Goal: Information Seeking & Learning: Learn about a topic

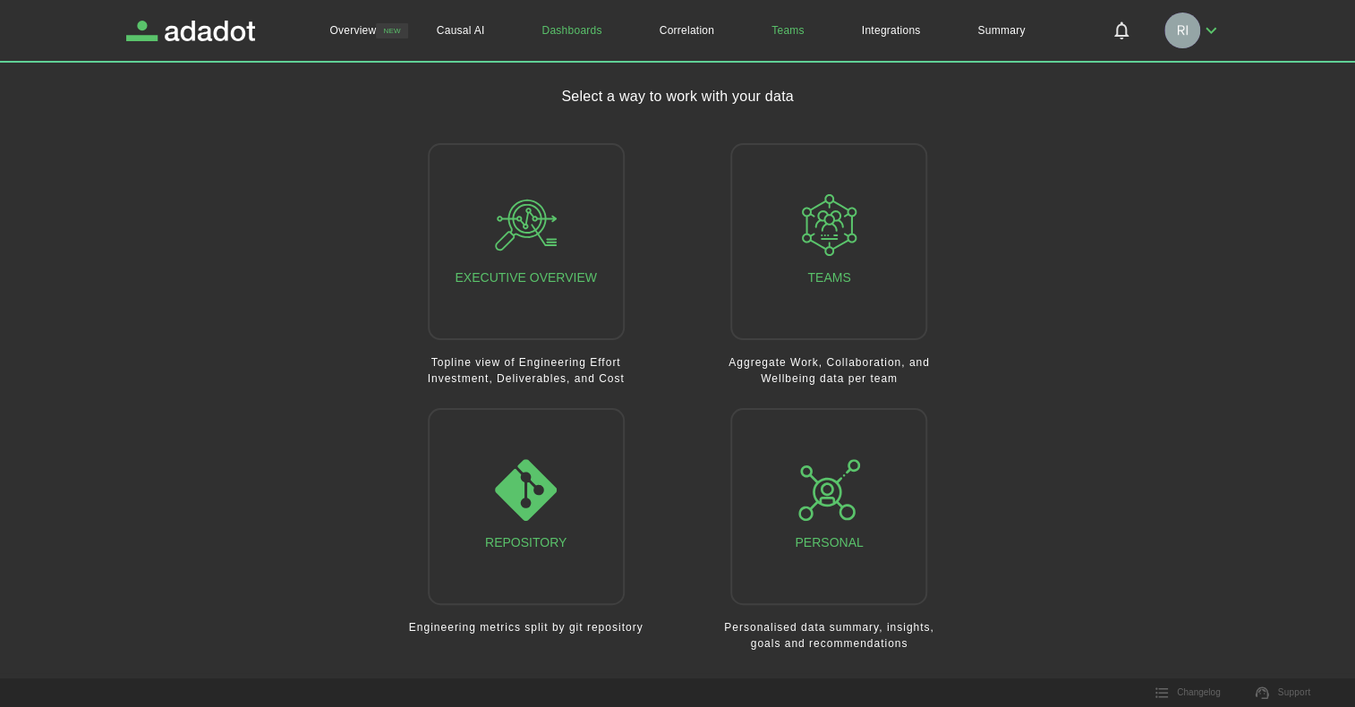
click at [790, 30] on link "Teams" at bounding box center [788, 30] width 90 height 61
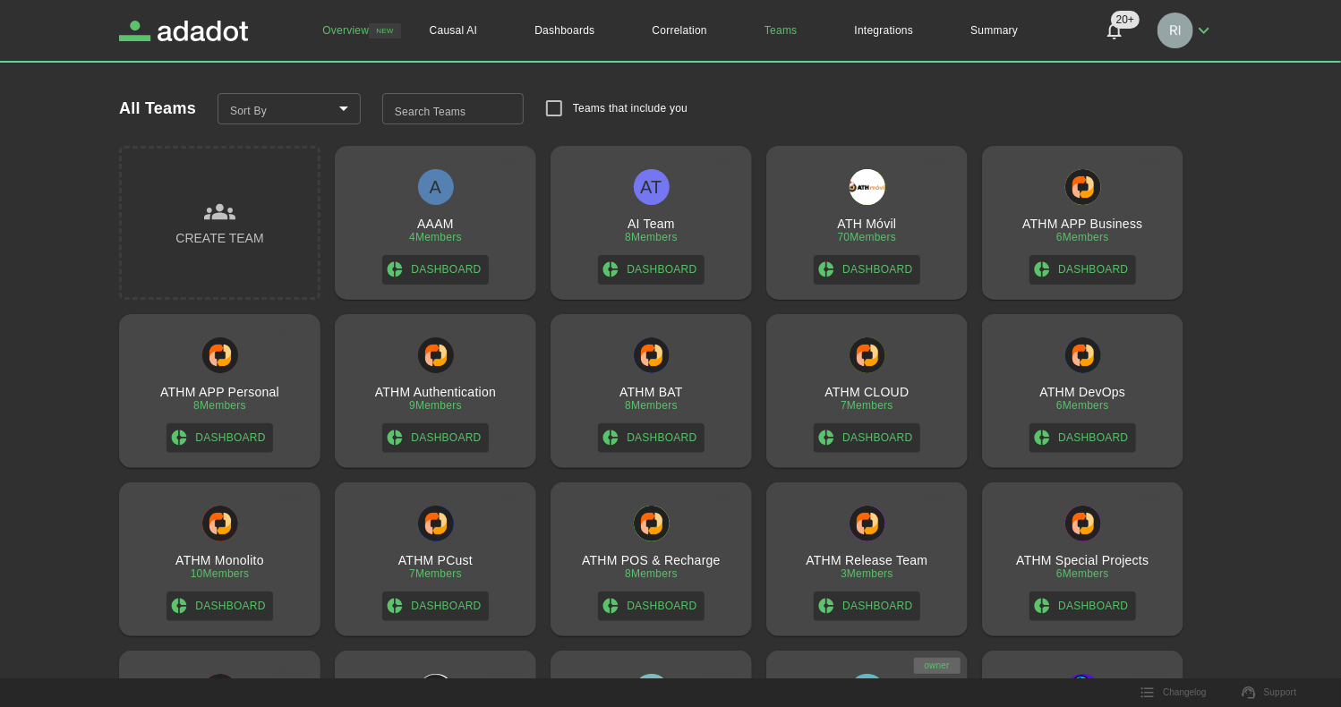
click at [342, 31] on link "Overview" at bounding box center [346, 30] width 104 height 61
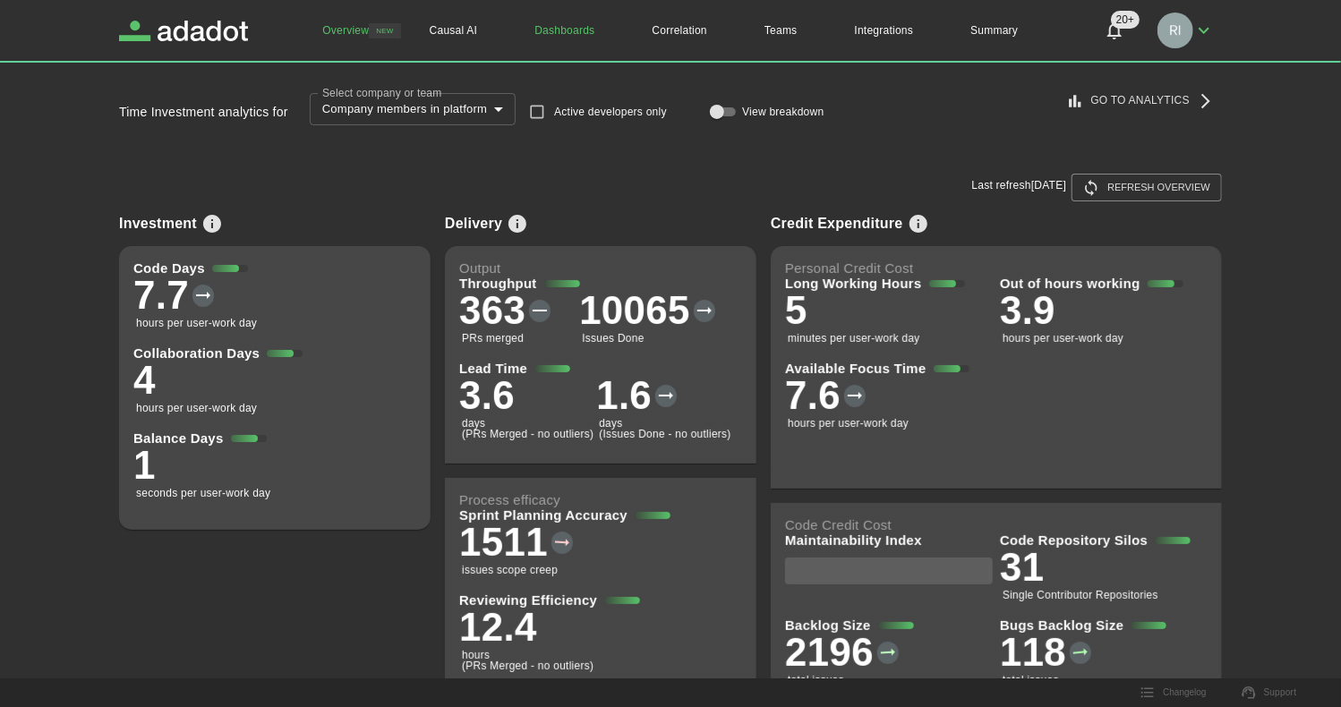
click at [562, 31] on link "Dashboards" at bounding box center [564, 30] width 117 height 61
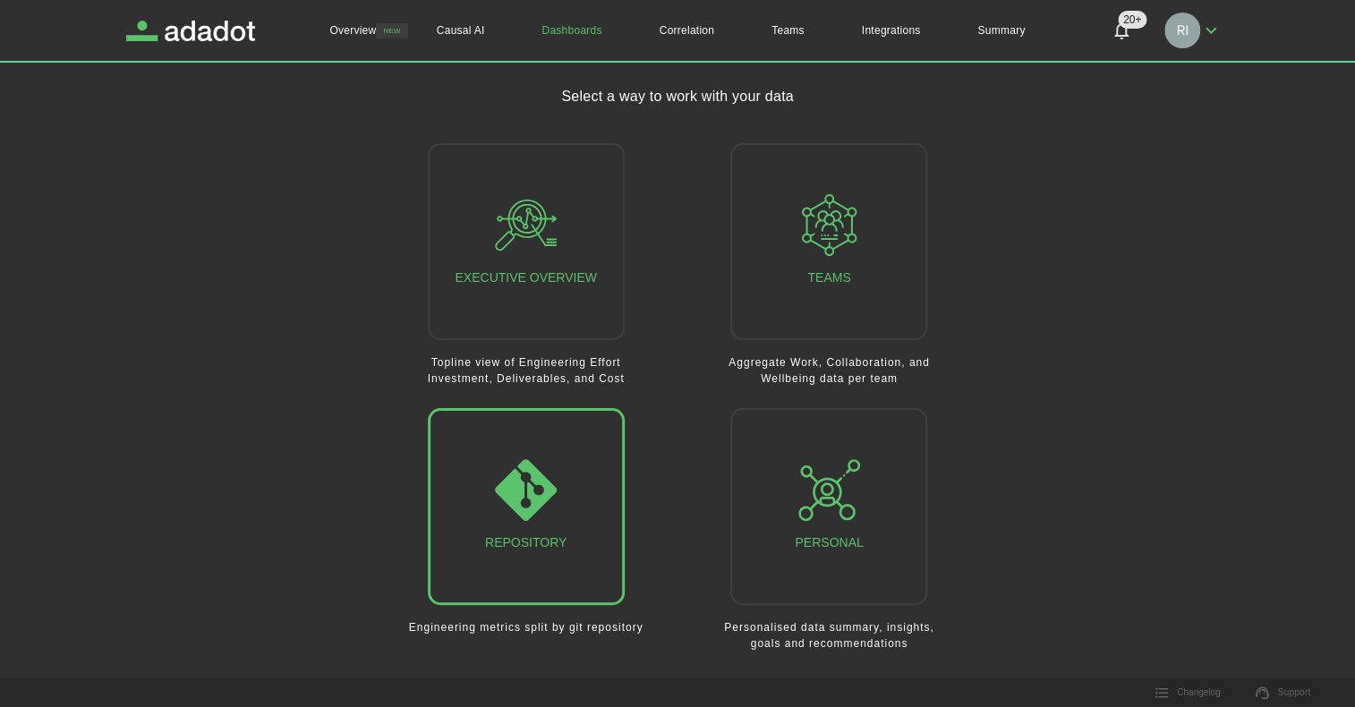
click at [505, 508] on icon "button" at bounding box center [526, 490] width 62 height 62
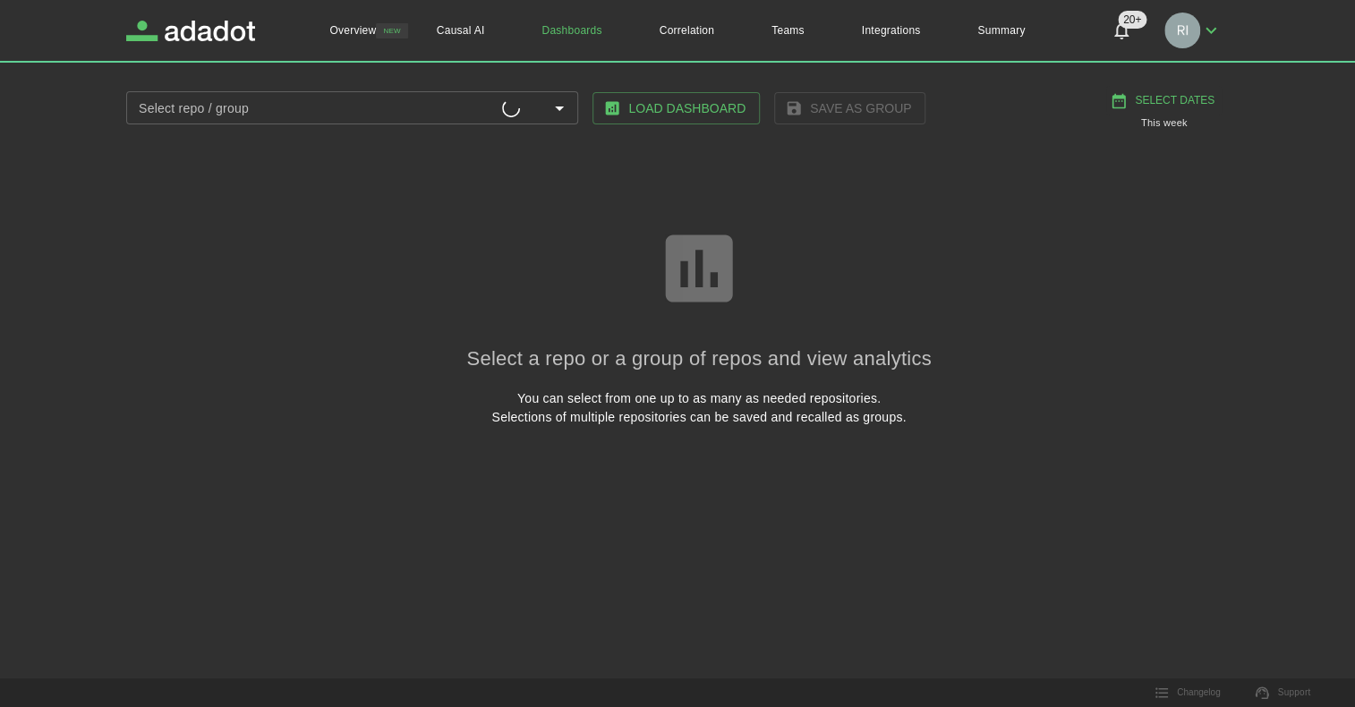
click at [285, 108] on input "Select repo / group" at bounding box center [317, 108] width 371 height 22
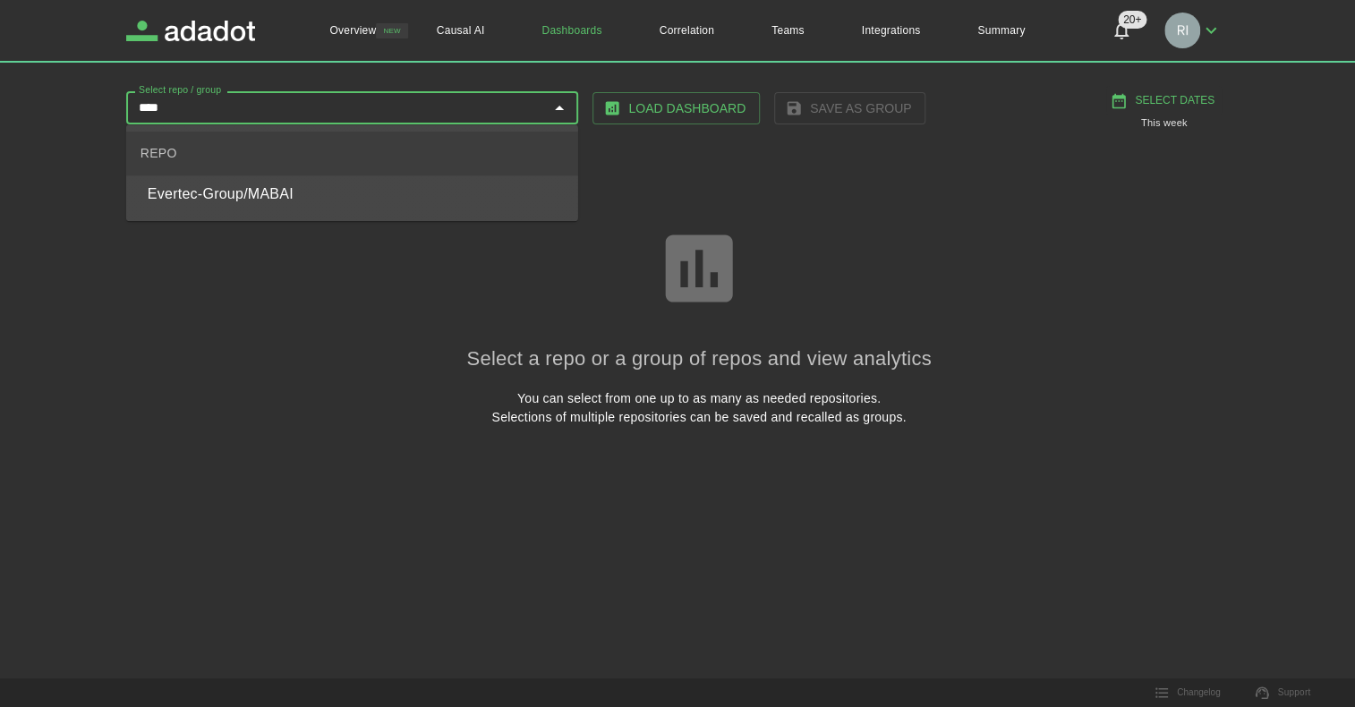
type input "*****"
click at [226, 198] on span "Evertec-Group/MABAI" at bounding box center [356, 194] width 416 height 21
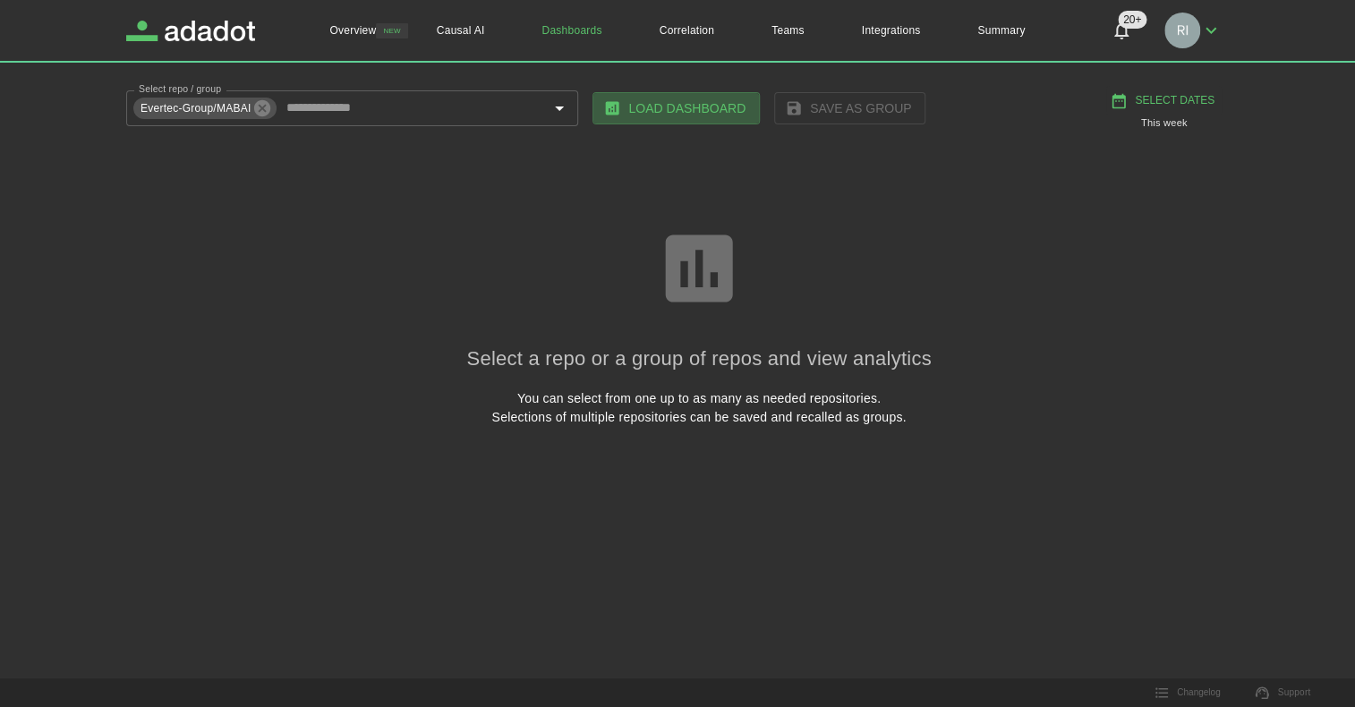
click at [684, 107] on button "Load Dashboard" at bounding box center [676, 108] width 167 height 33
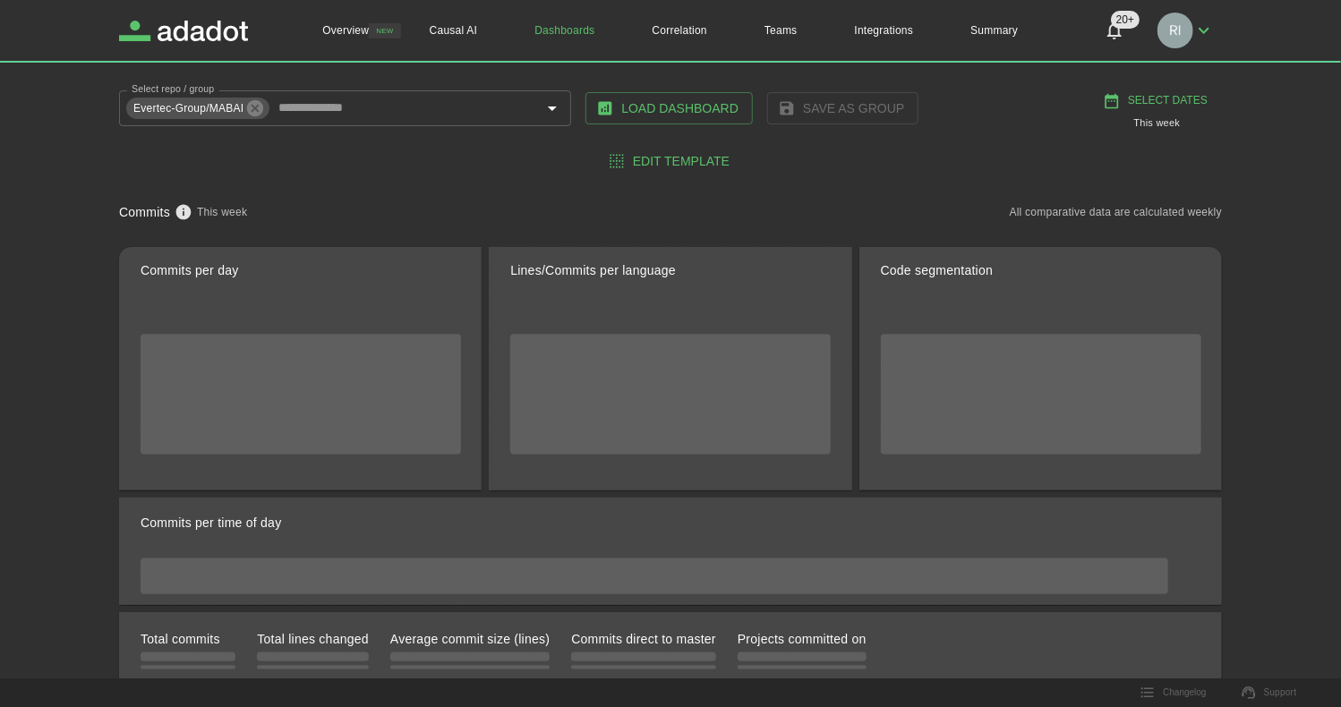
click at [1160, 102] on button "Select Dates" at bounding box center [1156, 101] width 115 height 30
select select "*"
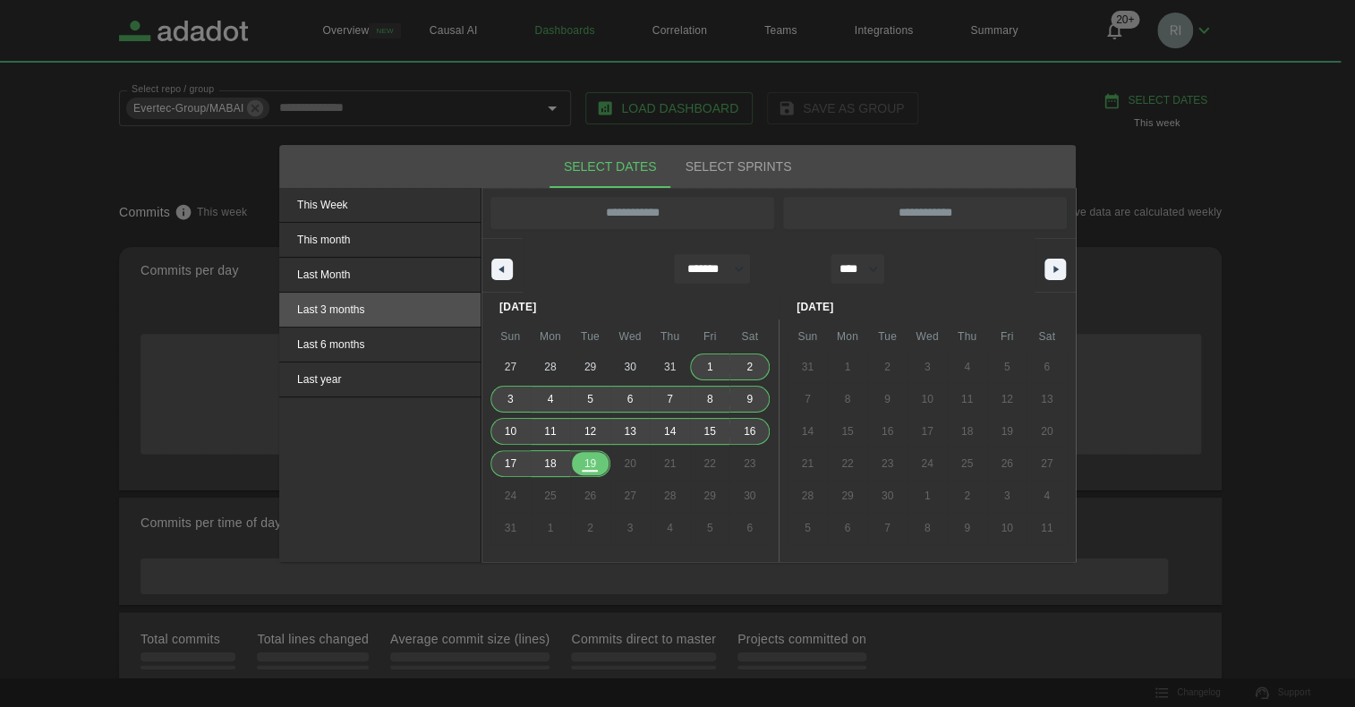
click at [336, 312] on span "Last 3 months" at bounding box center [379, 310] width 201 height 34
type input "**********"
select select "*"
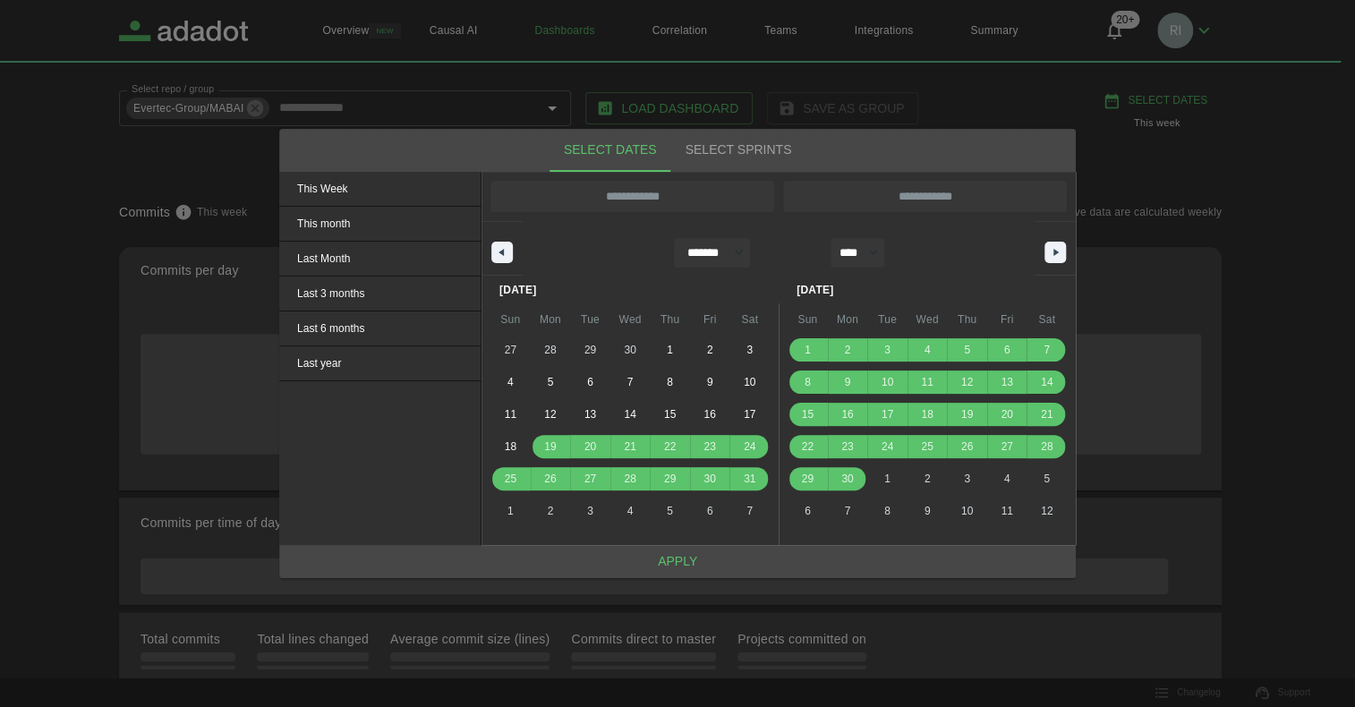
click at [702, 563] on button "Apply" at bounding box center [677, 561] width 797 height 33
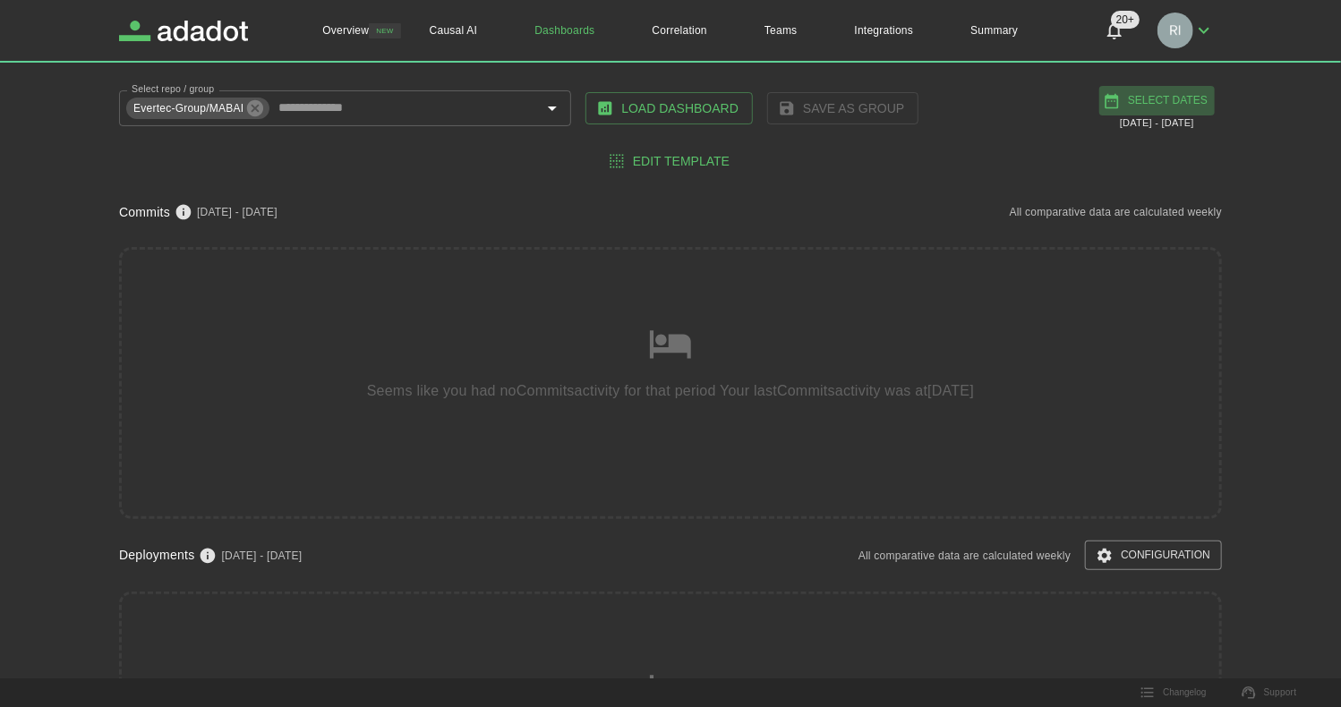
click at [1178, 100] on button "Select Dates" at bounding box center [1156, 101] width 115 height 30
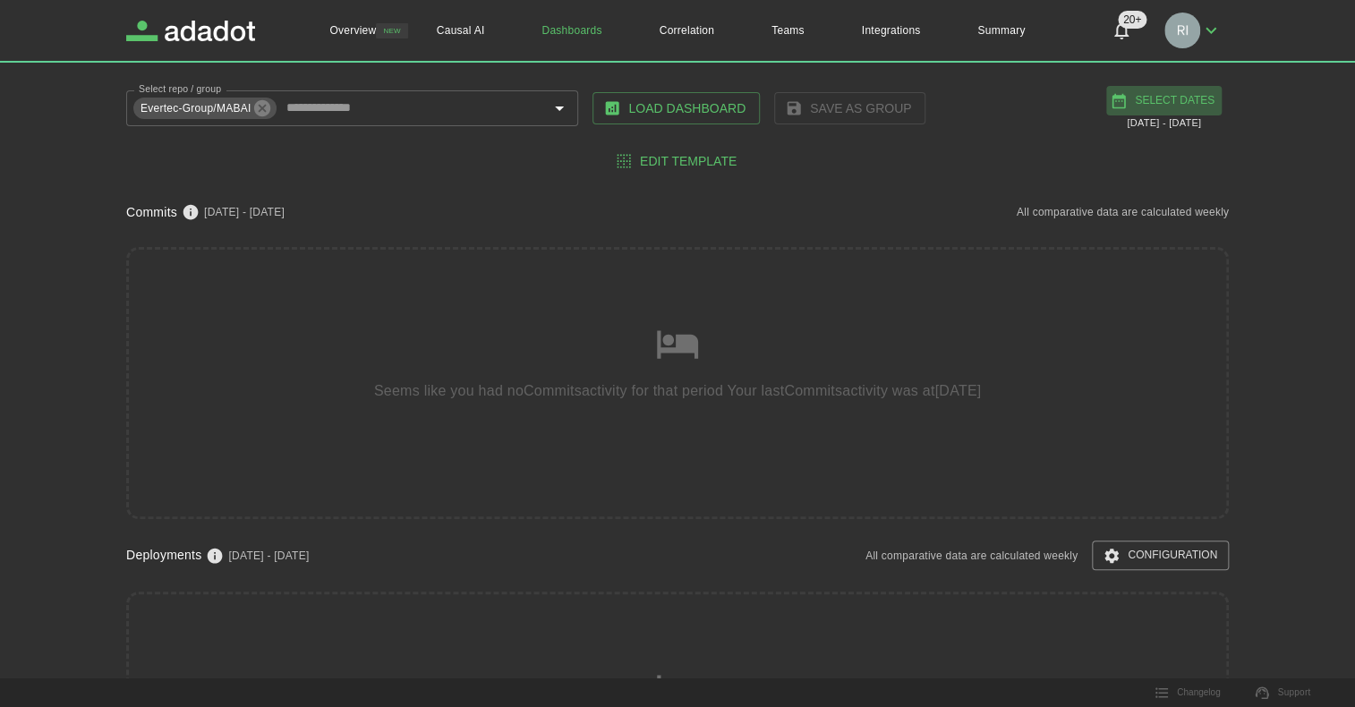
select select "*"
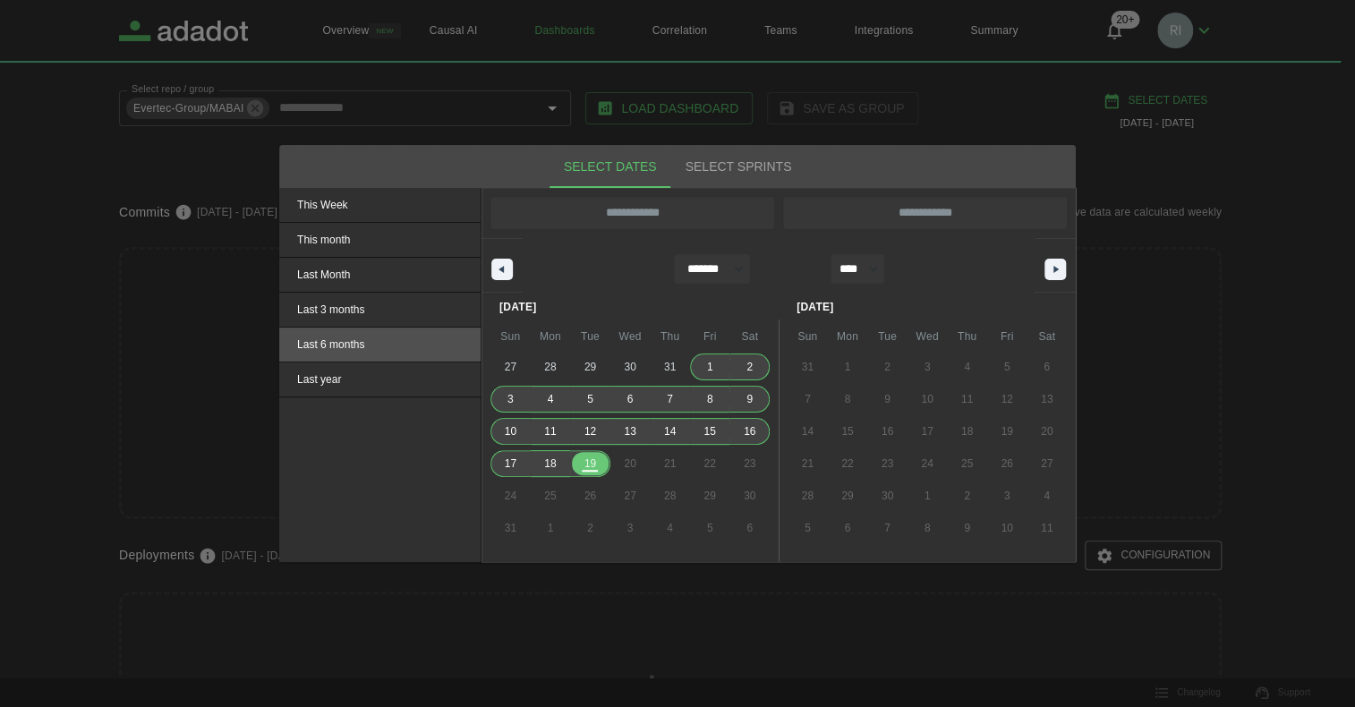
click at [350, 347] on span "Last 6 months" at bounding box center [379, 345] width 201 height 34
type input "**********"
select select "*"
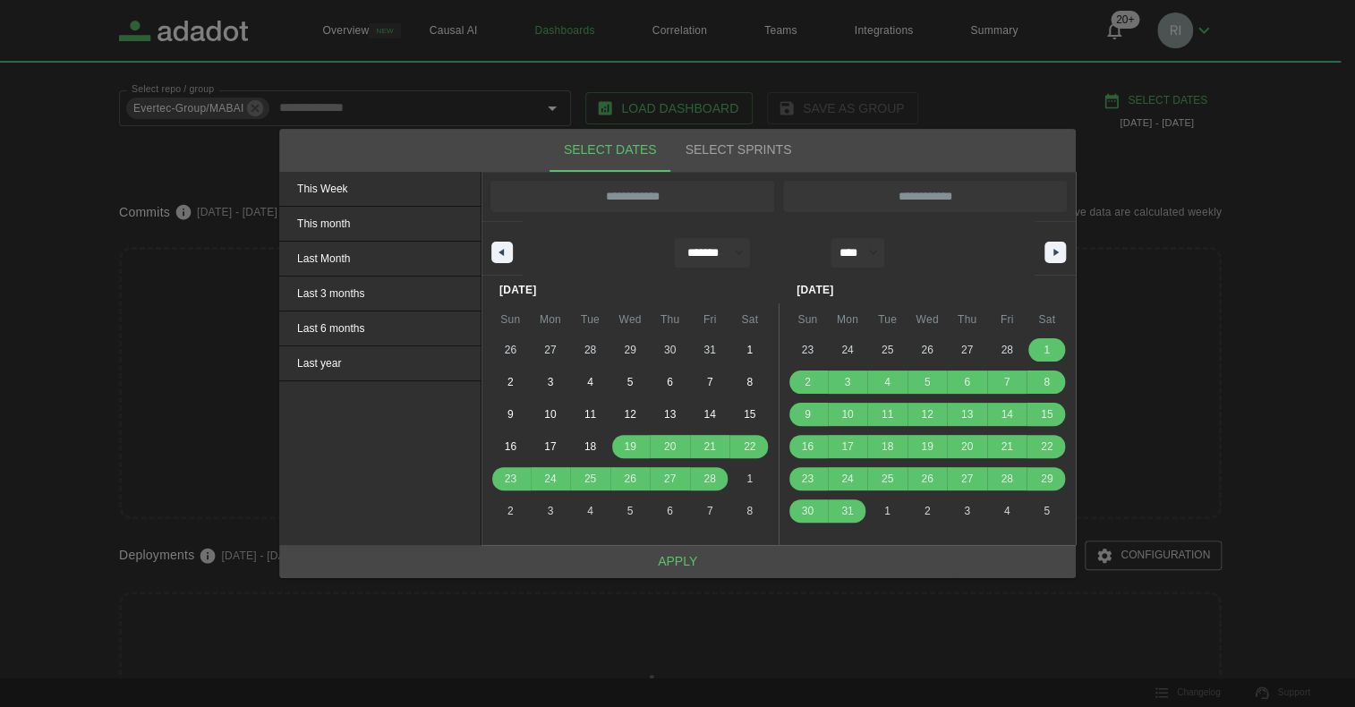
click at [713, 559] on button "Apply" at bounding box center [677, 561] width 797 height 33
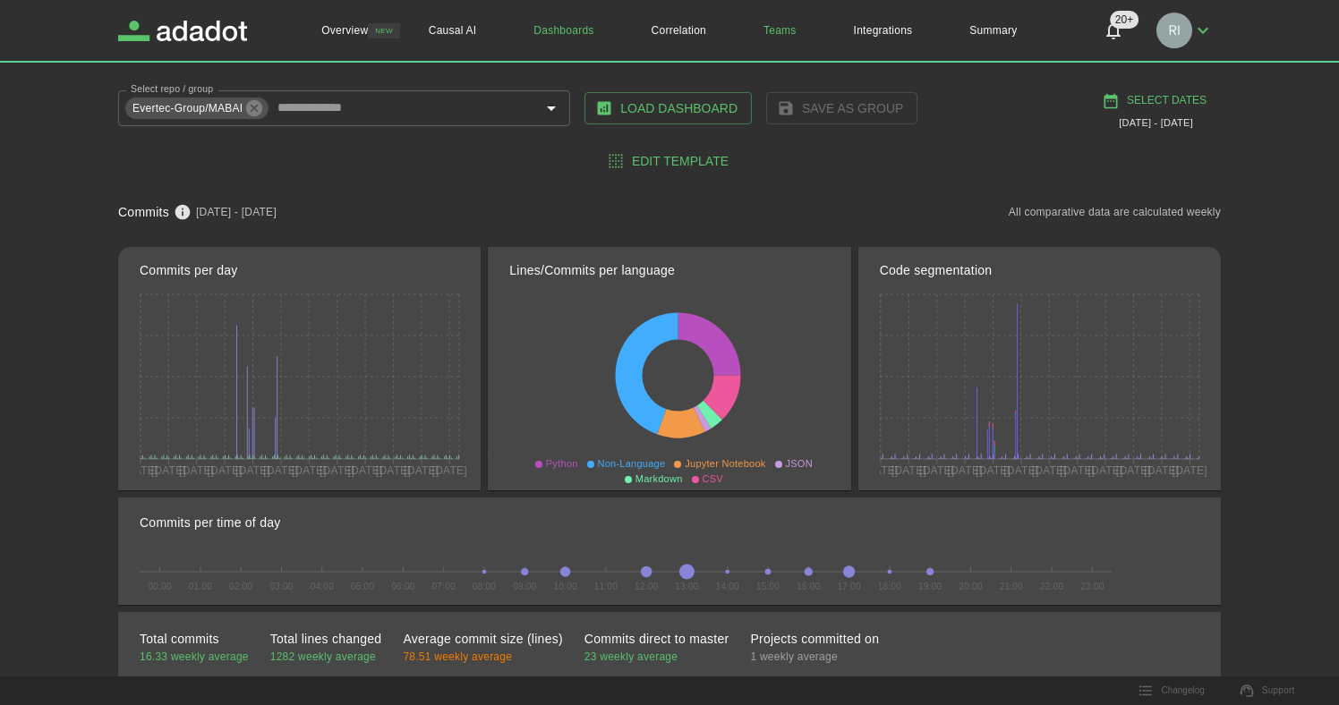
click at [777, 30] on link "Teams" at bounding box center [780, 30] width 90 height 61
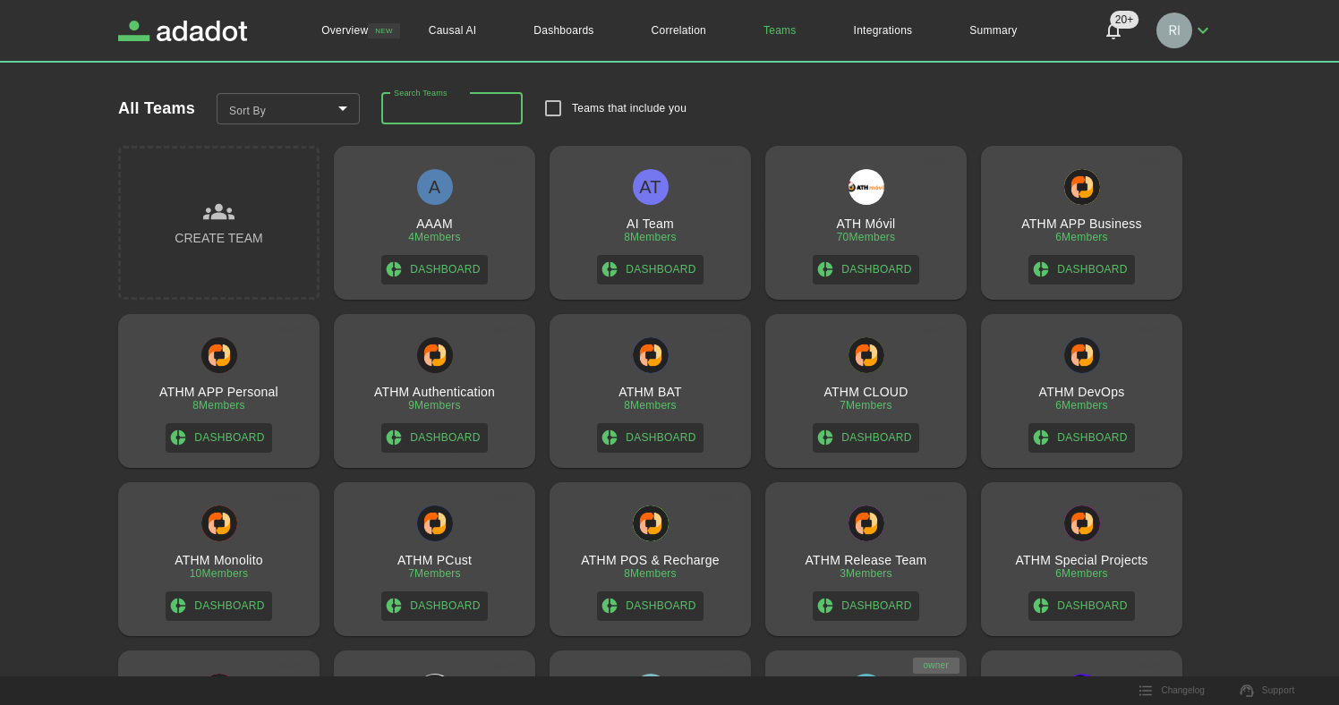
click at [432, 111] on input "Search Teams" at bounding box center [451, 109] width 141 height 32
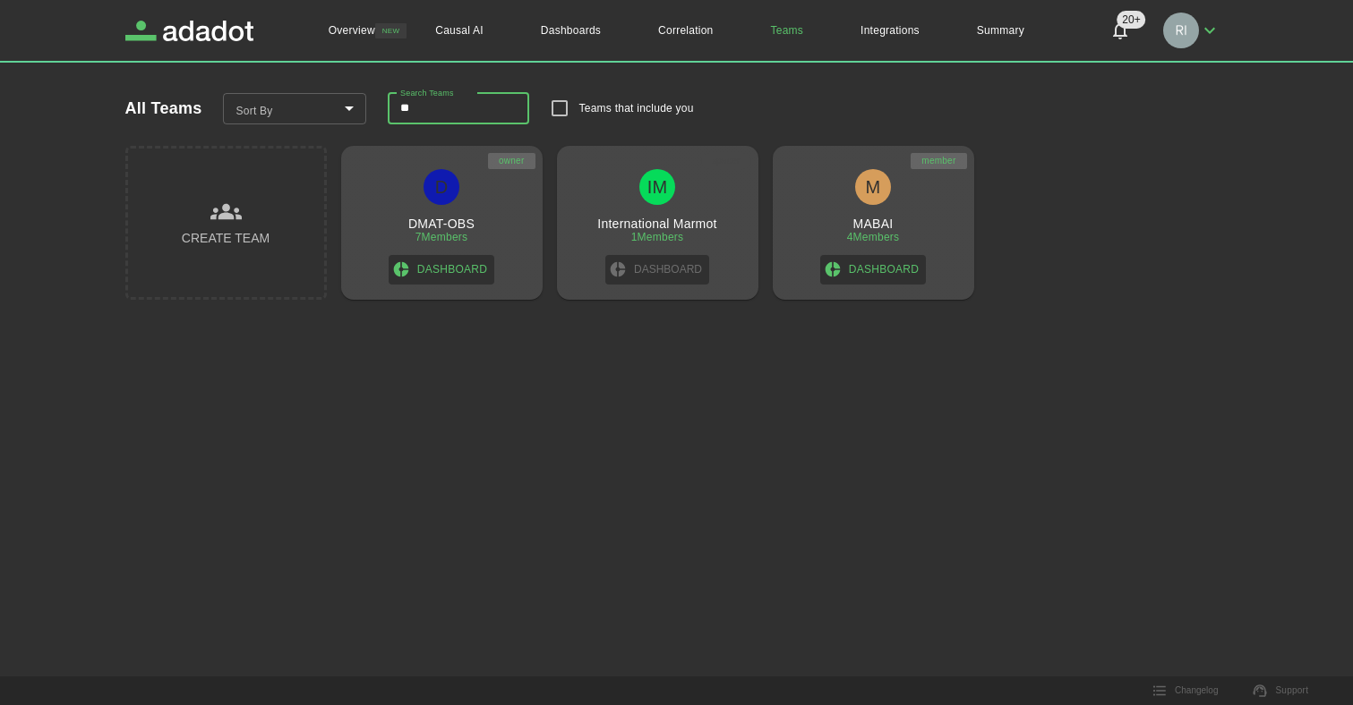
type input "**"
click at [877, 218] on h3 "MABAI" at bounding box center [873, 224] width 40 height 14
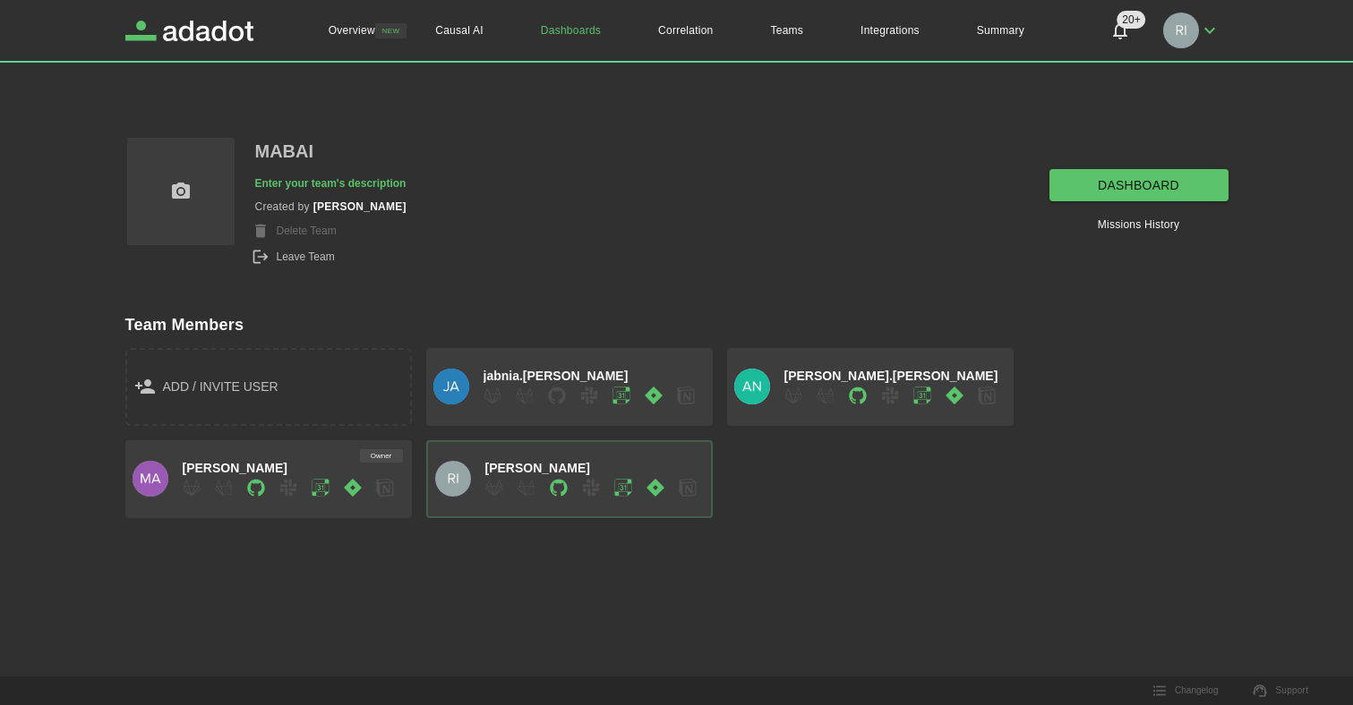
click at [1131, 178] on link "dashboard" at bounding box center [1138, 185] width 179 height 33
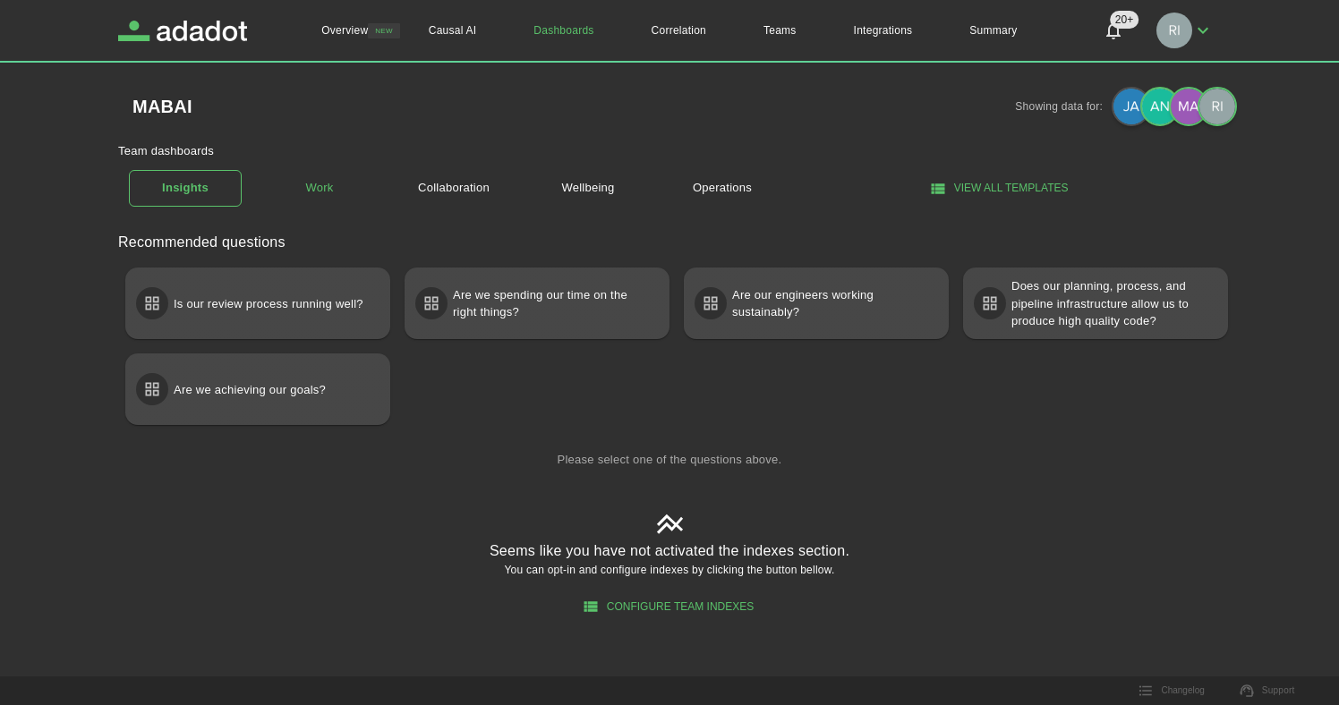
click at [325, 187] on link "Work" at bounding box center [319, 188] width 113 height 31
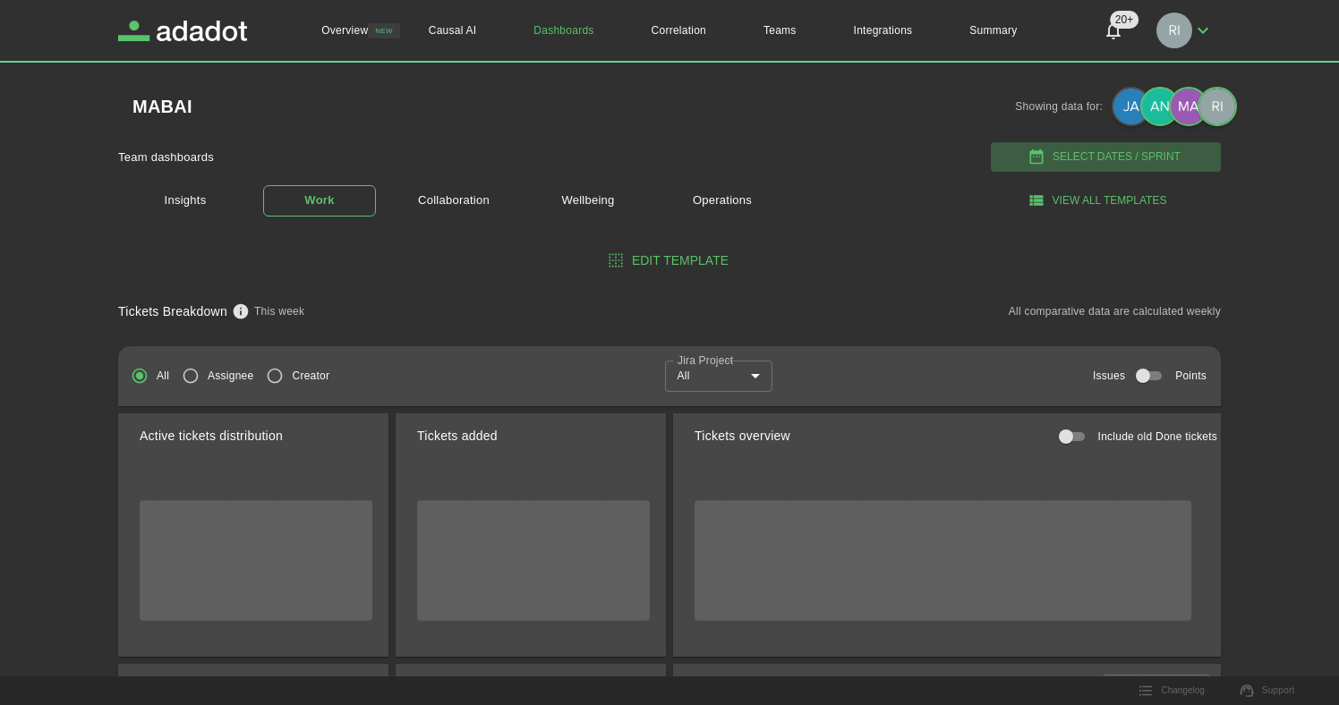
click at [1116, 154] on button "Select Dates / Sprint" at bounding box center [1106, 157] width 230 height 30
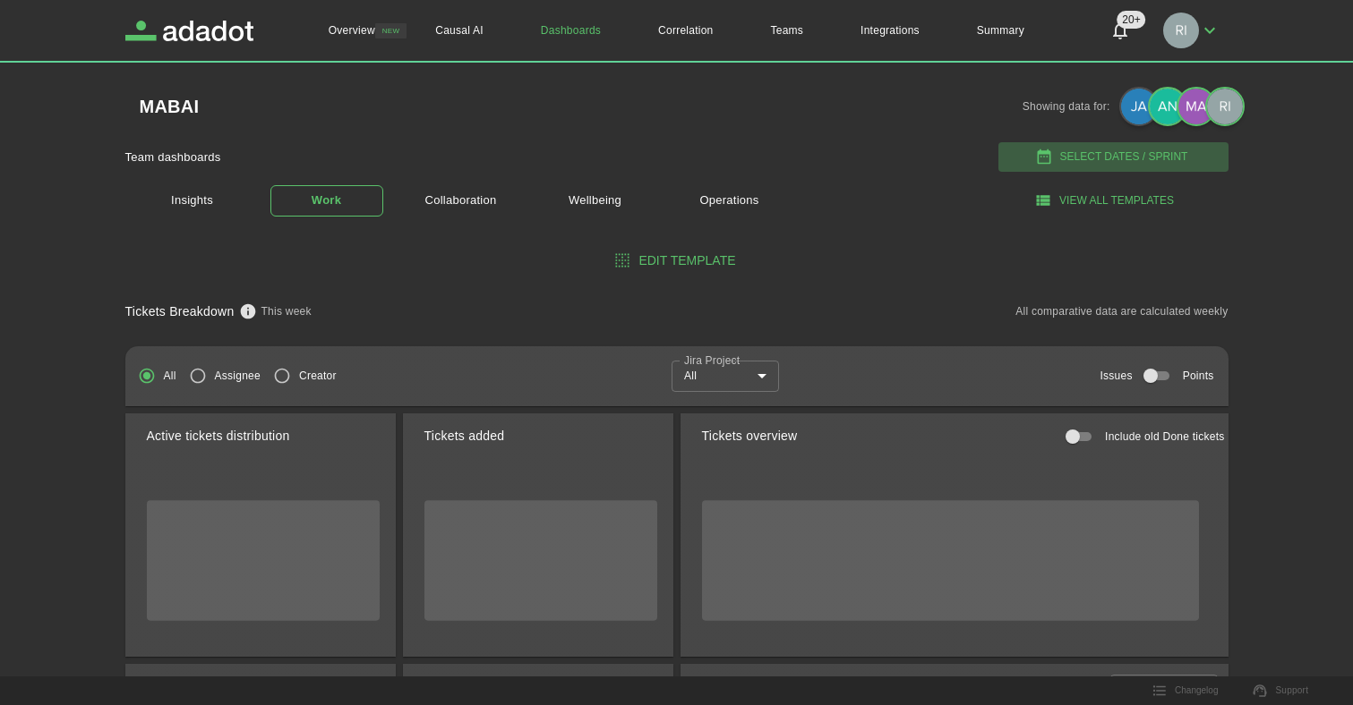
select select "*"
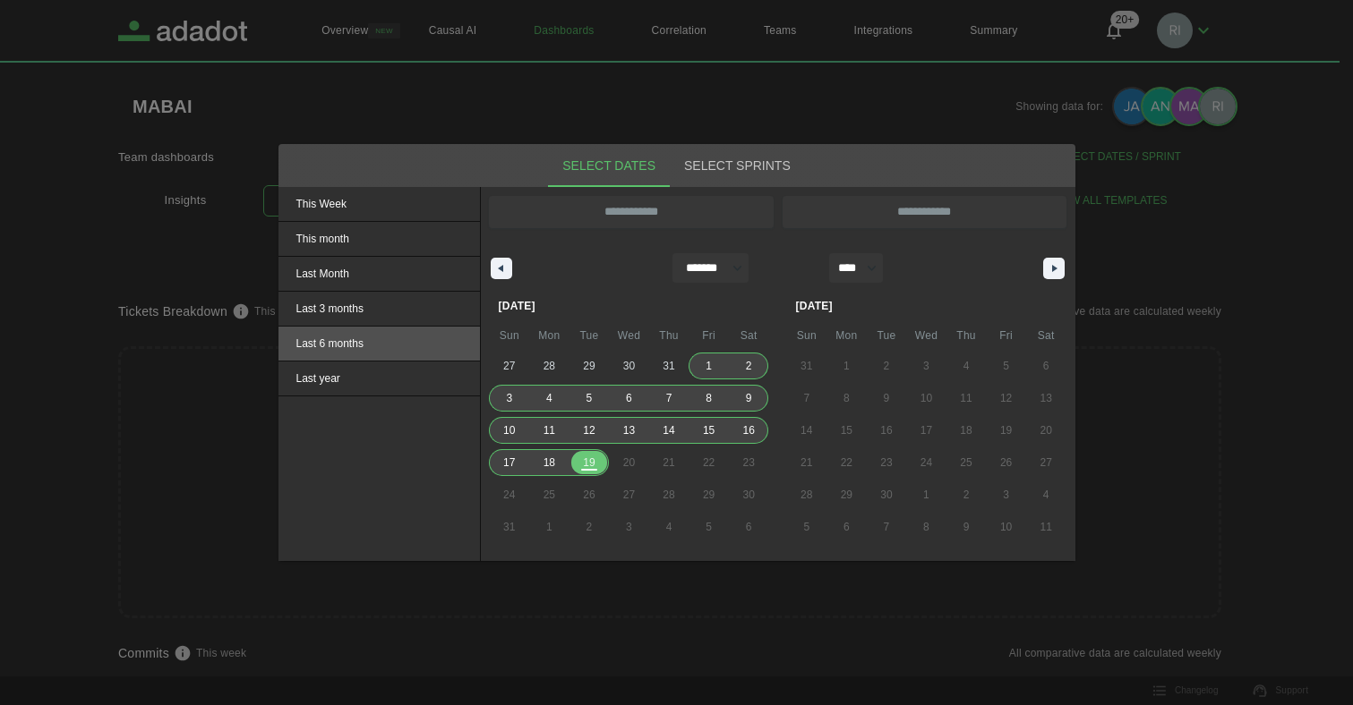
click at [329, 345] on span "Last 6 months" at bounding box center [378, 344] width 201 height 34
type input "**********"
select select "*"
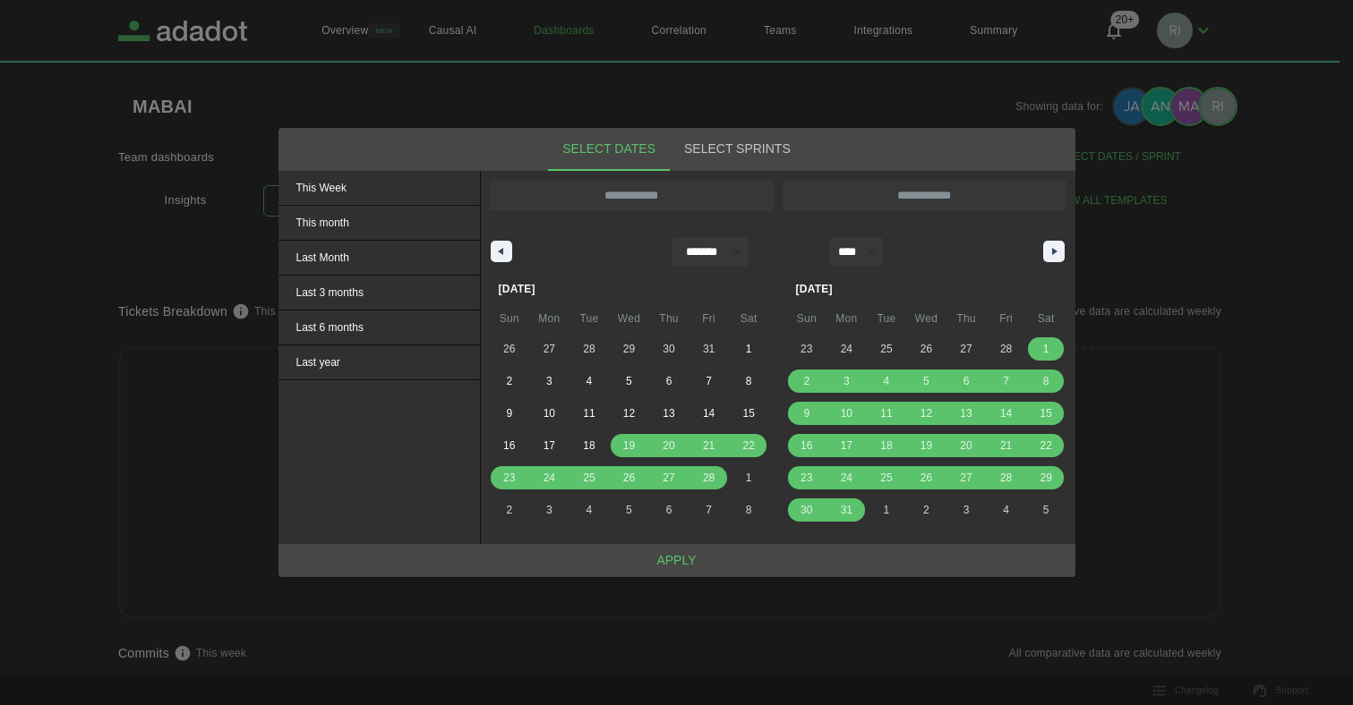
click at [691, 562] on button "Apply" at bounding box center [676, 560] width 797 height 33
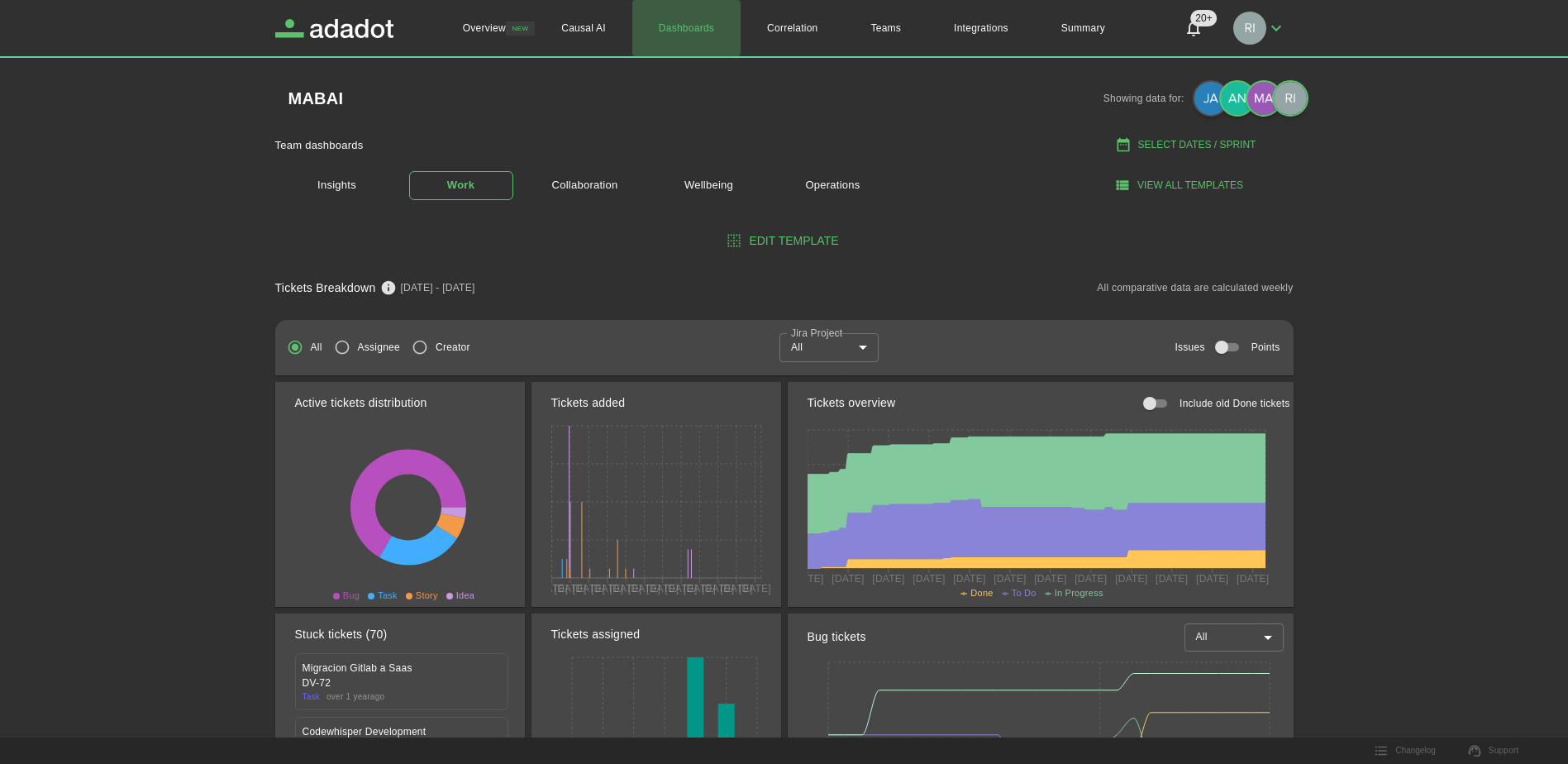
click at [677, 26] on link "Dashboards" at bounding box center [686, 28] width 108 height 56
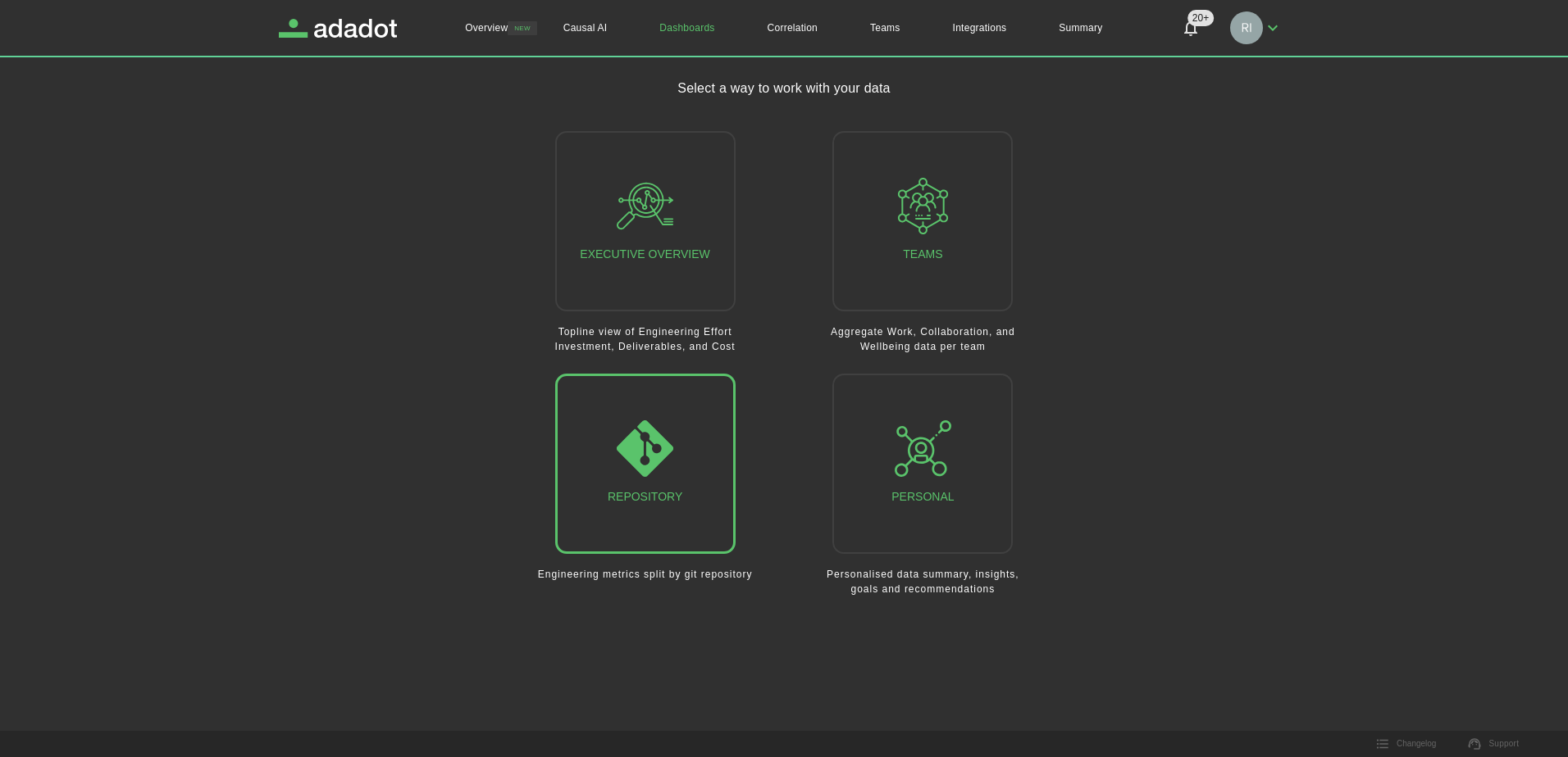
click at [621, 443] on icon "button" at bounding box center [645, 449] width 57 height 57
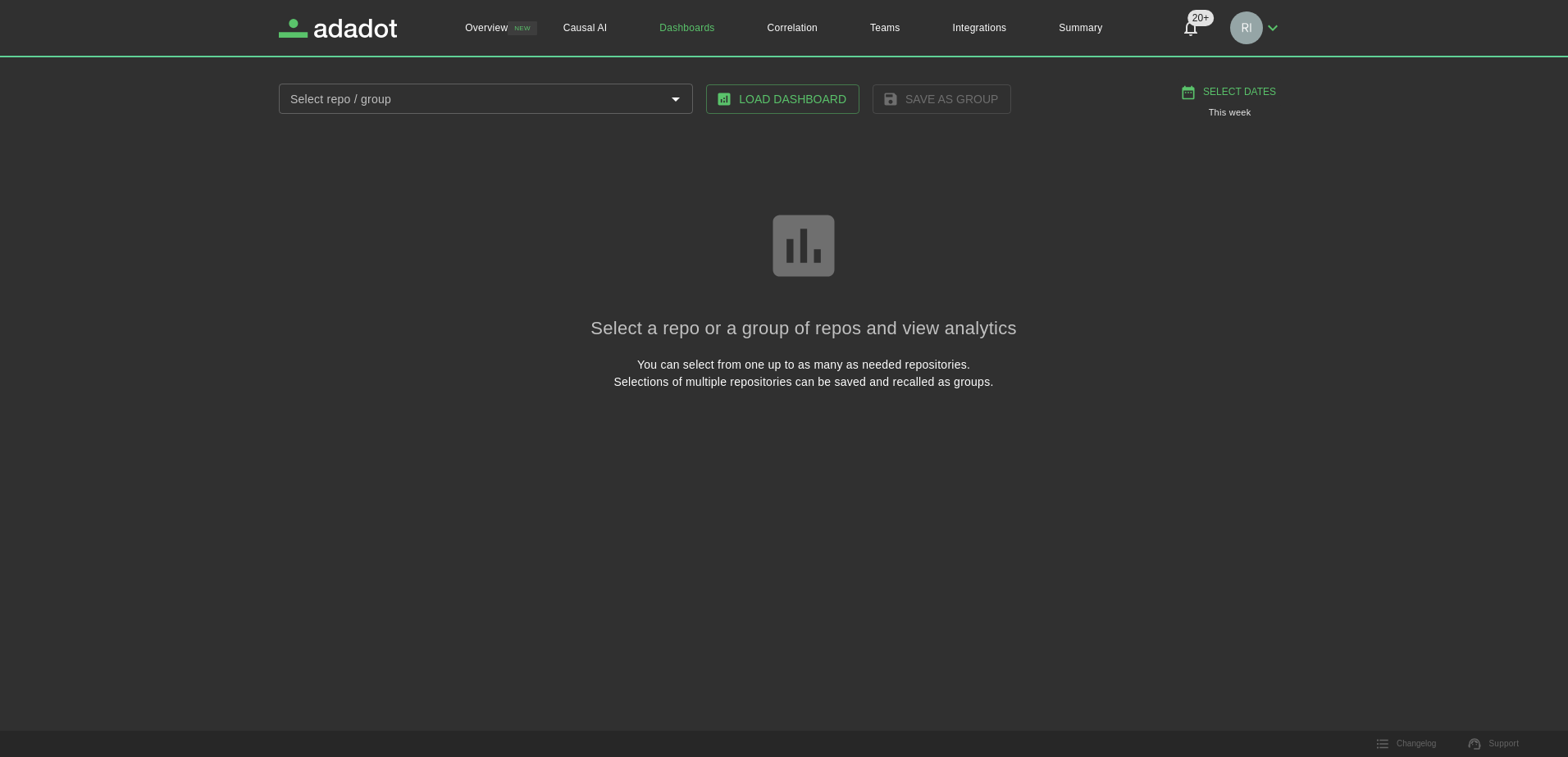
click at [431, 105] on input "Select repo / group" at bounding box center [473, 99] width 377 height 20
click at [397, 98] on input "Select repo / group" at bounding box center [473, 99] width 377 height 20
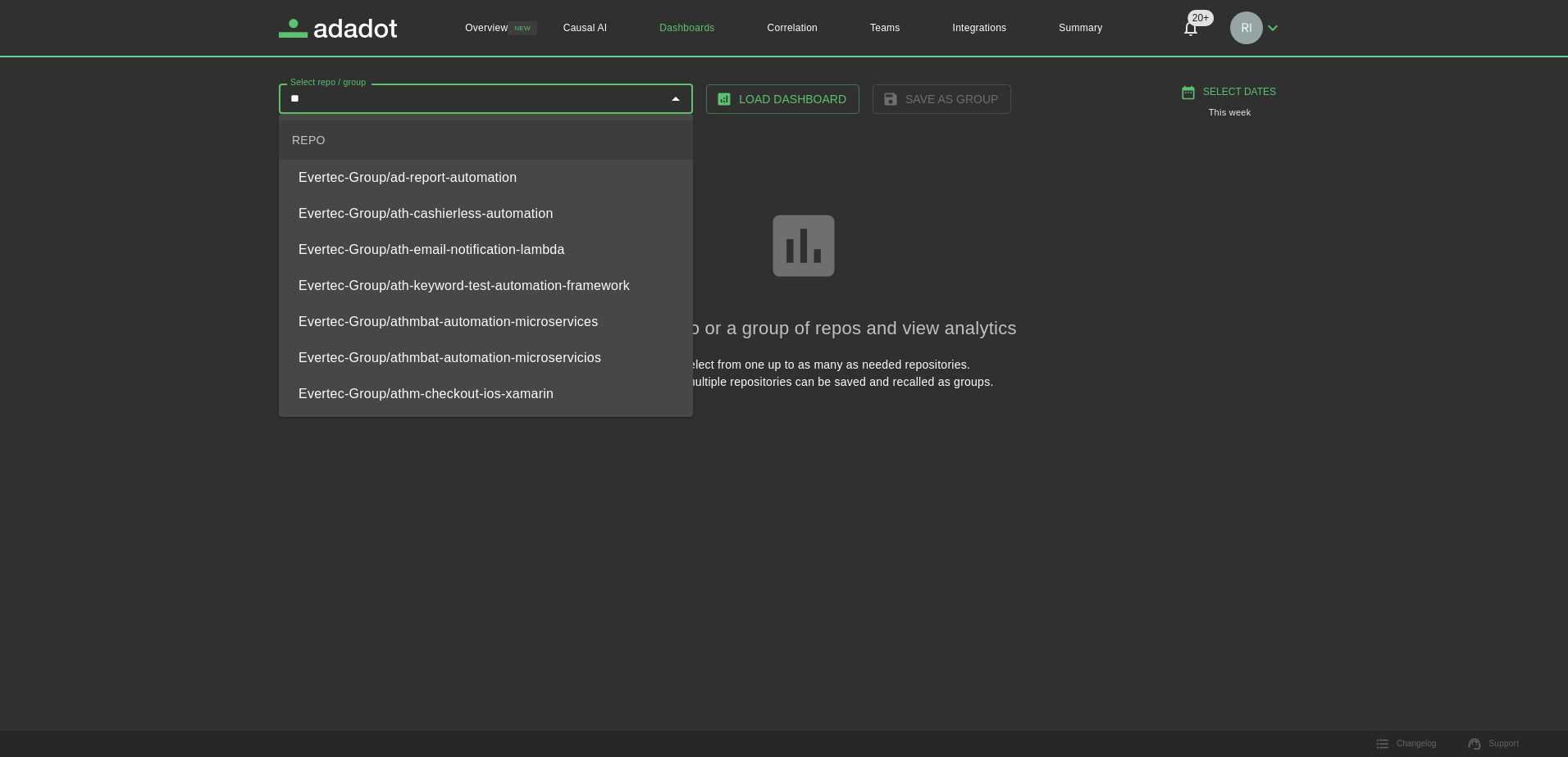
type input "*"
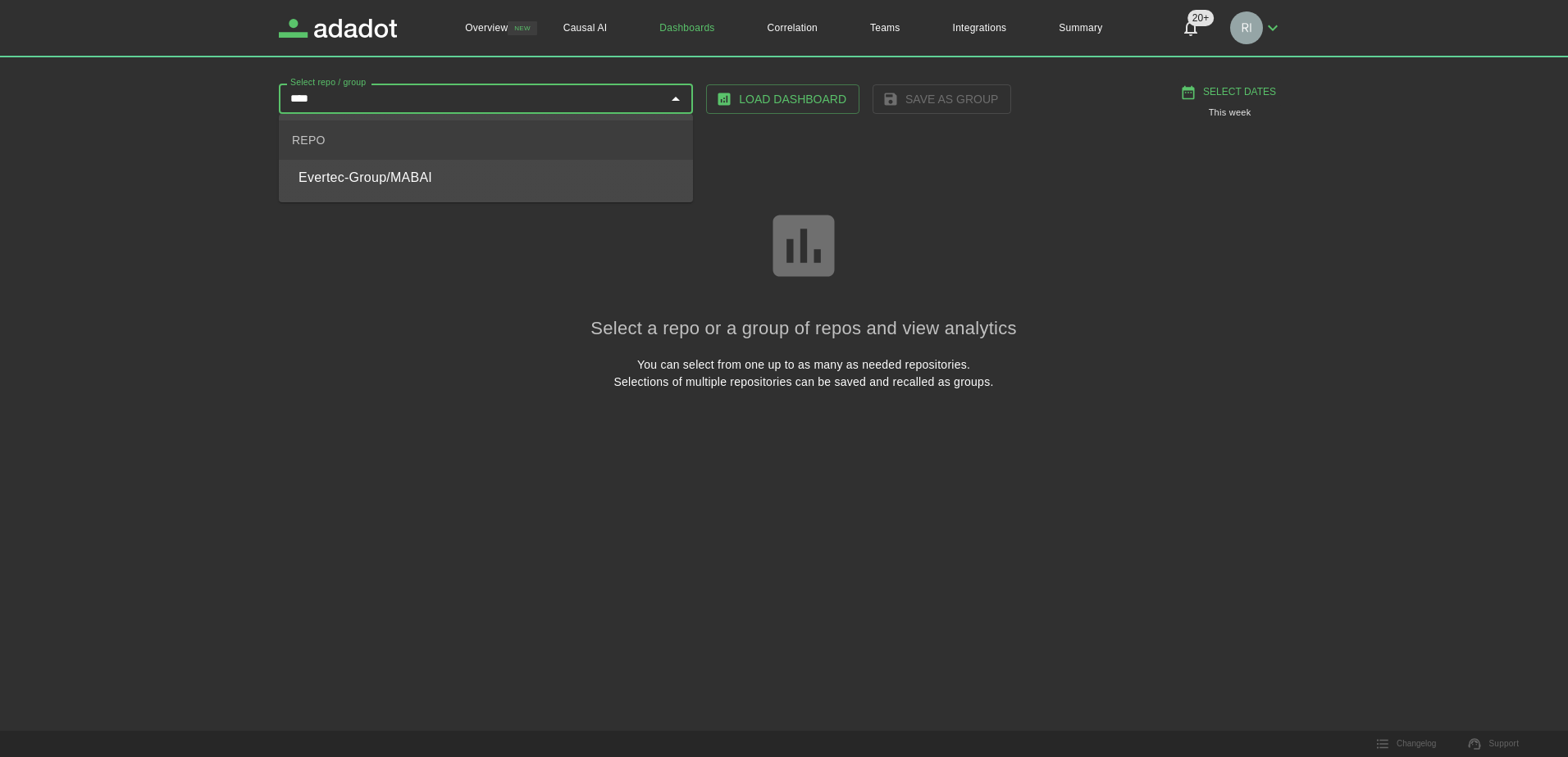
type input "*****"
click at [399, 169] on span "Evertec-Group/MABAI" at bounding box center [489, 178] width 381 height 19
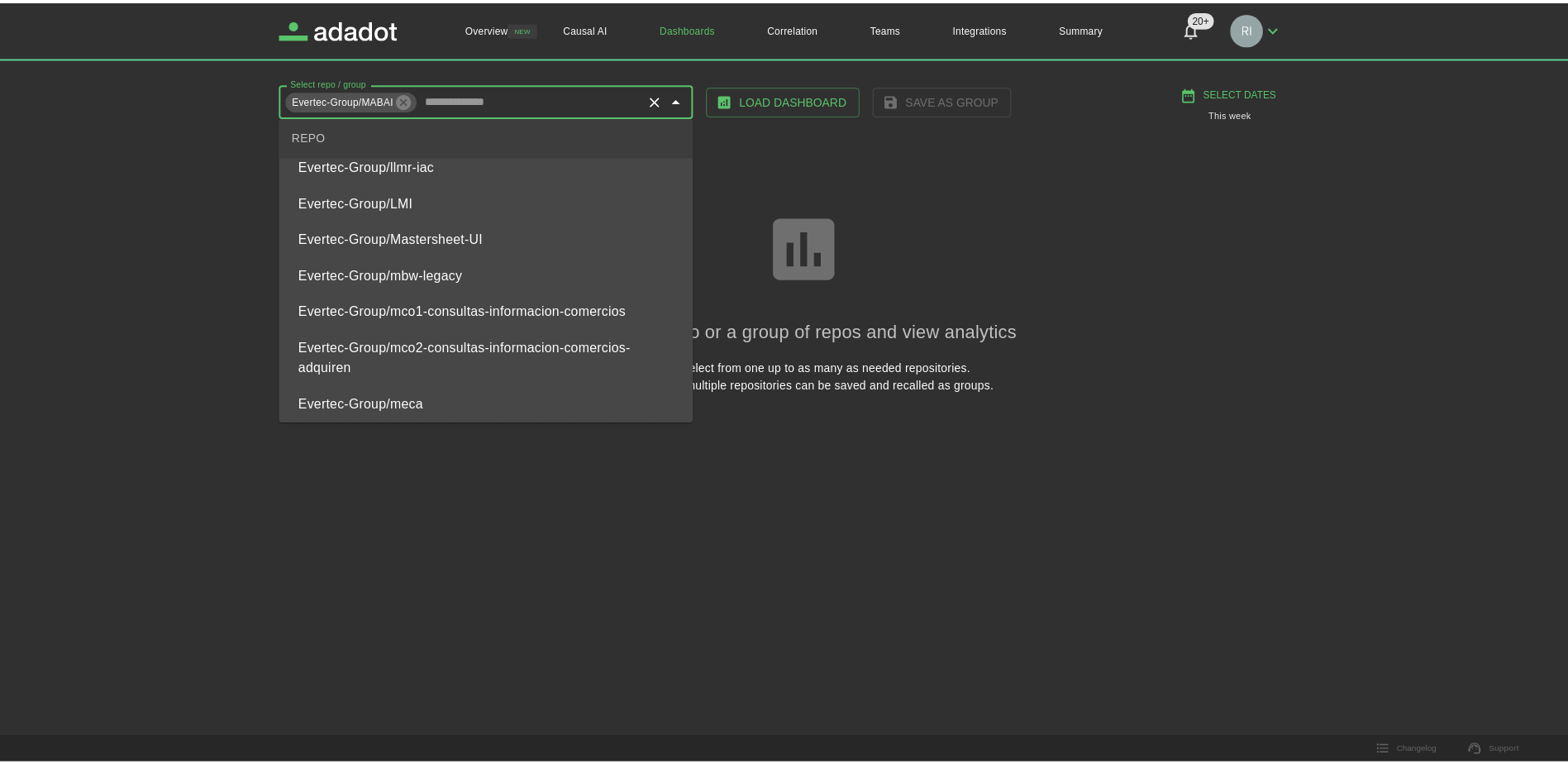
scroll to position [36542, 0]
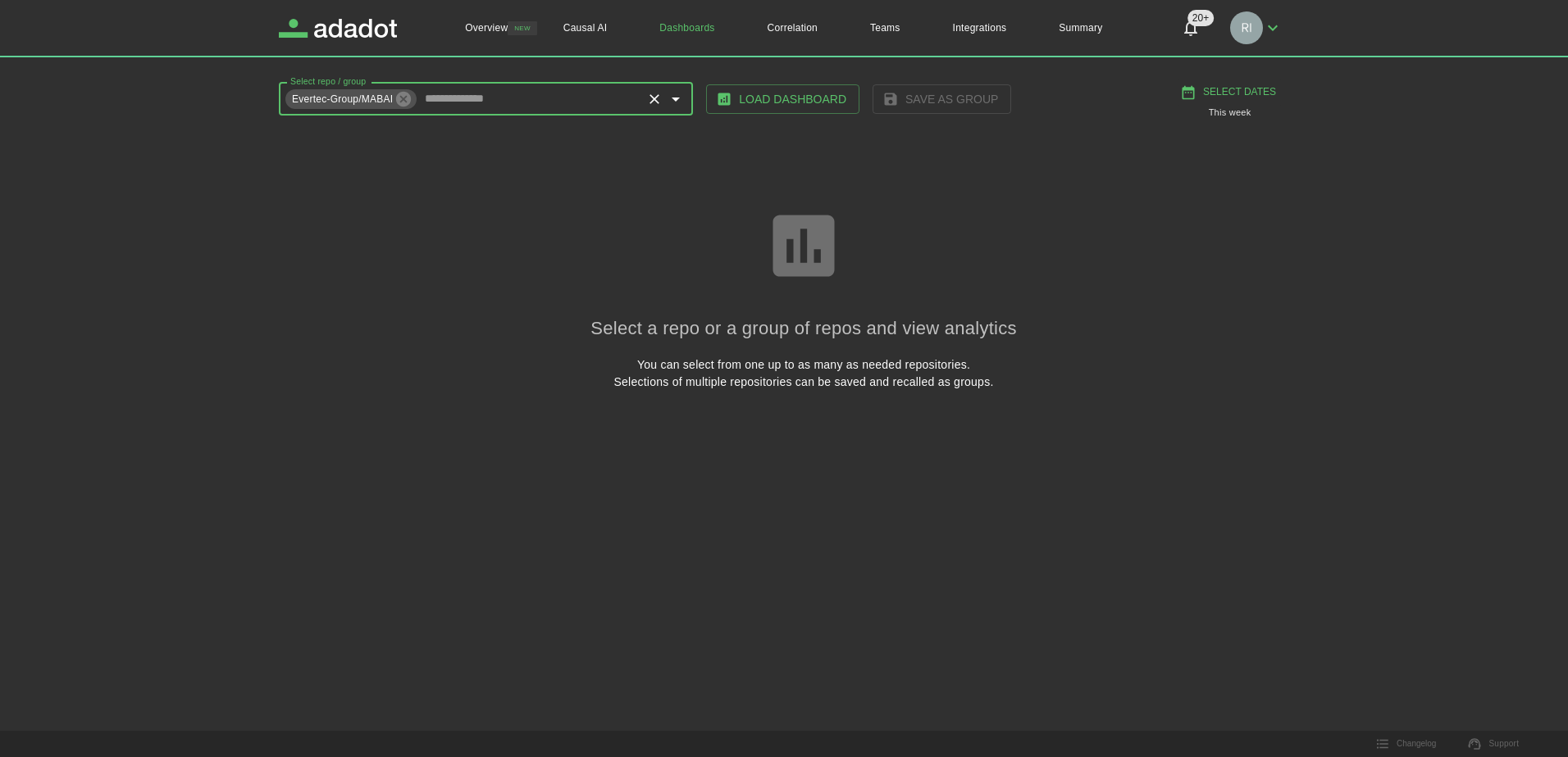
click at [1240, 90] on button "Select Dates" at bounding box center [1229, 92] width 105 height 27
select select "*"
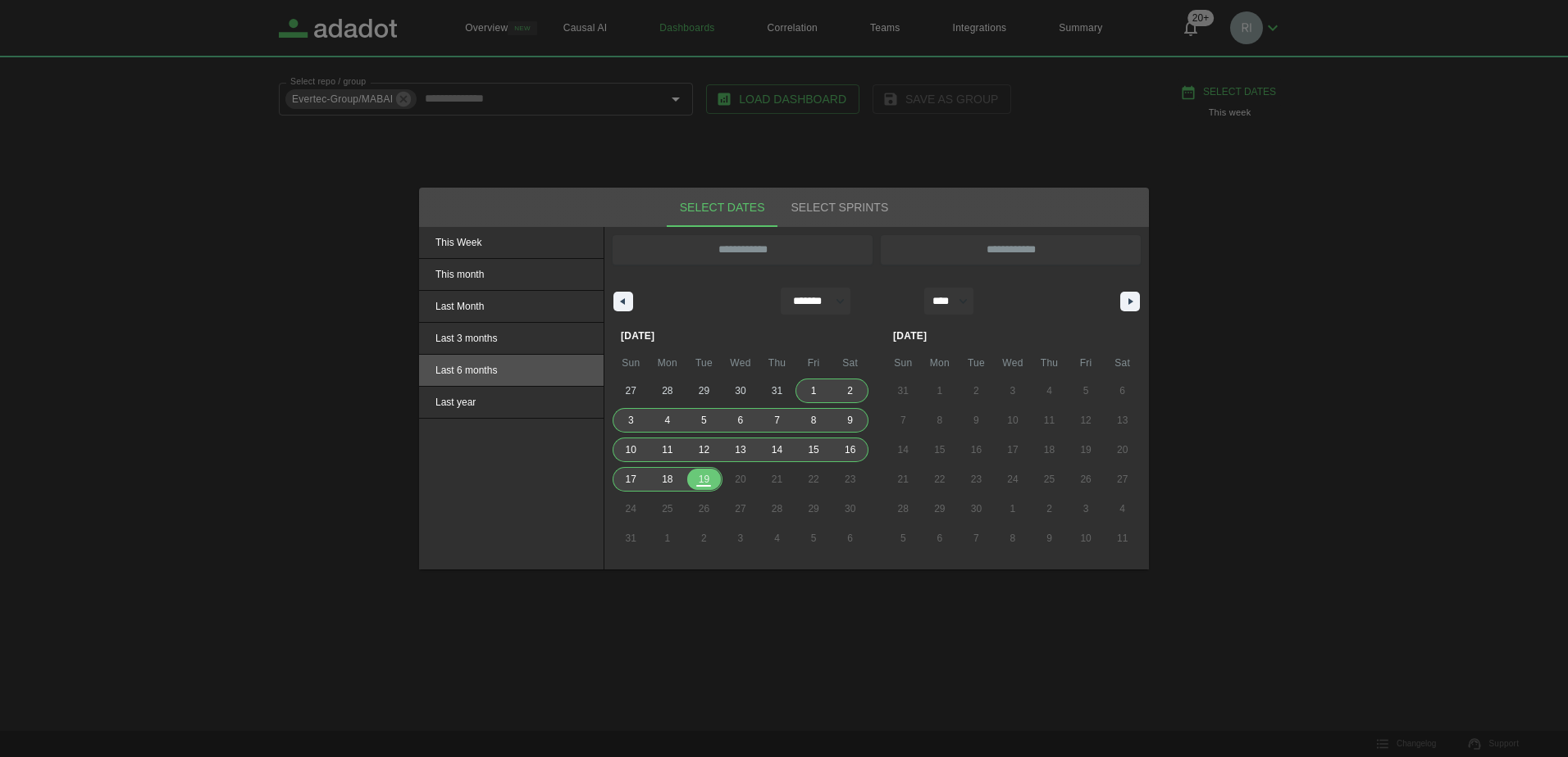
click at [485, 370] on span "Last 6 months" at bounding box center [510, 371] width 184 height 31
type input "**********"
select select "*"
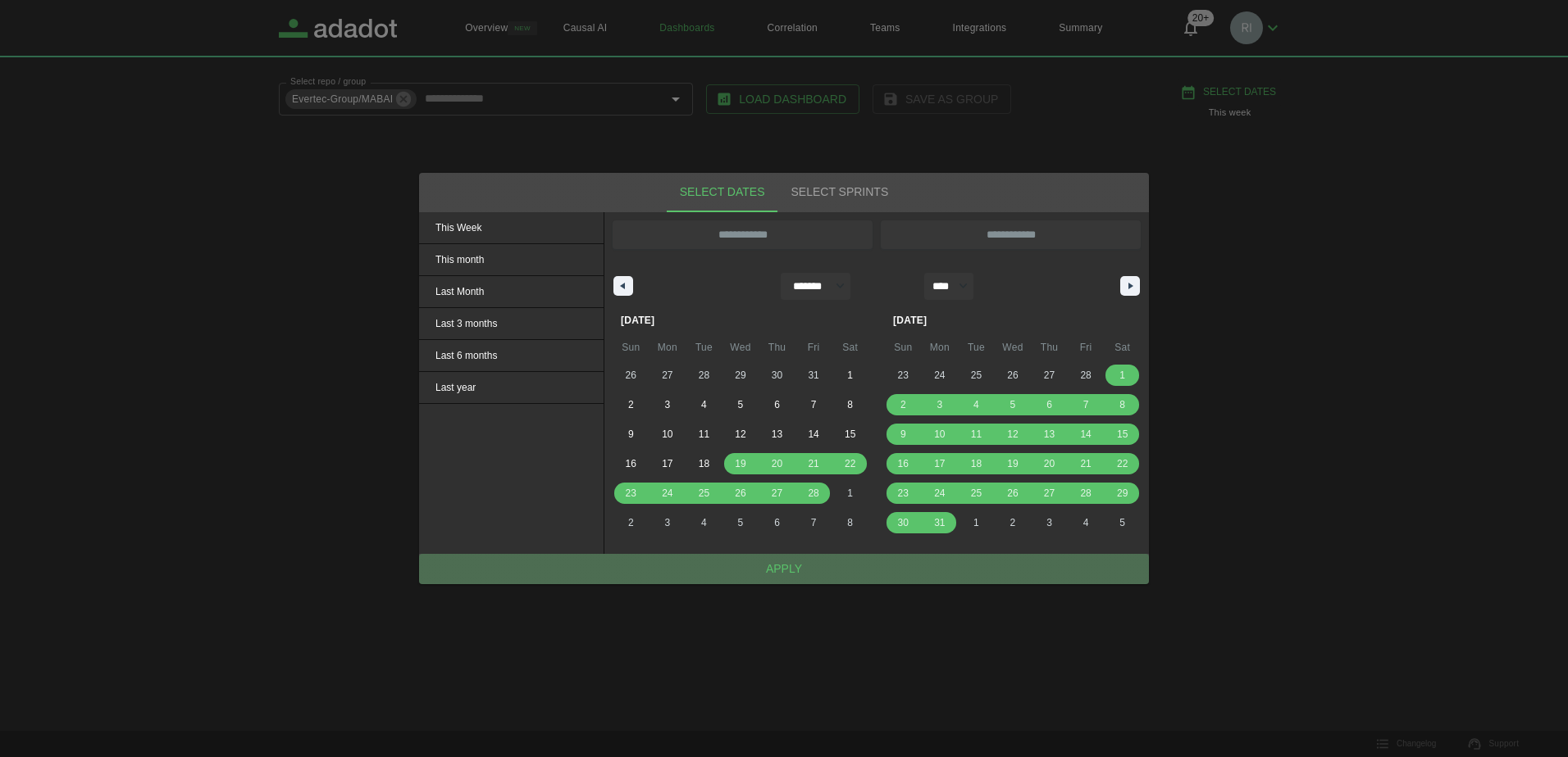
click at [772, 568] on button "Apply" at bounding box center [783, 568] width 730 height 30
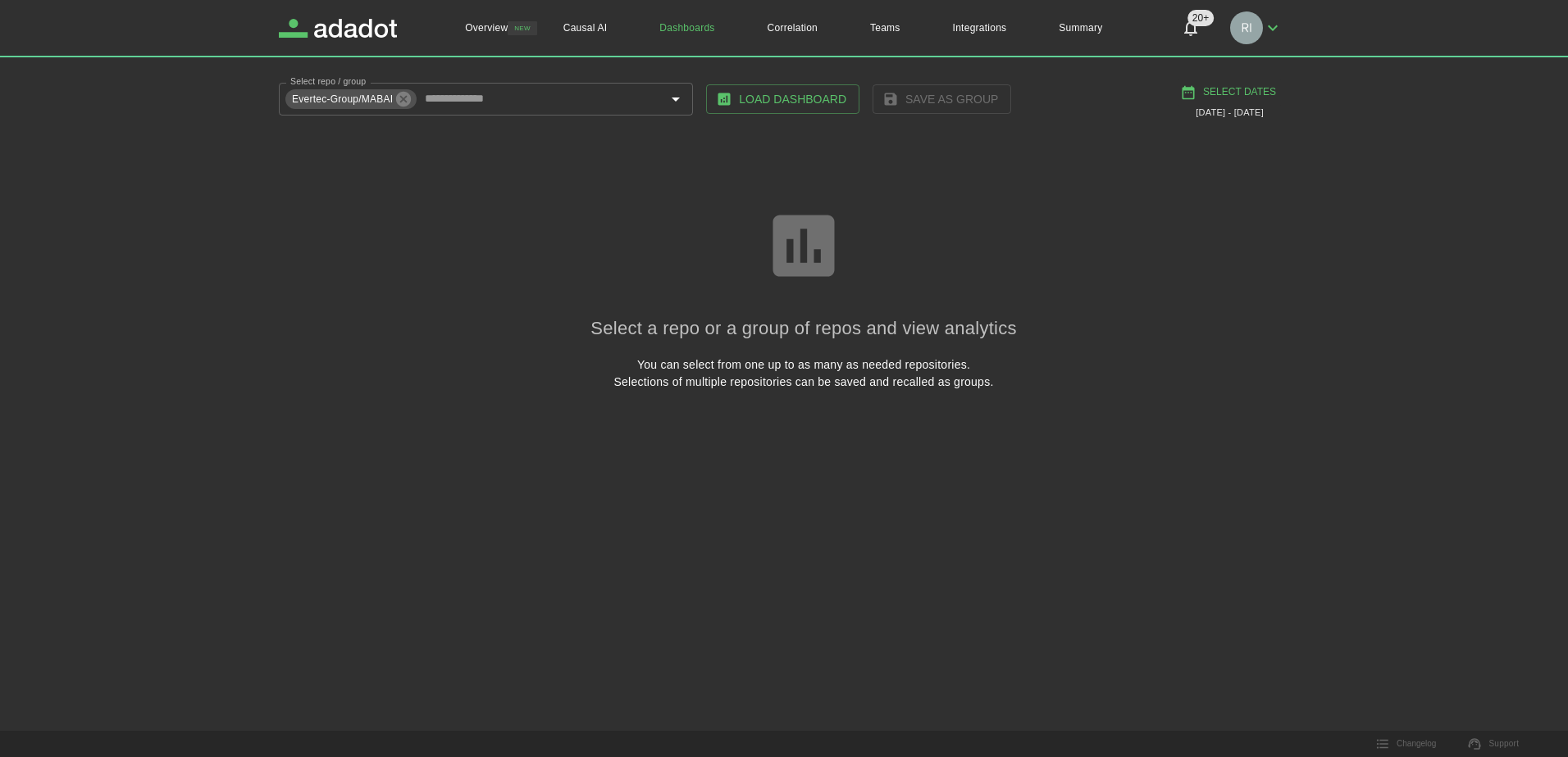
drag, startPoint x: 813, startPoint y: 90, endPoint x: 990, endPoint y: 115, distance: 178.8
click at [815, 90] on button "Load Dashboard" at bounding box center [782, 99] width 153 height 30
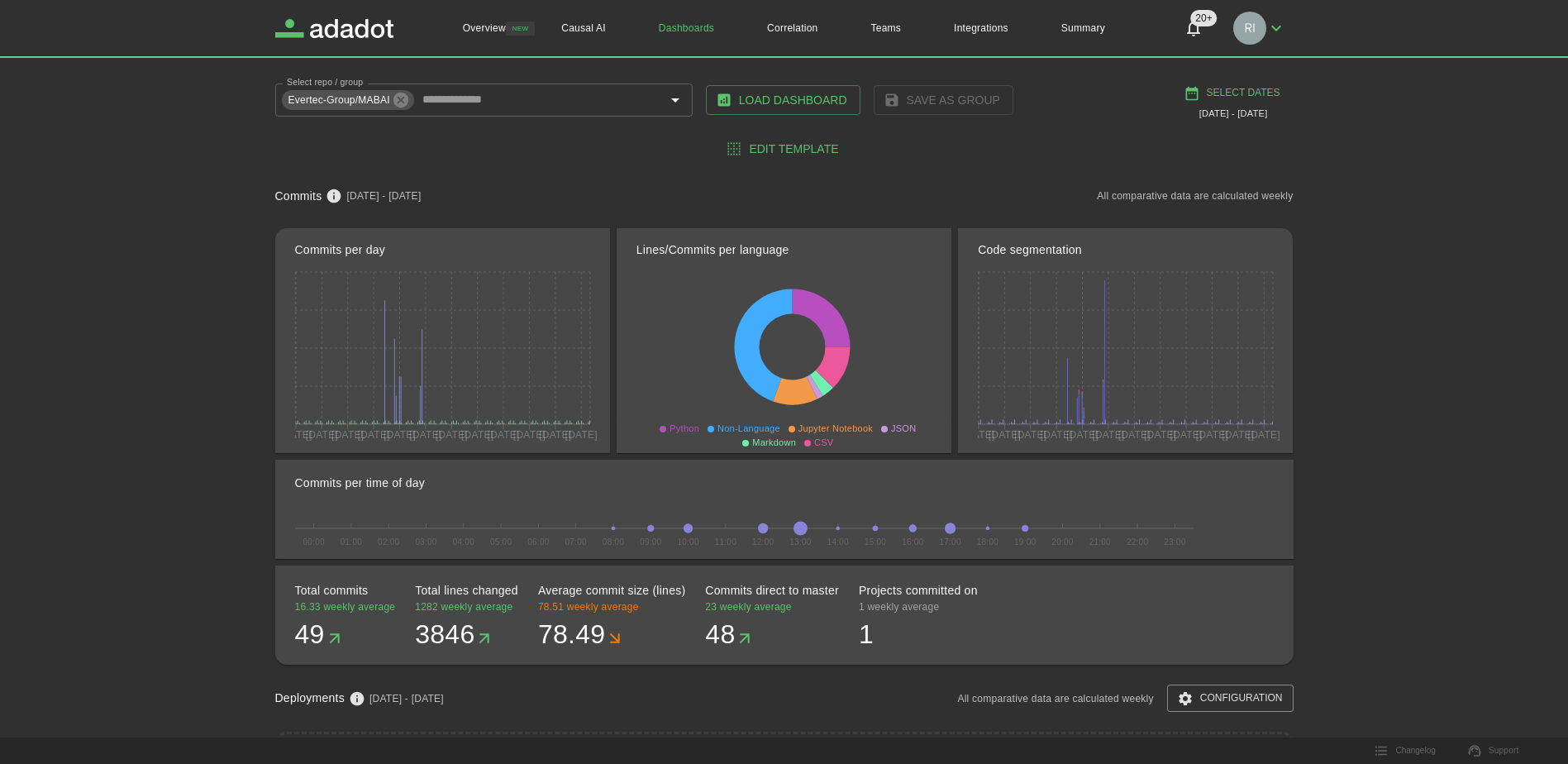
click at [1248, 93] on button "Select Dates" at bounding box center [1233, 93] width 106 height 28
select select "*"
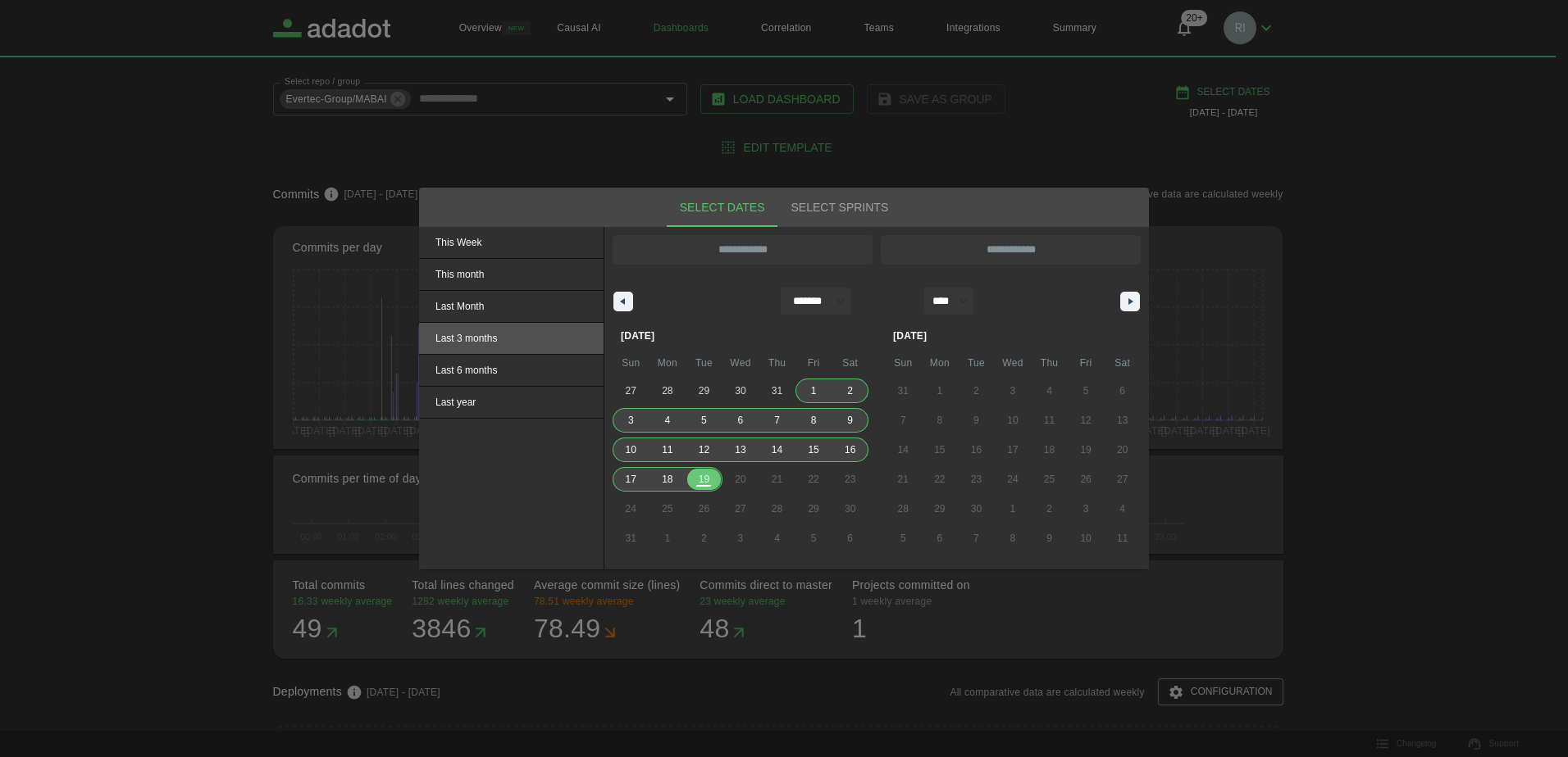
click at [465, 339] on span "Last 3 months" at bounding box center [510, 339] width 184 height 31
type input "**********"
select select "*"
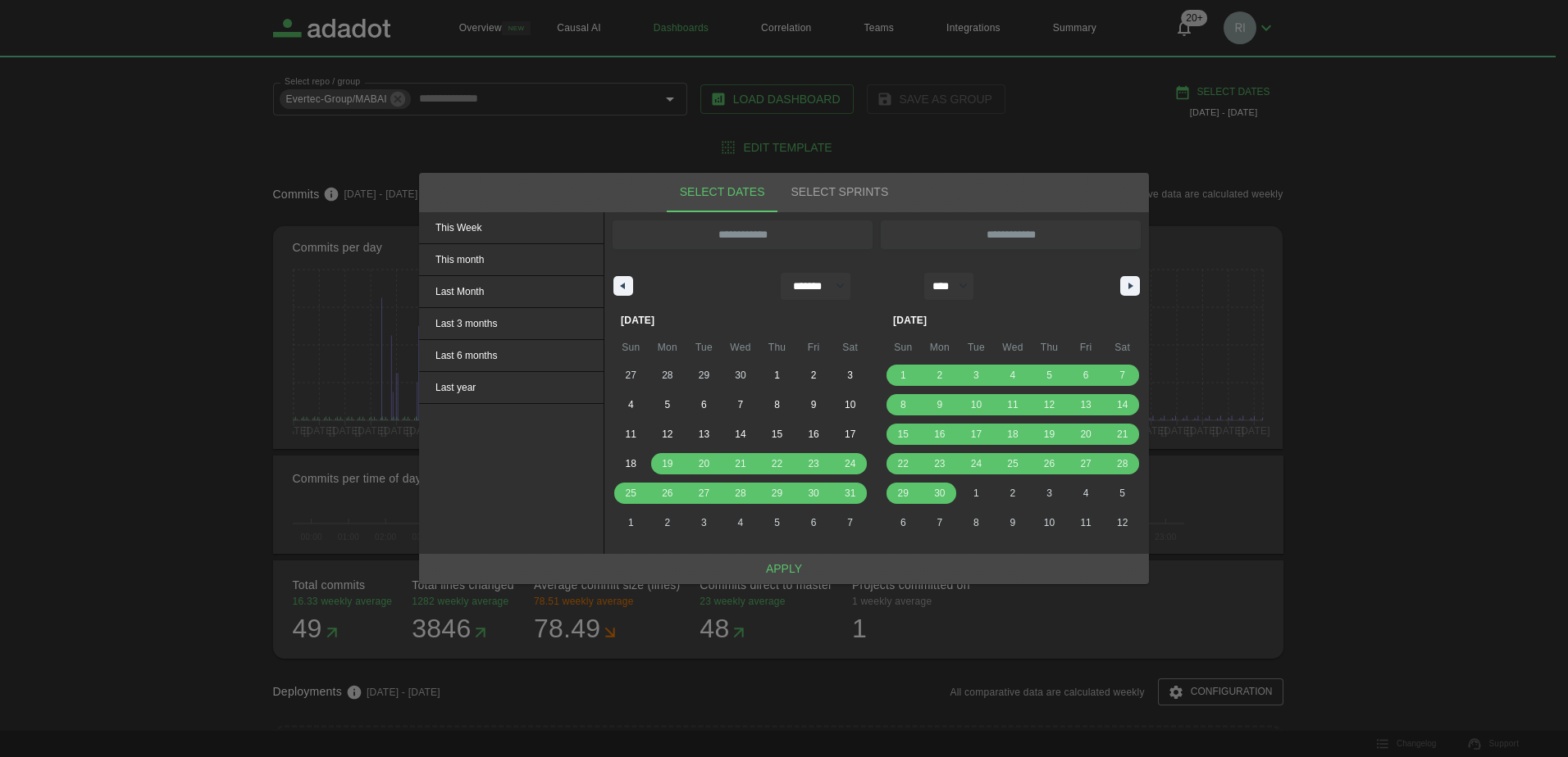
click at [757, 575] on button "Apply" at bounding box center [783, 568] width 730 height 30
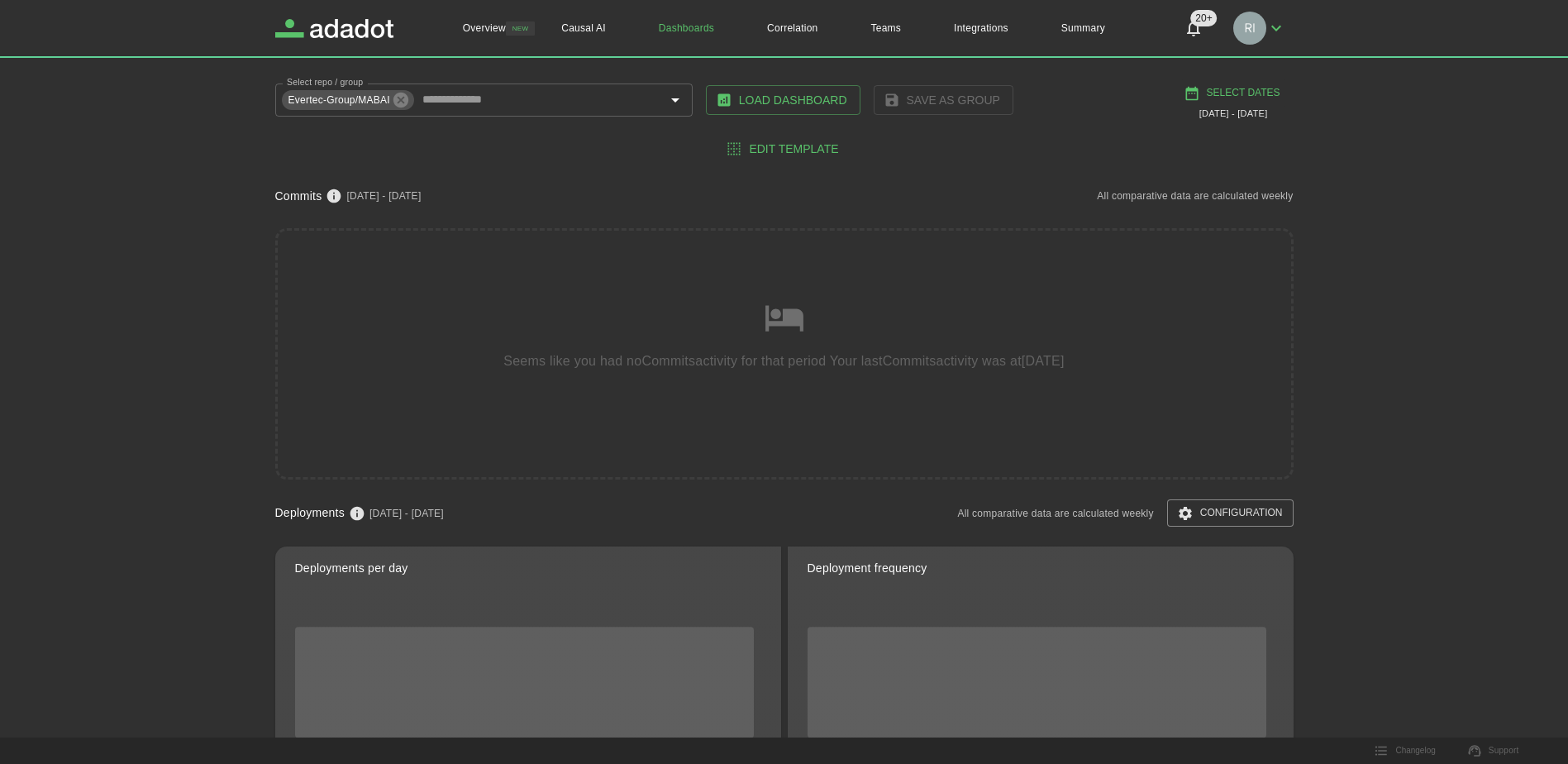
click at [1234, 91] on button "Select Dates" at bounding box center [1233, 93] width 106 height 28
select select "*"
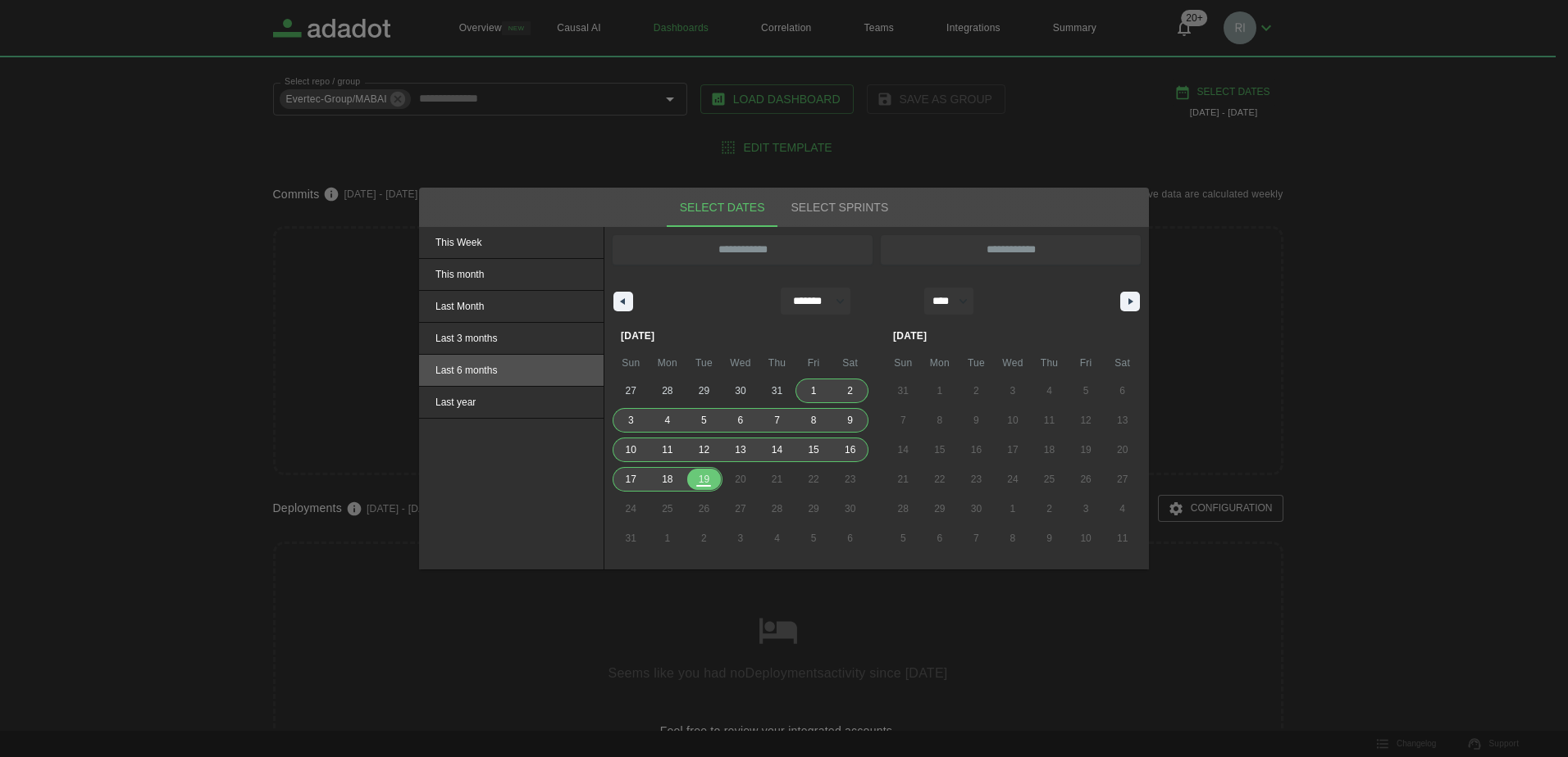
click at [466, 369] on span "Last 6 months" at bounding box center [510, 371] width 184 height 31
type input "**********"
select select "*"
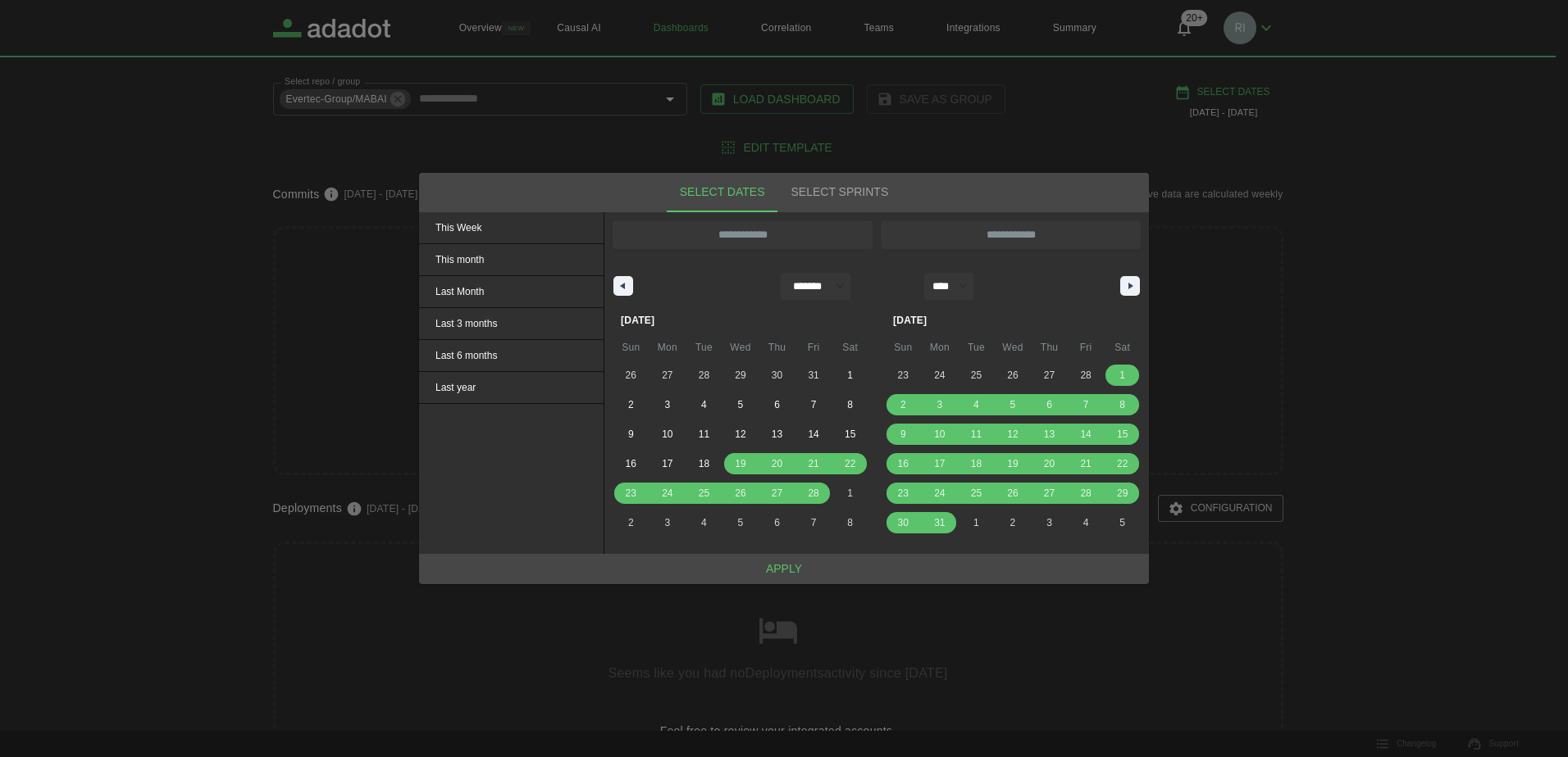
click at [786, 567] on button "Apply" at bounding box center [783, 568] width 730 height 30
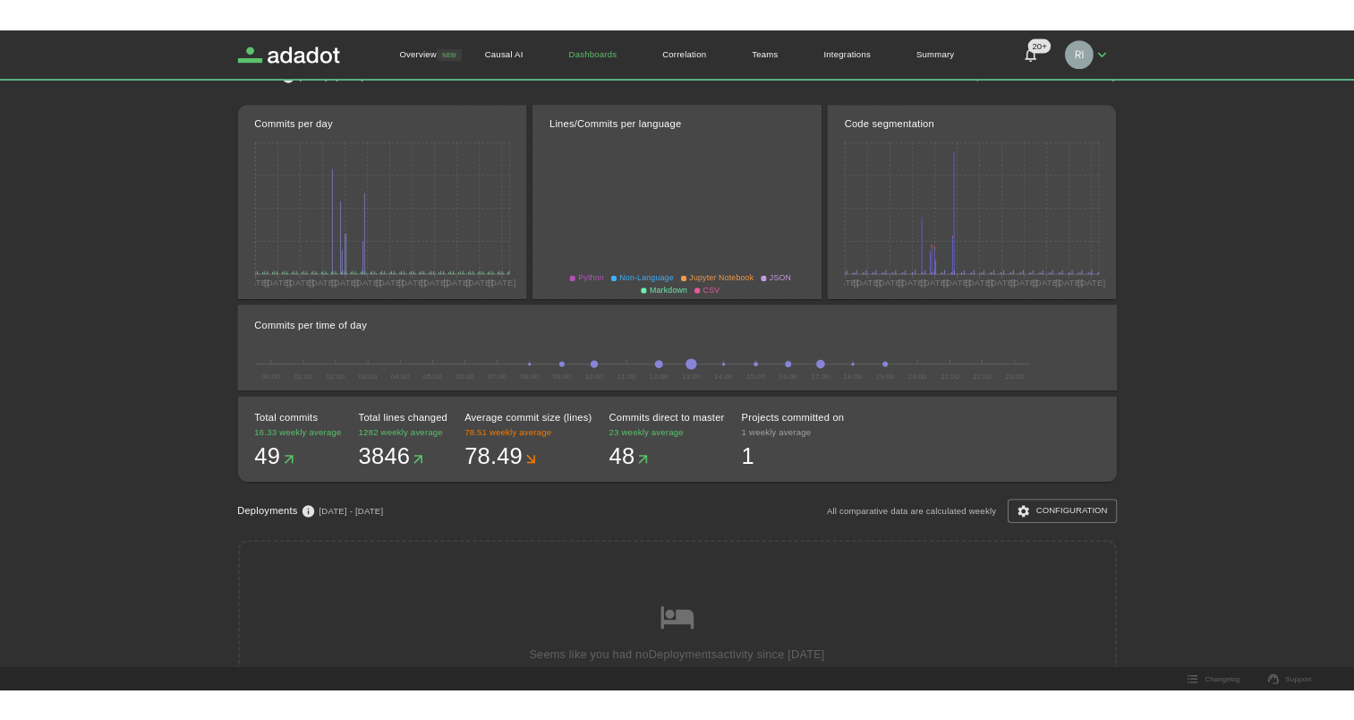
scroll to position [0, 0]
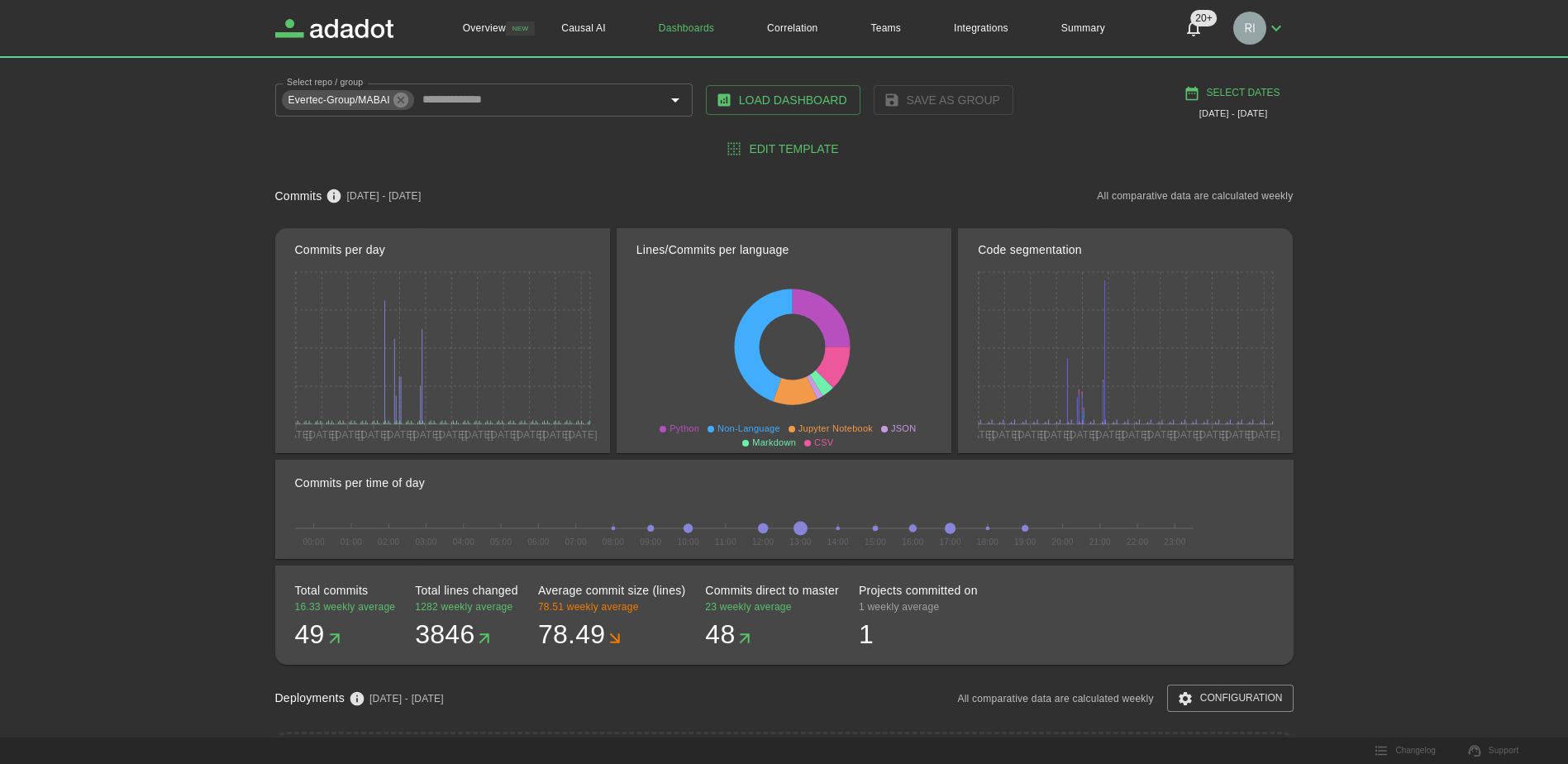
click at [1236, 91] on button "Select Dates" at bounding box center [1233, 93] width 106 height 28
select select "*"
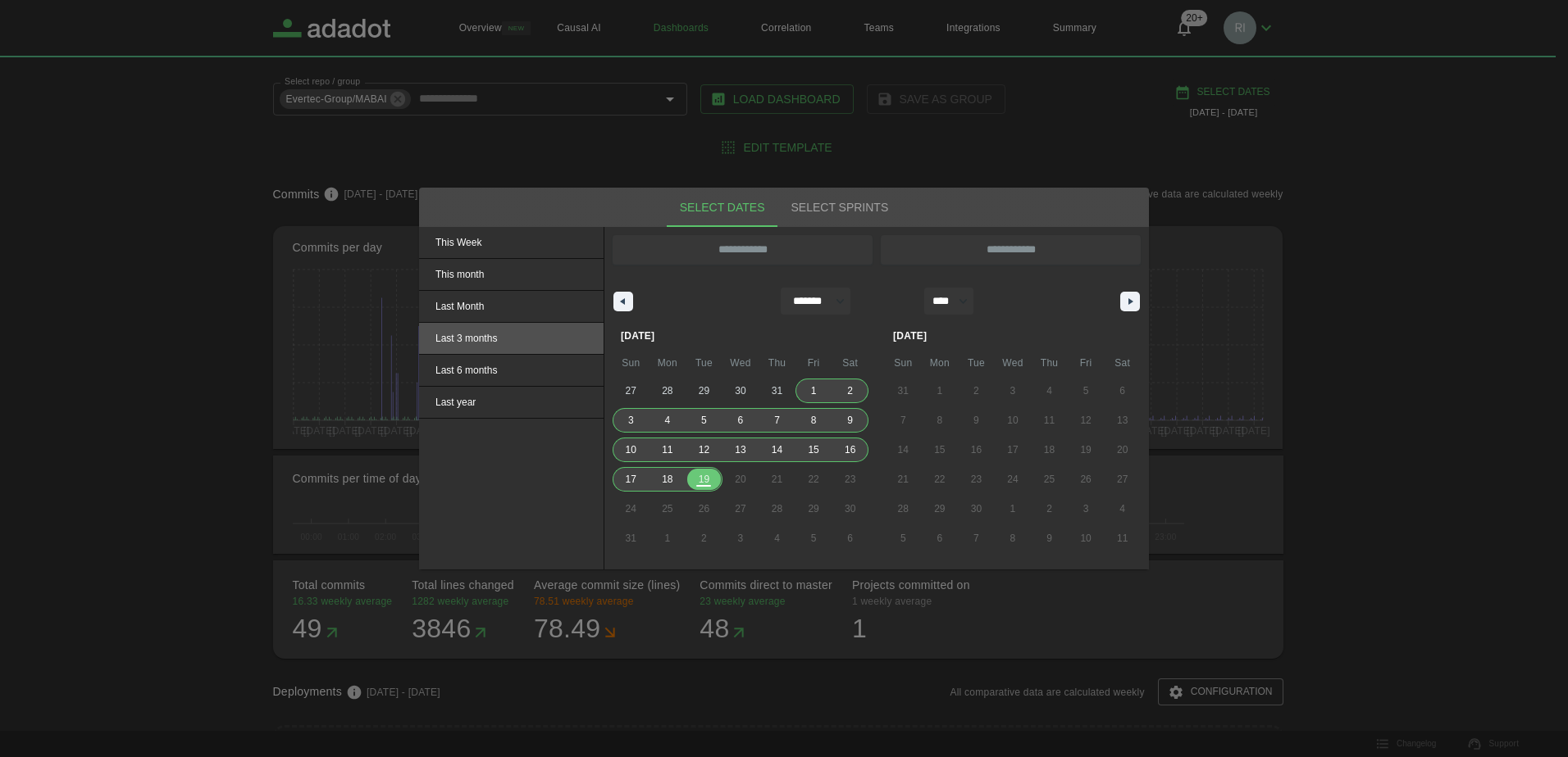
click at [485, 336] on span "Last 3 months" at bounding box center [510, 339] width 184 height 31
type input "**********"
select select "*"
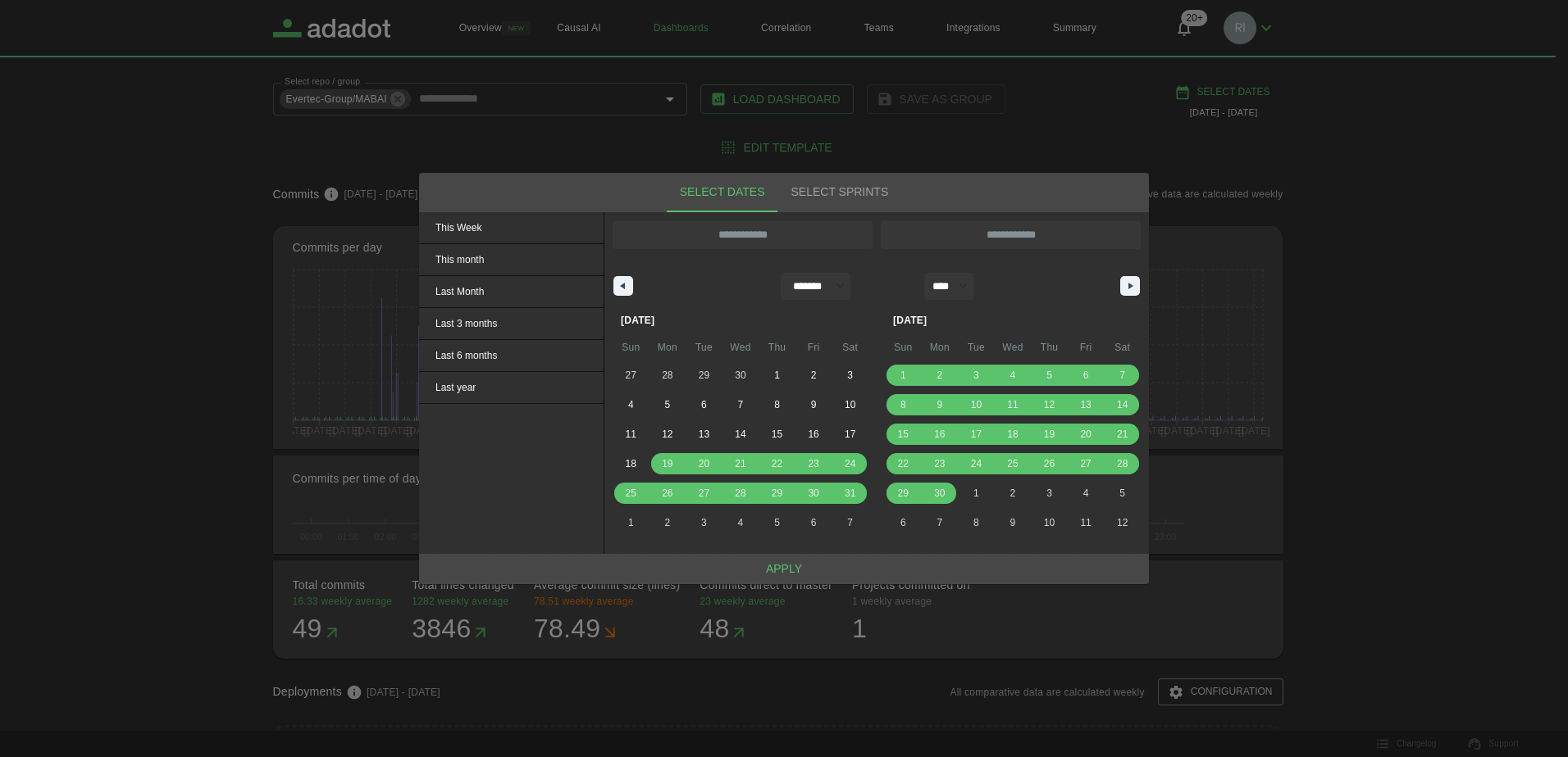
click at [787, 568] on button "Apply" at bounding box center [783, 568] width 730 height 30
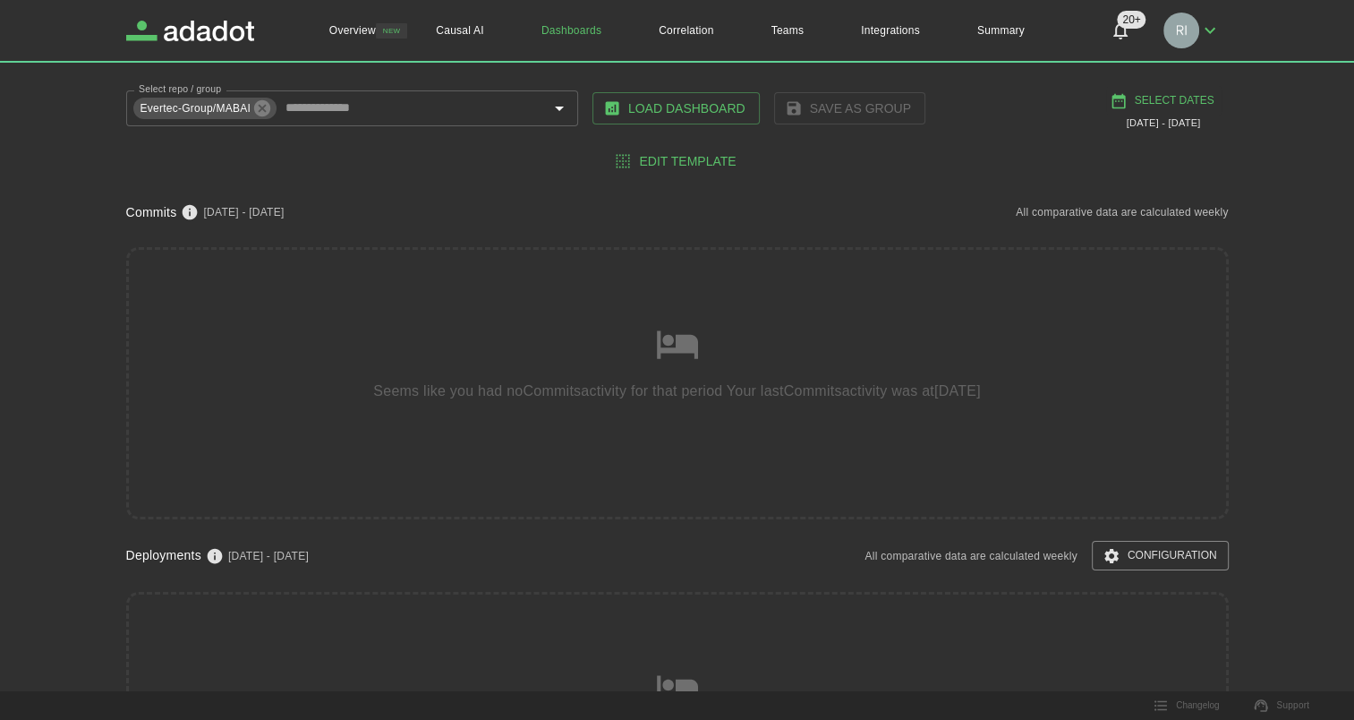
click at [1164, 91] on button "Select Dates" at bounding box center [1163, 101] width 115 height 30
select select "*"
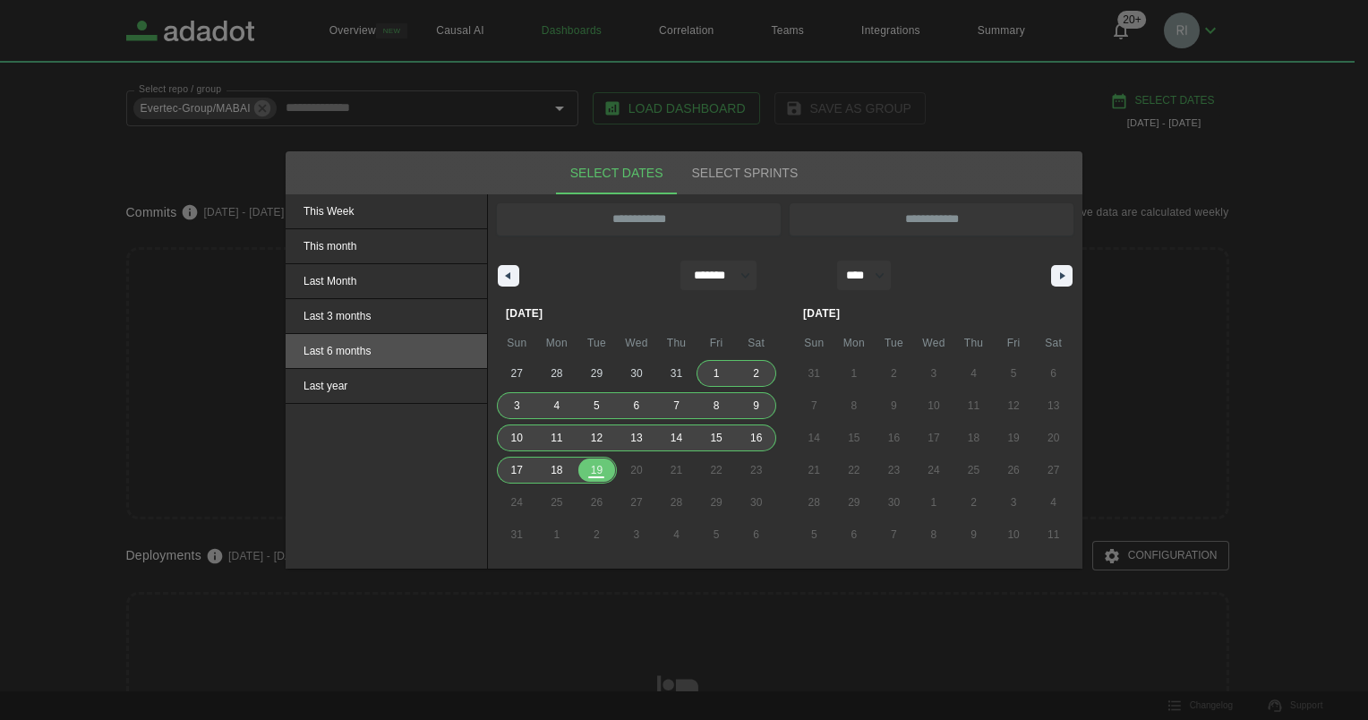
click at [337, 347] on span "Last 6 months" at bounding box center [386, 351] width 201 height 34
type input "**********"
select select "*"
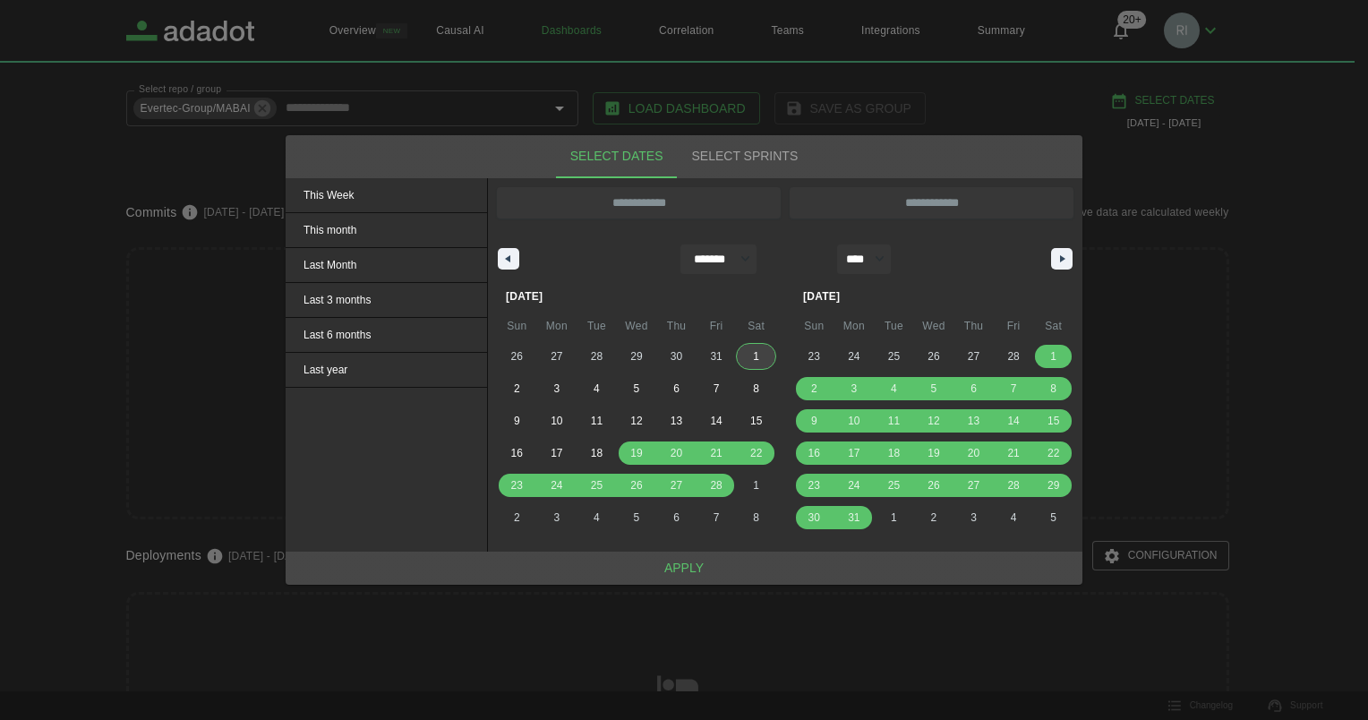
click at [760, 354] on span "1" at bounding box center [756, 356] width 40 height 23
type input "**********"
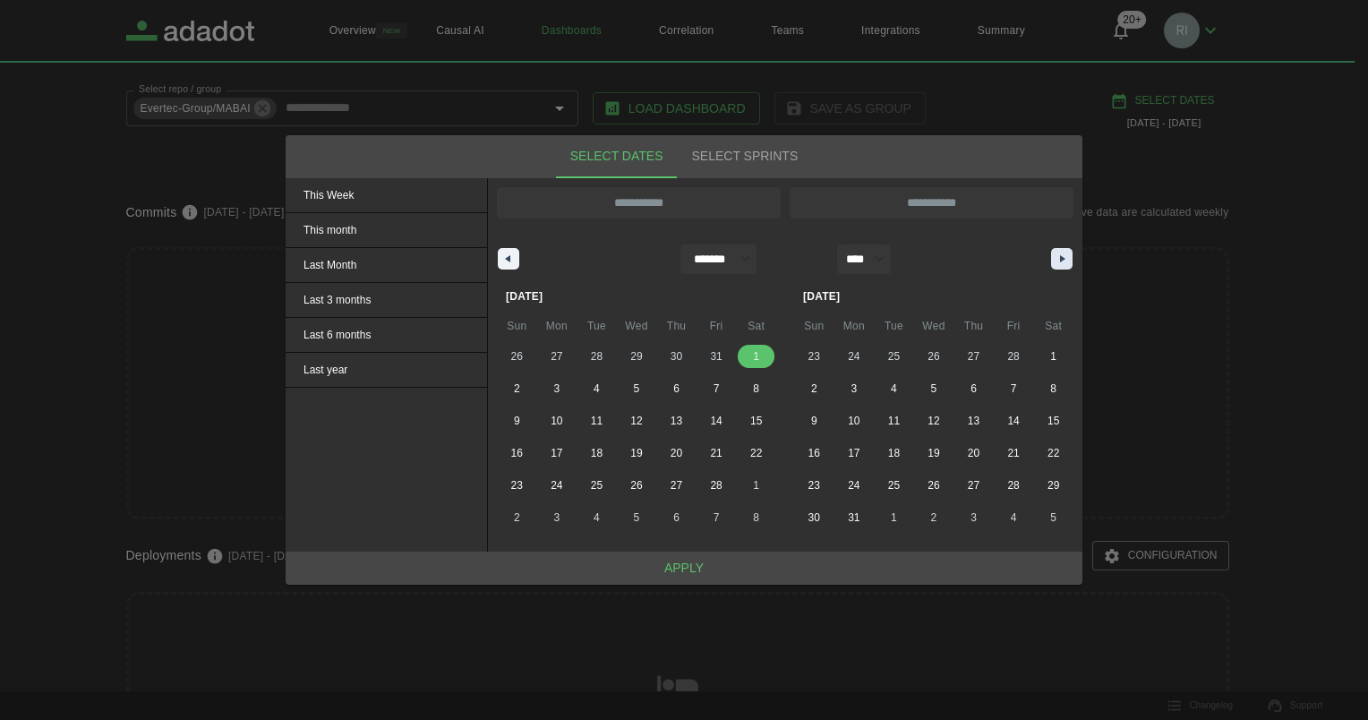
click at [1063, 260] on icon "button" at bounding box center [1064, 258] width 9 height 7
select select "*"
click at [760, 355] on span "1" at bounding box center [756, 356] width 40 height 23
type input "**********"
select select "*"
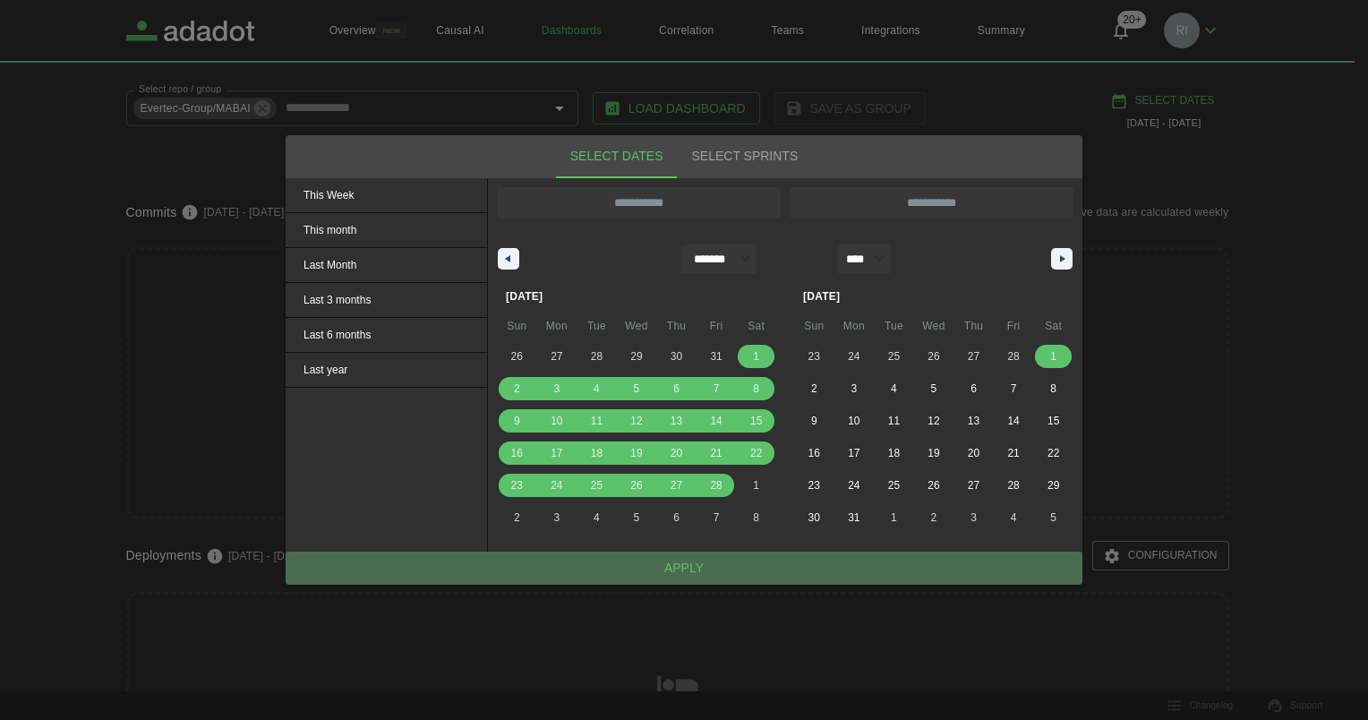
click at [671, 572] on button "Apply" at bounding box center [684, 567] width 797 height 33
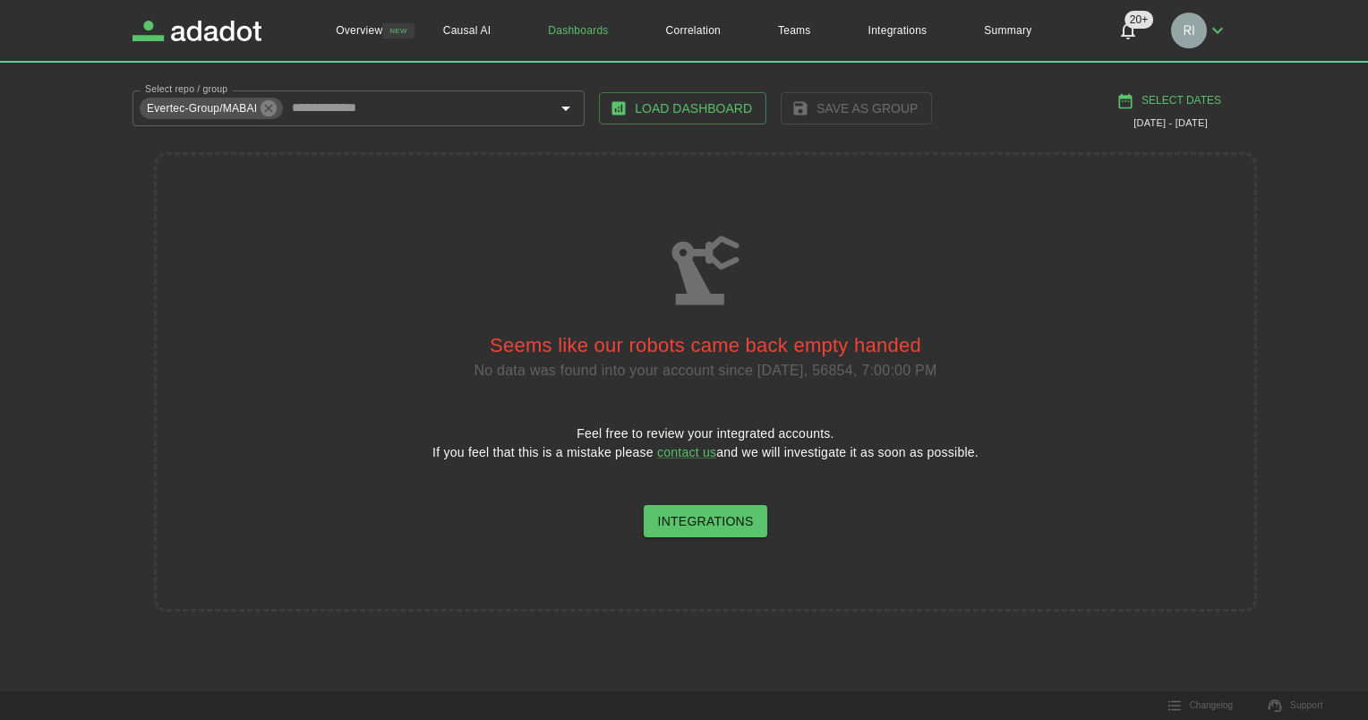
click at [1153, 93] on button "Select Dates" at bounding box center [1170, 101] width 115 height 30
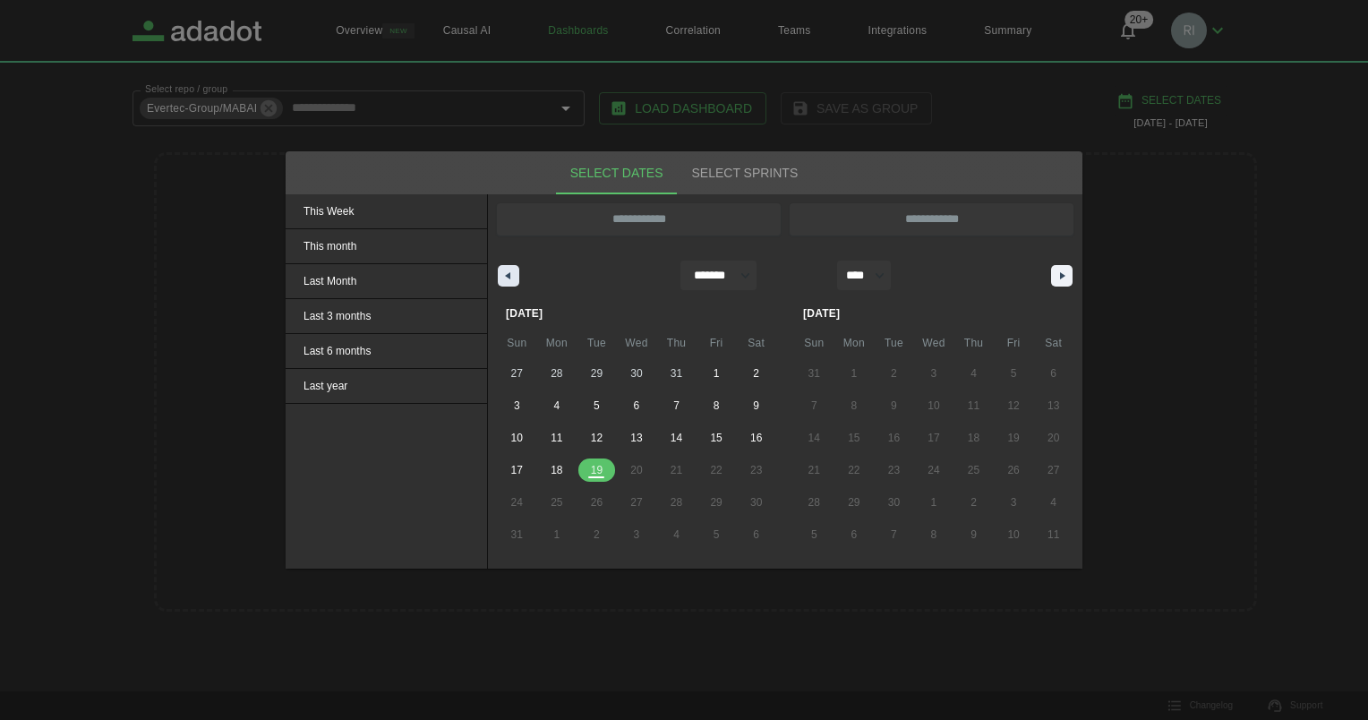
click at [515, 272] on button "button" at bounding box center [508, 275] width 21 height 21
click at [505, 277] on icon "button" at bounding box center [505, 275] width 9 height 7
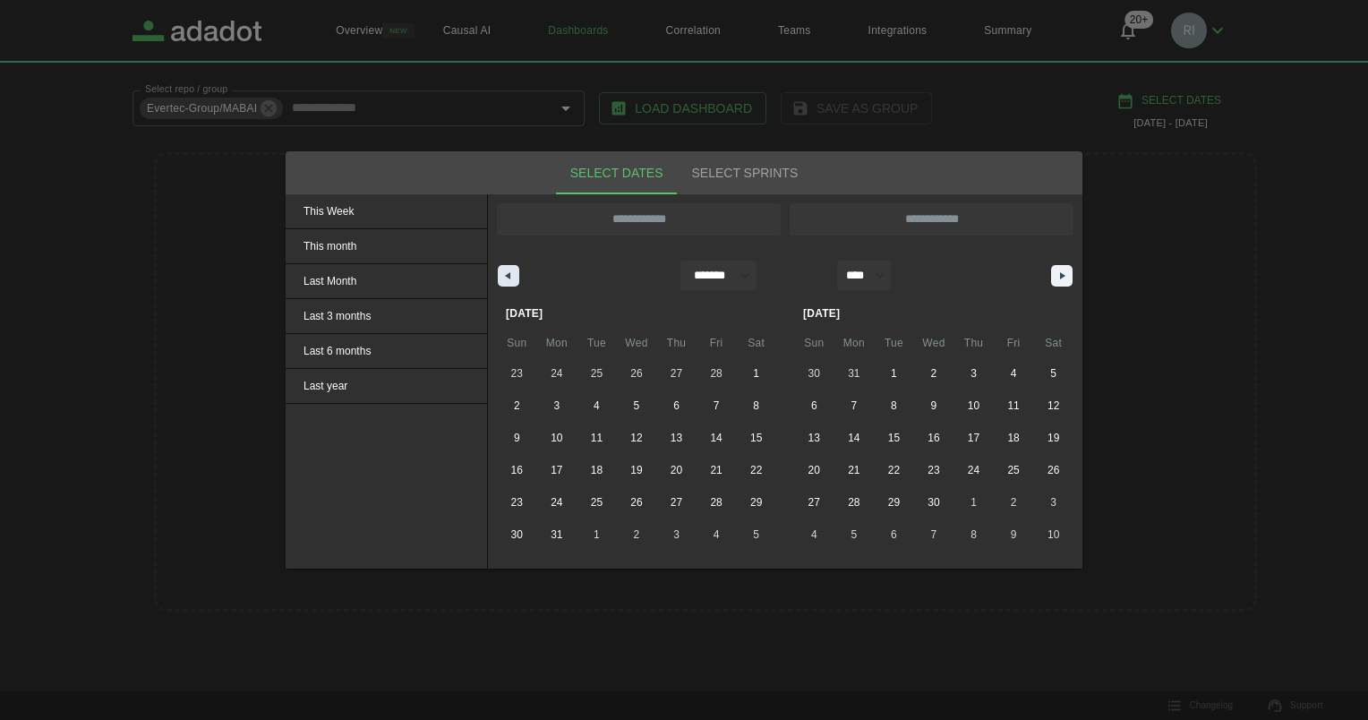
click at [505, 277] on icon "button" at bounding box center [505, 275] width 9 height 7
select select "*"
click at [636, 370] on span "1" at bounding box center [637, 373] width 6 height 32
type input "**********"
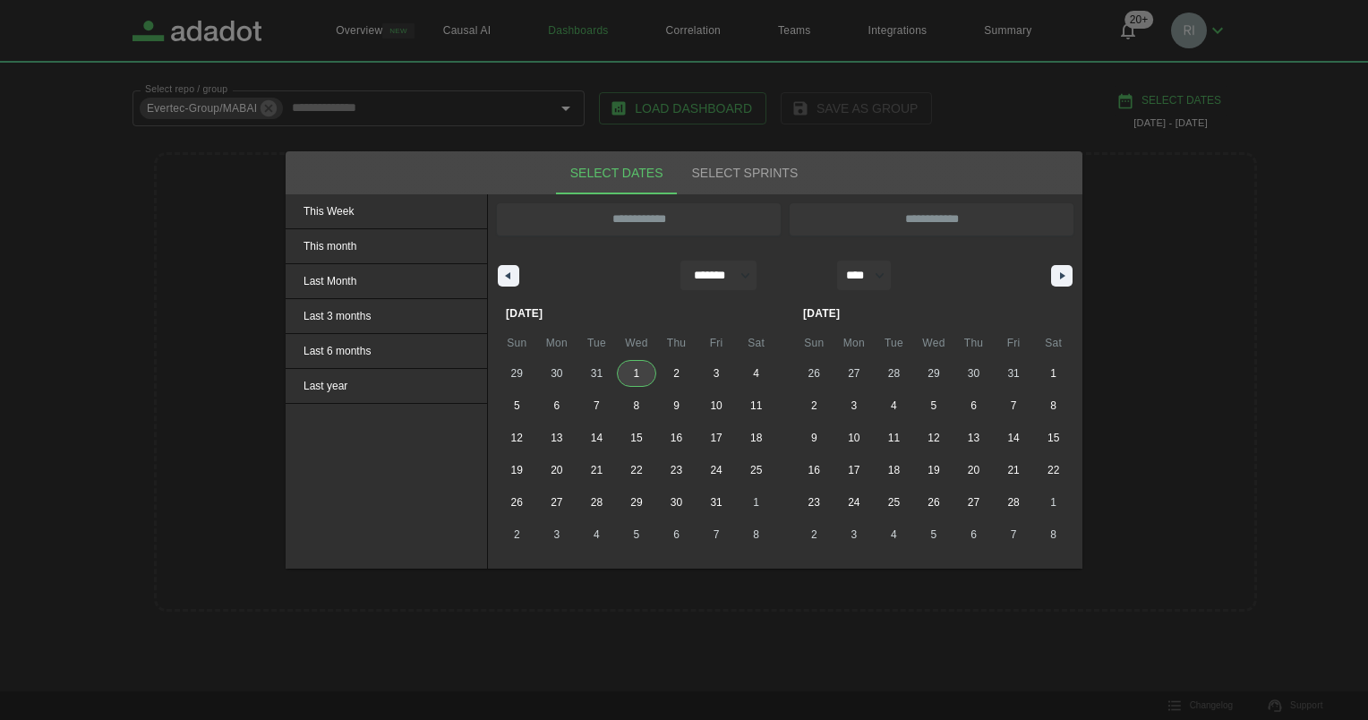
type input "**********"
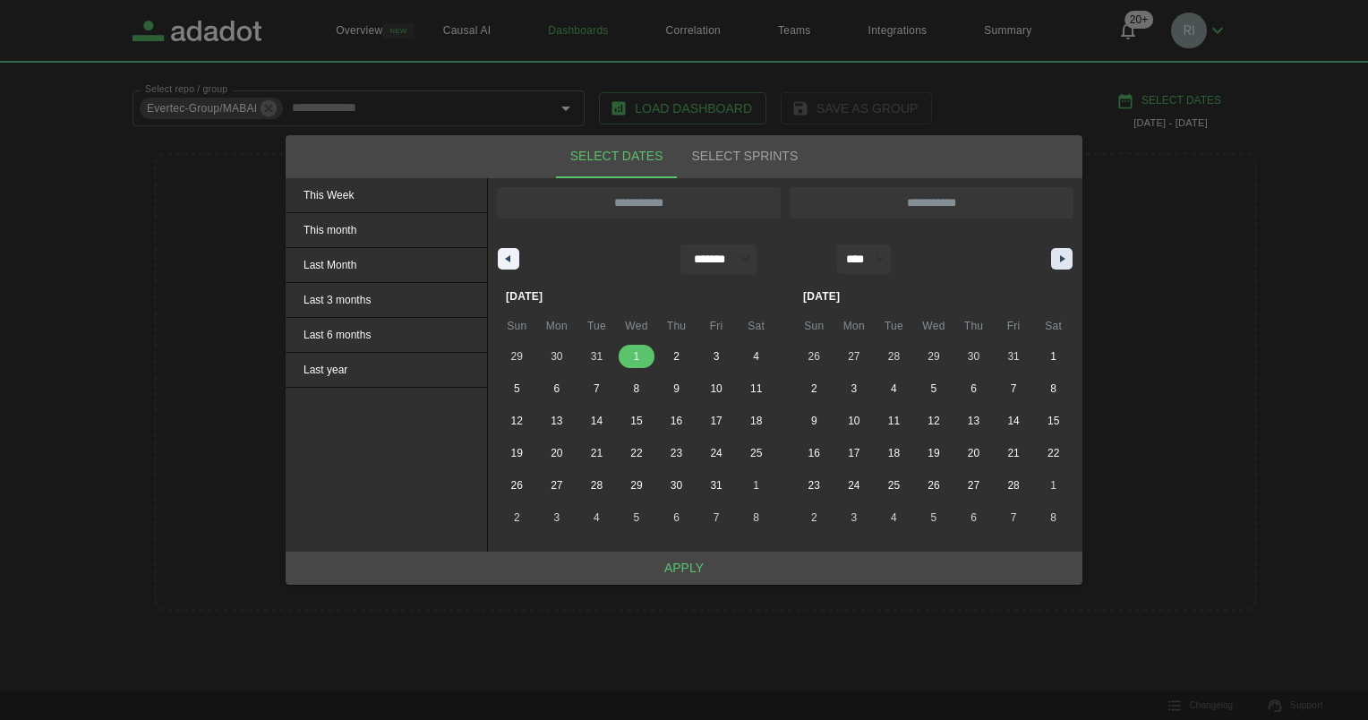
click at [1060, 255] on icon "button" at bounding box center [1064, 258] width 9 height 7
select select "*"
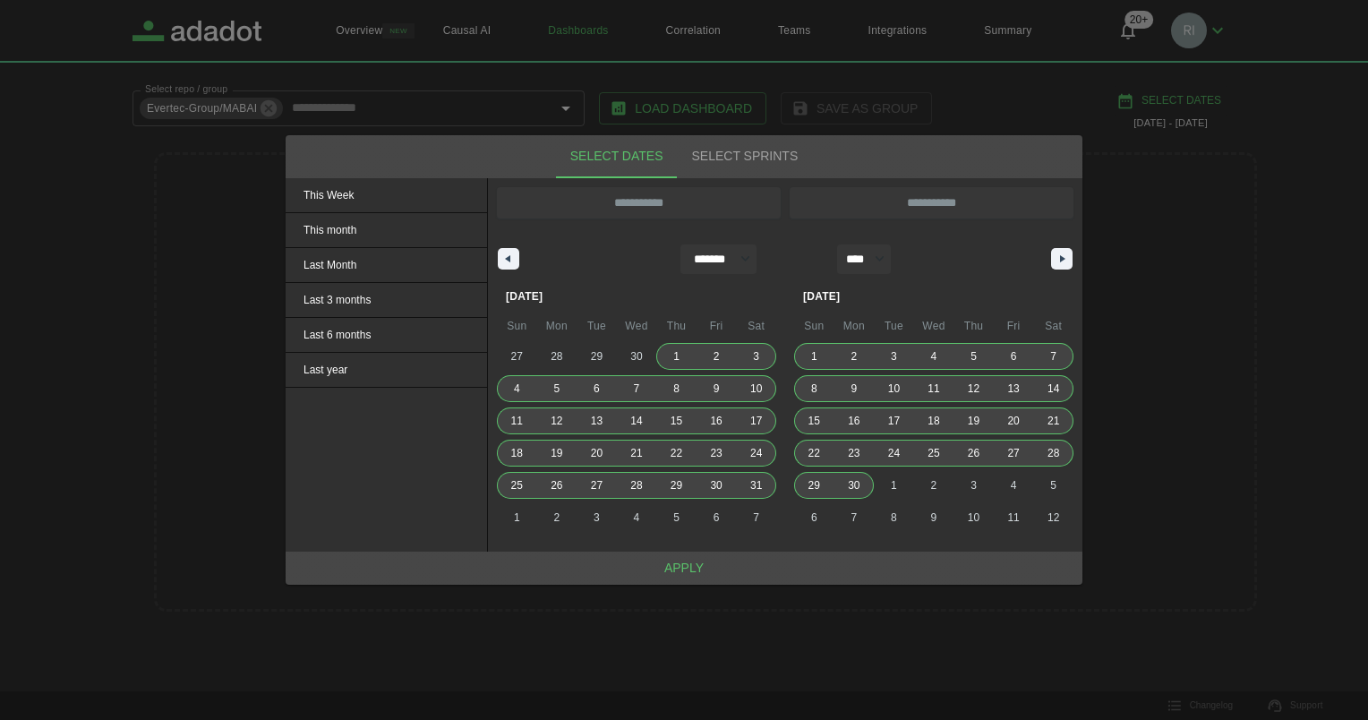
click at [855, 483] on span "30" at bounding box center [854, 485] width 12 height 32
type input "**********"
select select "*"
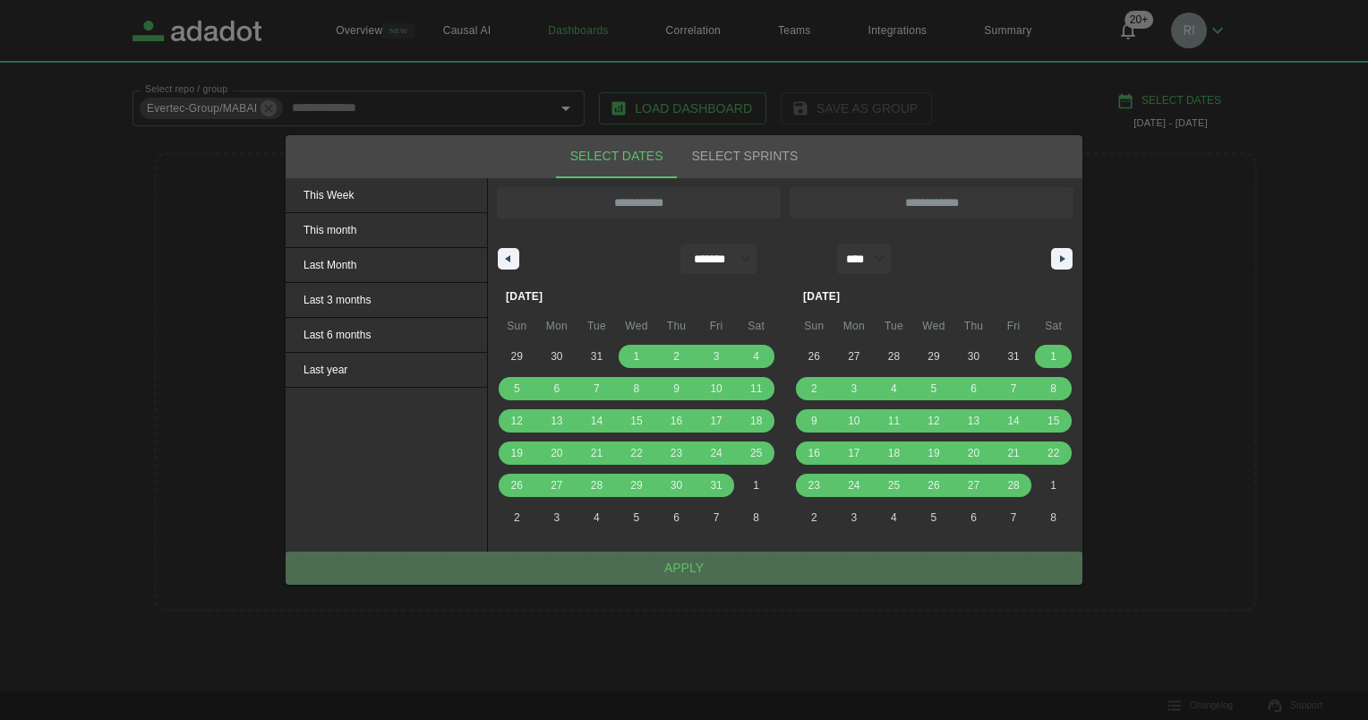
click at [676, 567] on button "Apply" at bounding box center [684, 567] width 797 height 33
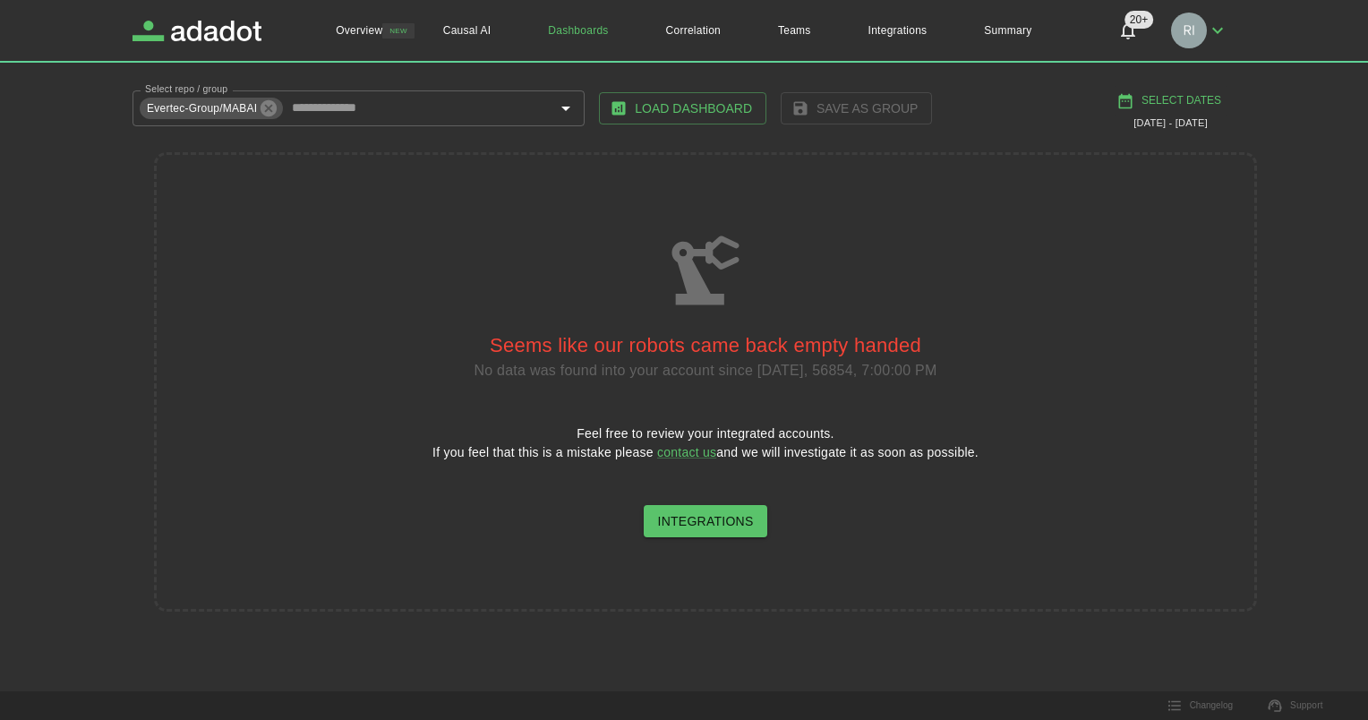
click at [679, 108] on button "Load Dashboard" at bounding box center [682, 108] width 167 height 33
click at [1166, 101] on button "Select Dates" at bounding box center [1170, 101] width 115 height 30
select select "*"
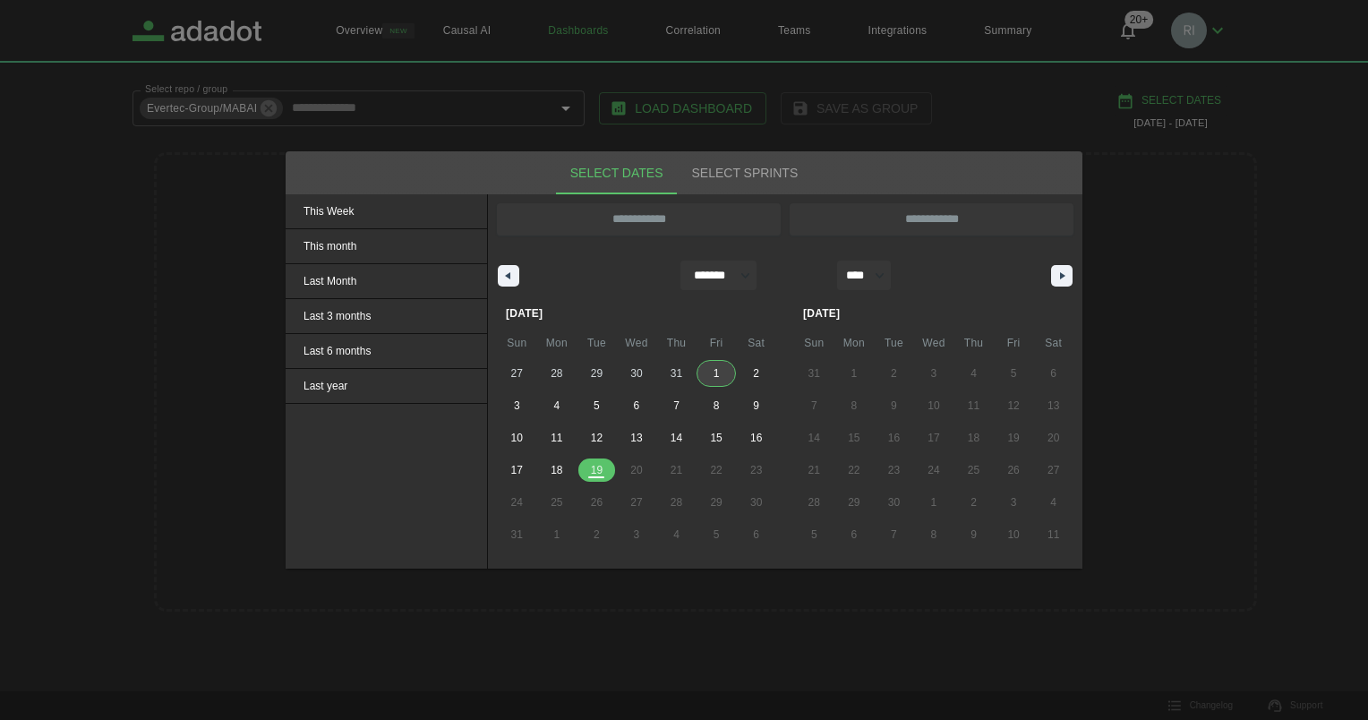
click at [717, 372] on span "1" at bounding box center [716, 373] width 6 height 32
type input "**********"
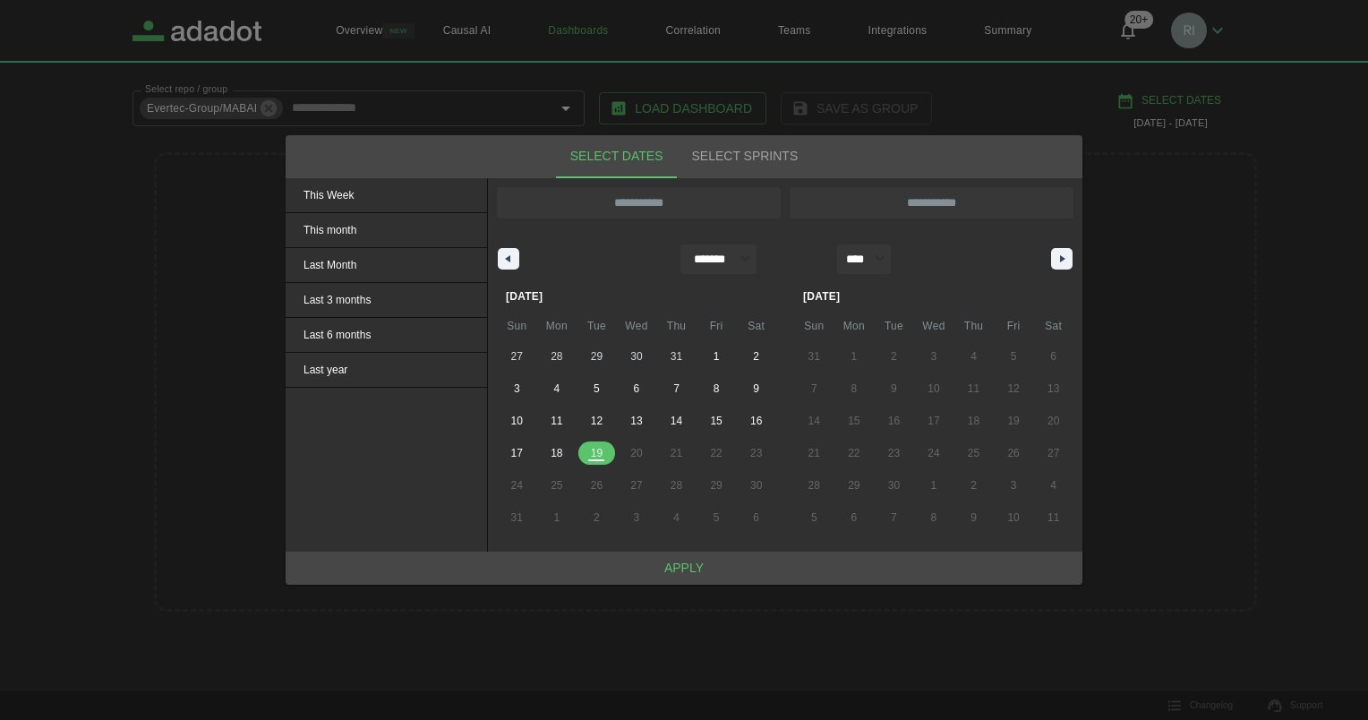
click at [599, 457] on span "19" at bounding box center [597, 453] width 12 height 32
type input "**********"
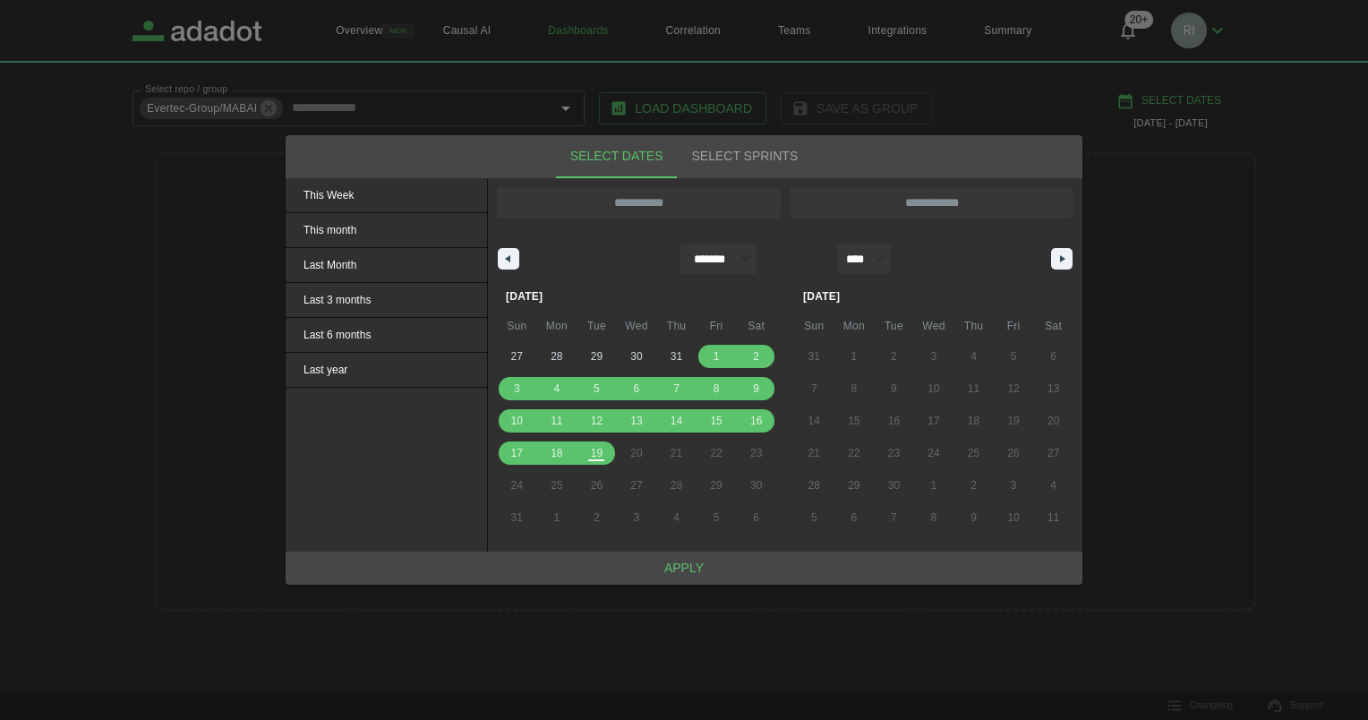
click at [696, 566] on button "Apply" at bounding box center [684, 567] width 797 height 33
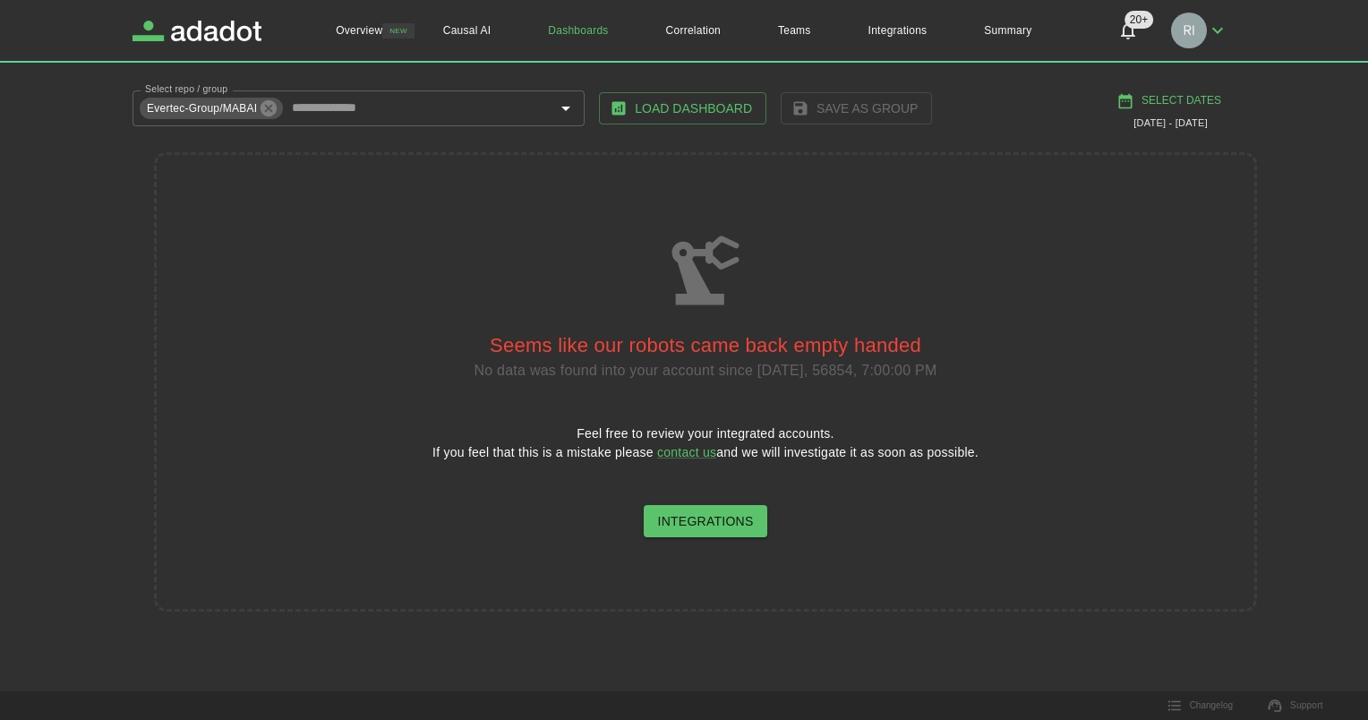
click at [732, 526] on link "Integrations" at bounding box center [706, 521] width 124 height 33
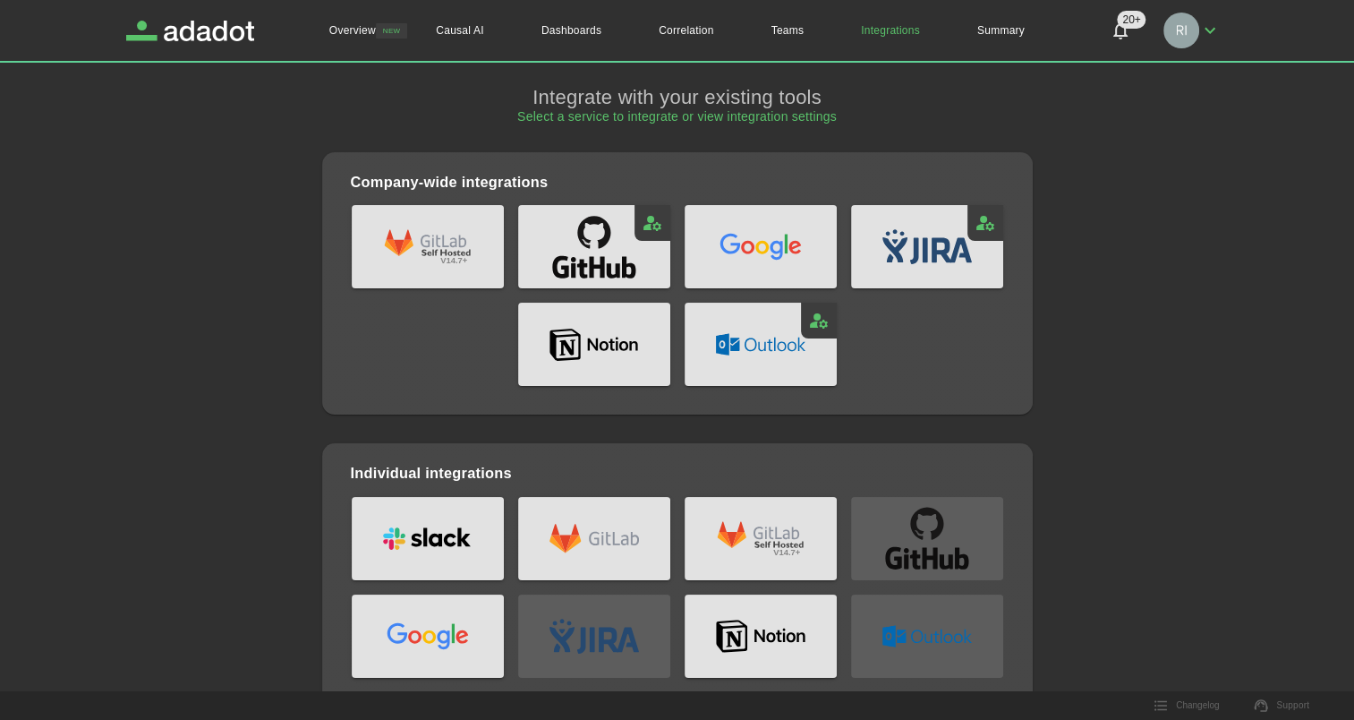
click at [893, 29] on link "Integrations" at bounding box center [891, 30] width 116 height 61
click at [573, 25] on link "Dashboards" at bounding box center [571, 30] width 117 height 61
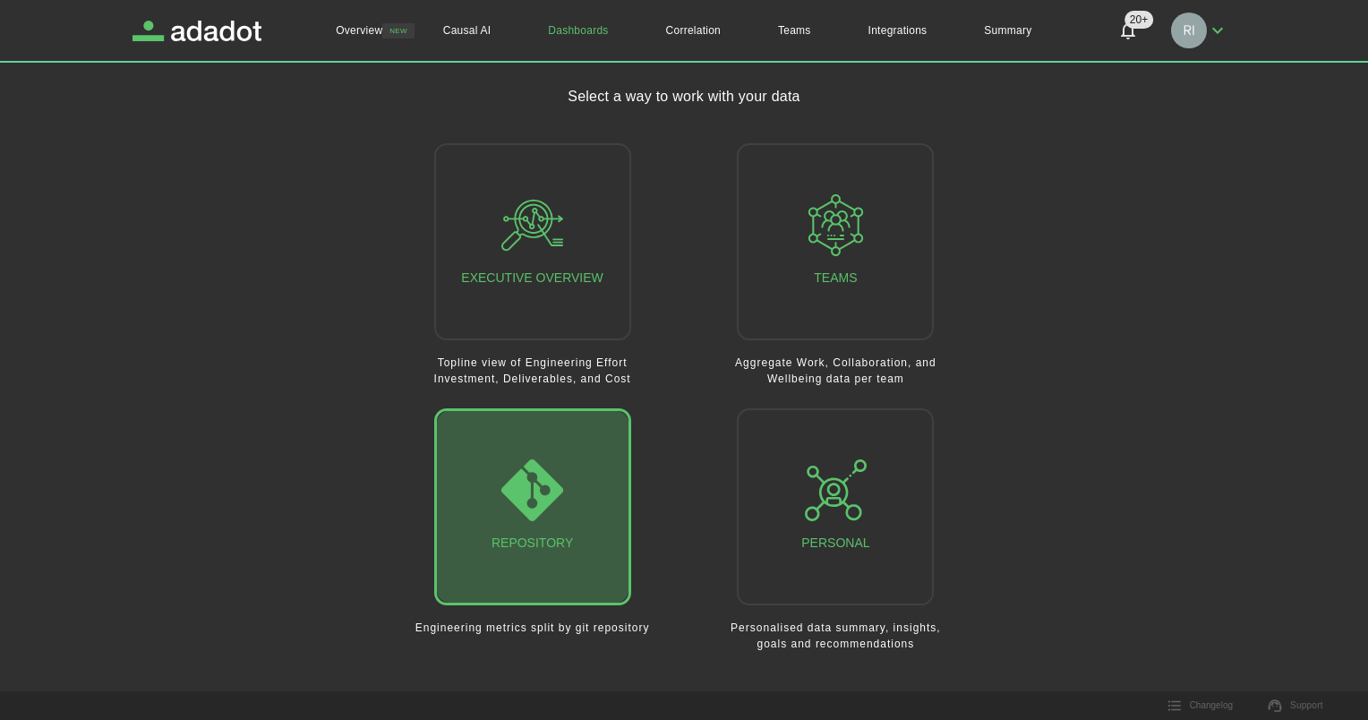
click at [517, 507] on icon "button" at bounding box center [532, 490] width 62 height 62
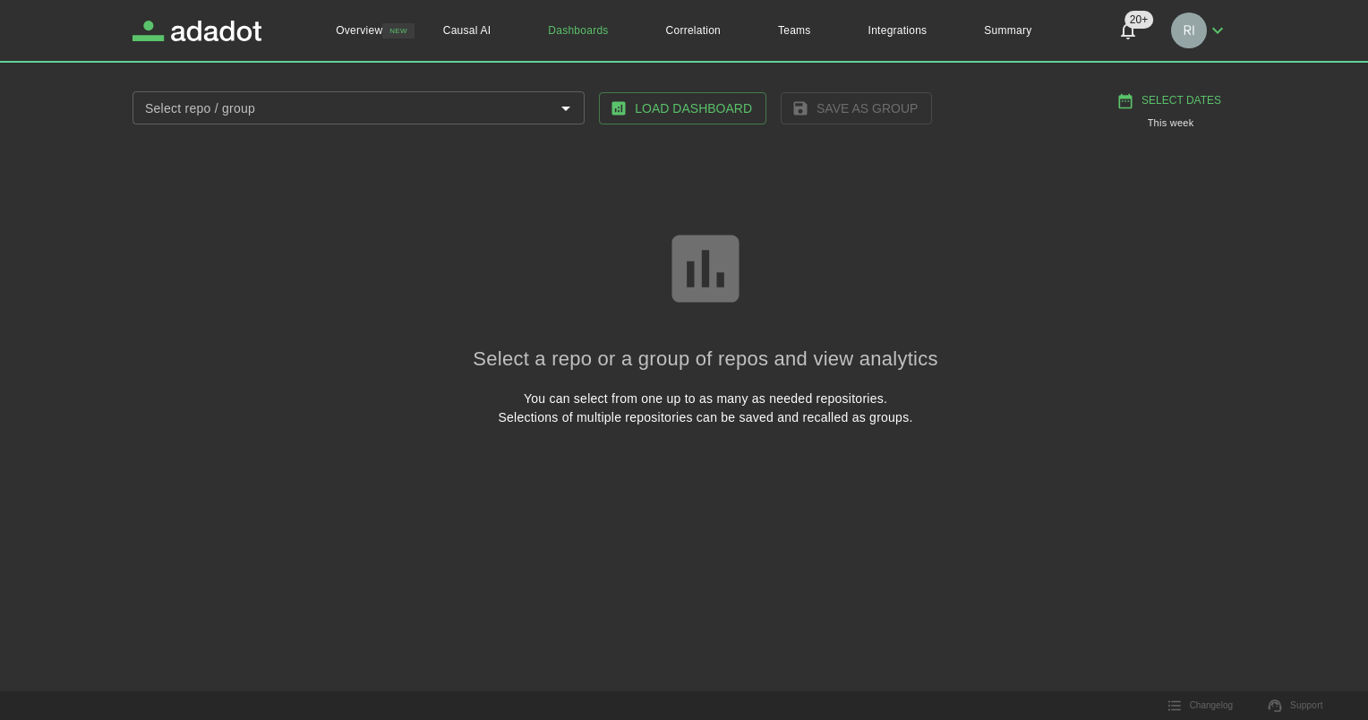
click at [371, 110] on input "Select repo / group" at bounding box center [344, 108] width 412 height 22
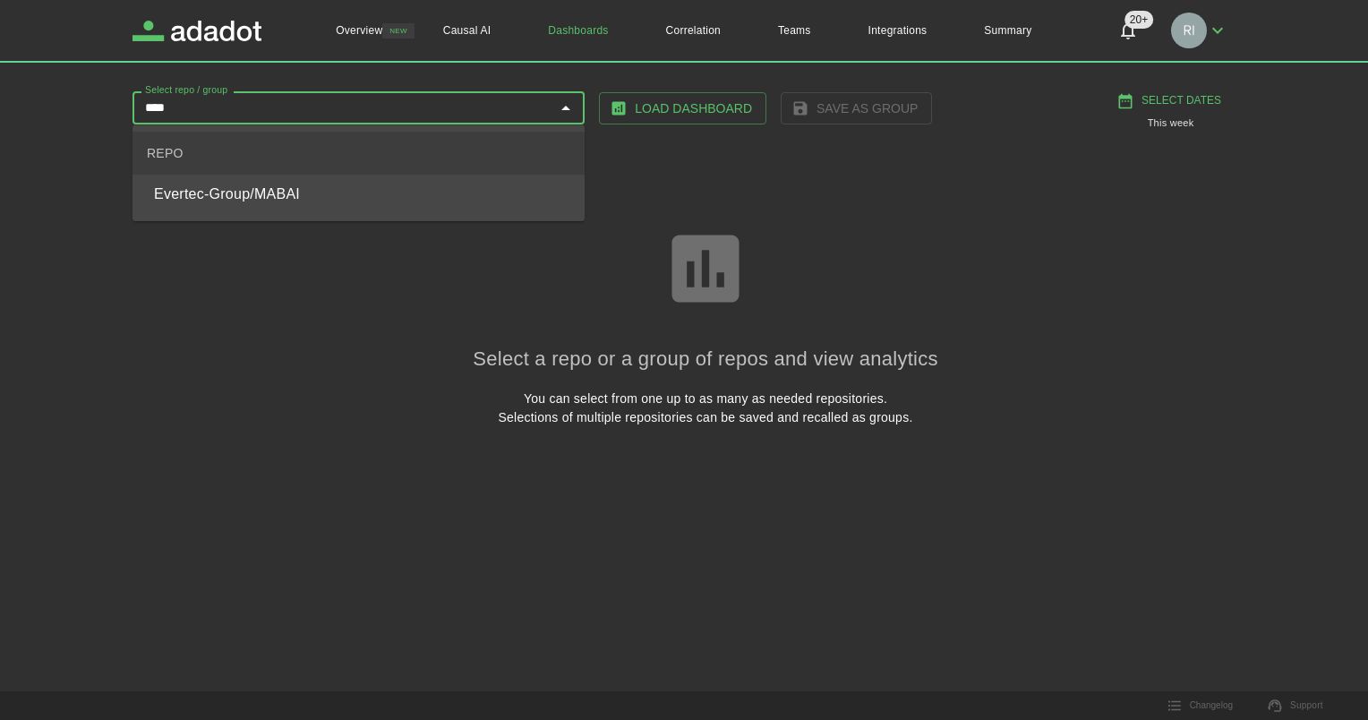
type input "*****"
click at [243, 184] on span "Evertec-Group/MABAI" at bounding box center [362, 194] width 416 height 21
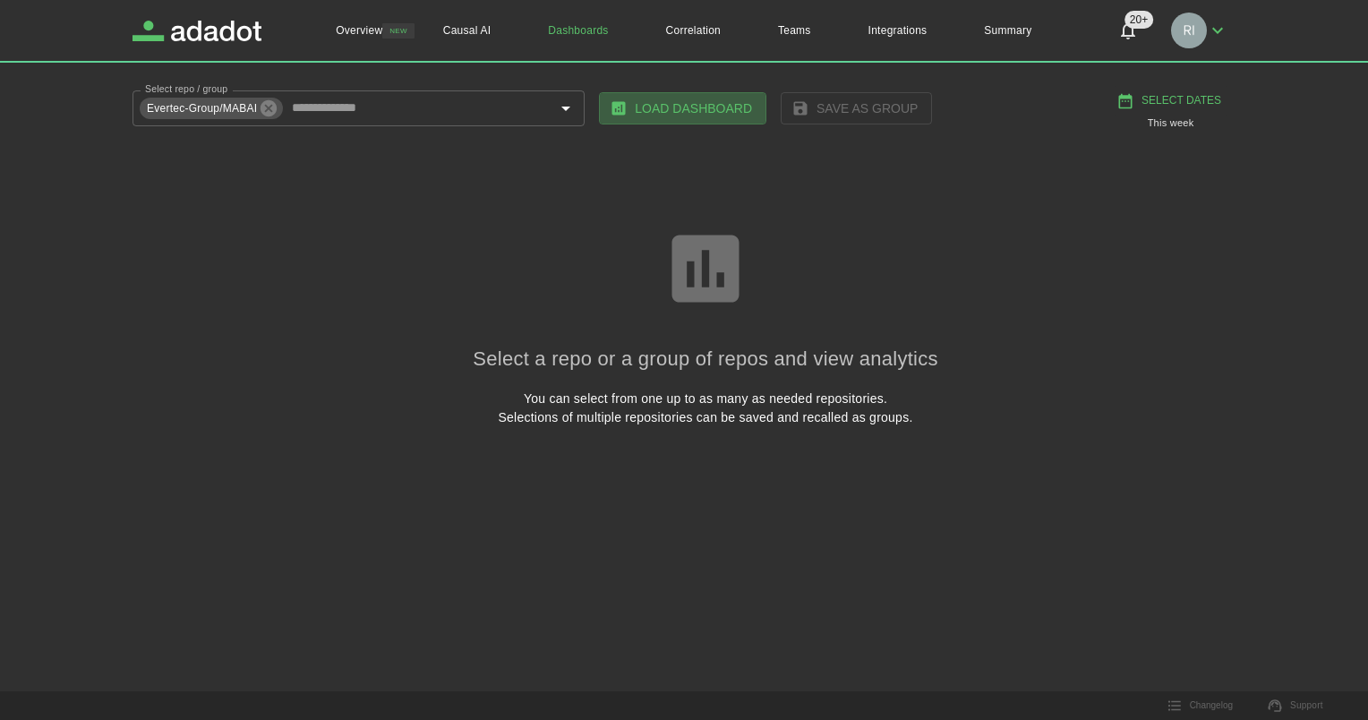
click at [713, 102] on button "Load Dashboard" at bounding box center [682, 108] width 167 height 33
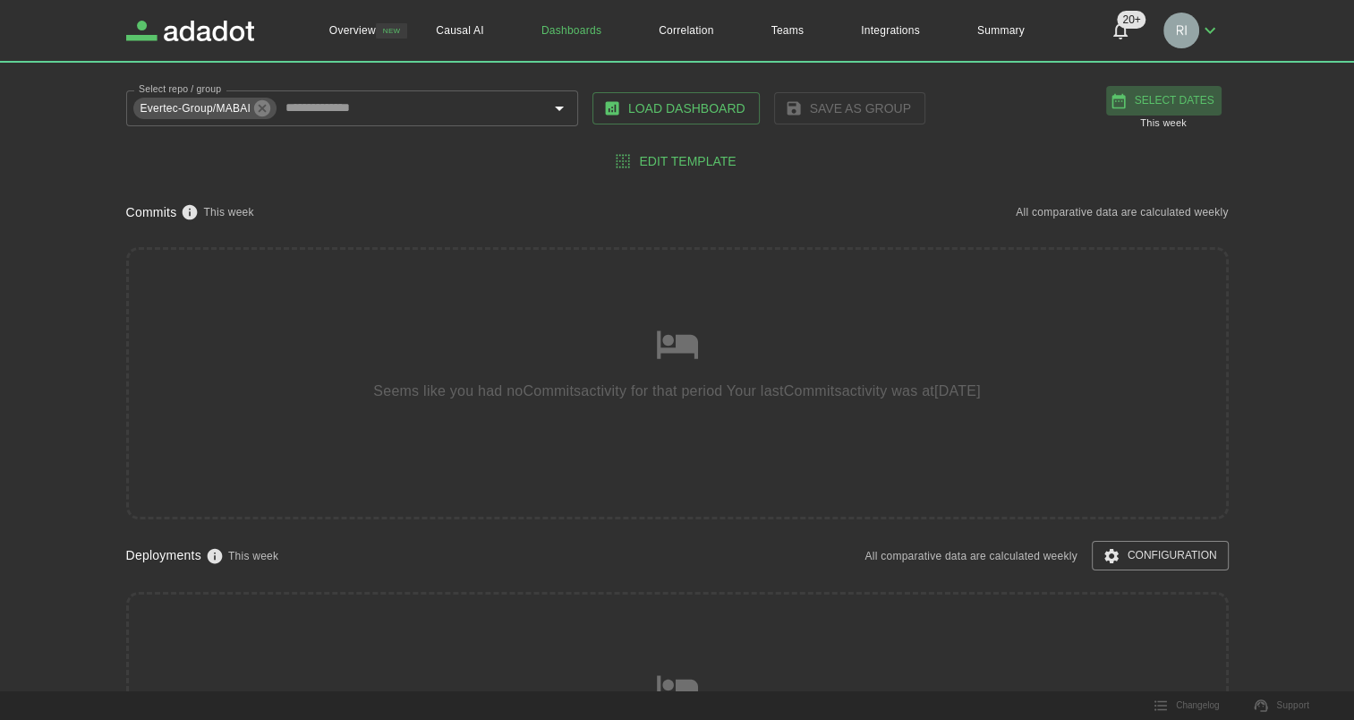
click at [1161, 97] on button "Select Dates" at bounding box center [1163, 101] width 115 height 30
select select "*"
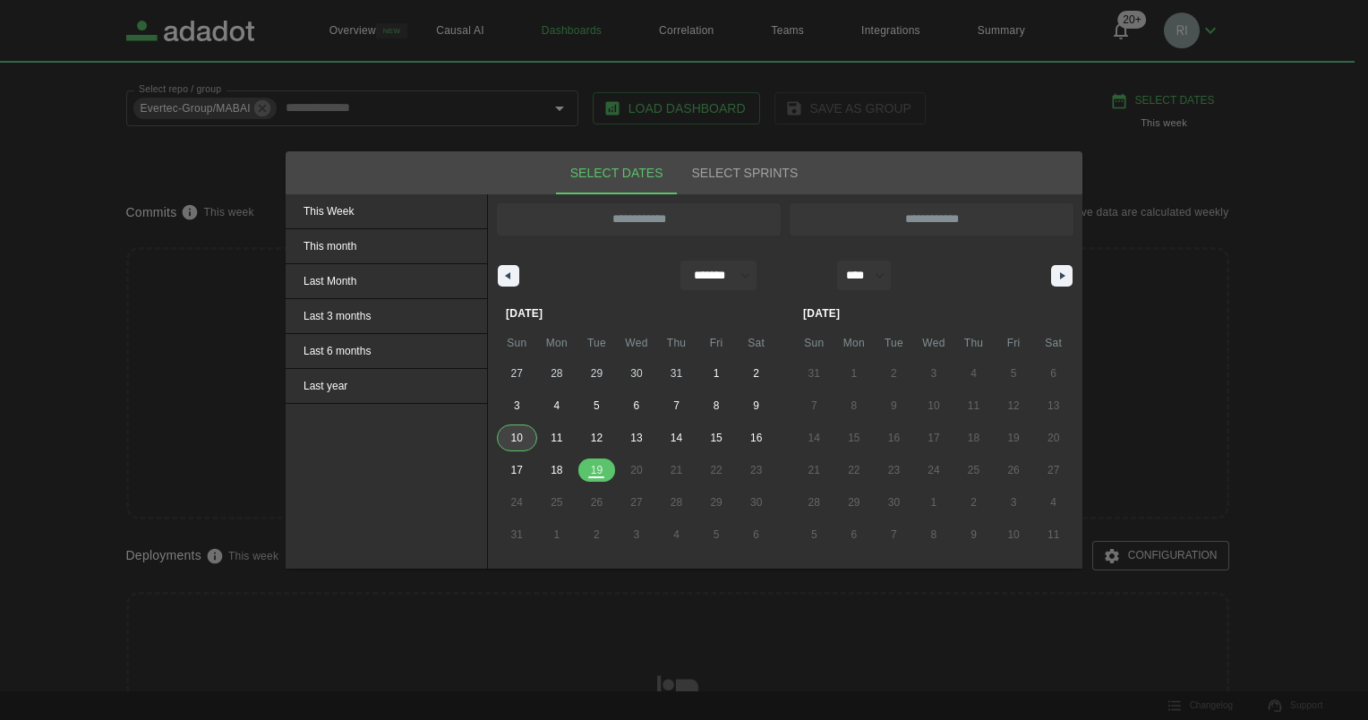
click at [519, 435] on span "10" at bounding box center [517, 438] width 12 height 32
type input "**********"
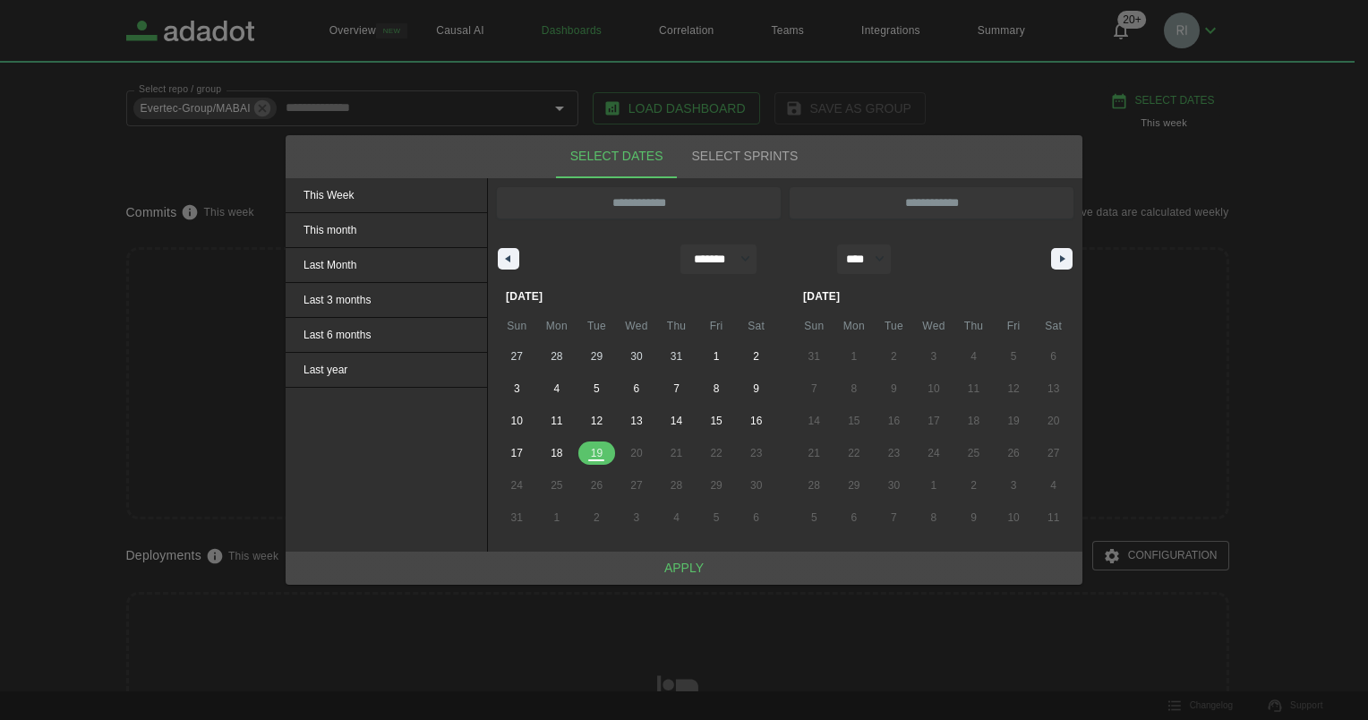
click at [598, 462] on span "19" at bounding box center [597, 453] width 12 height 32
type input "**********"
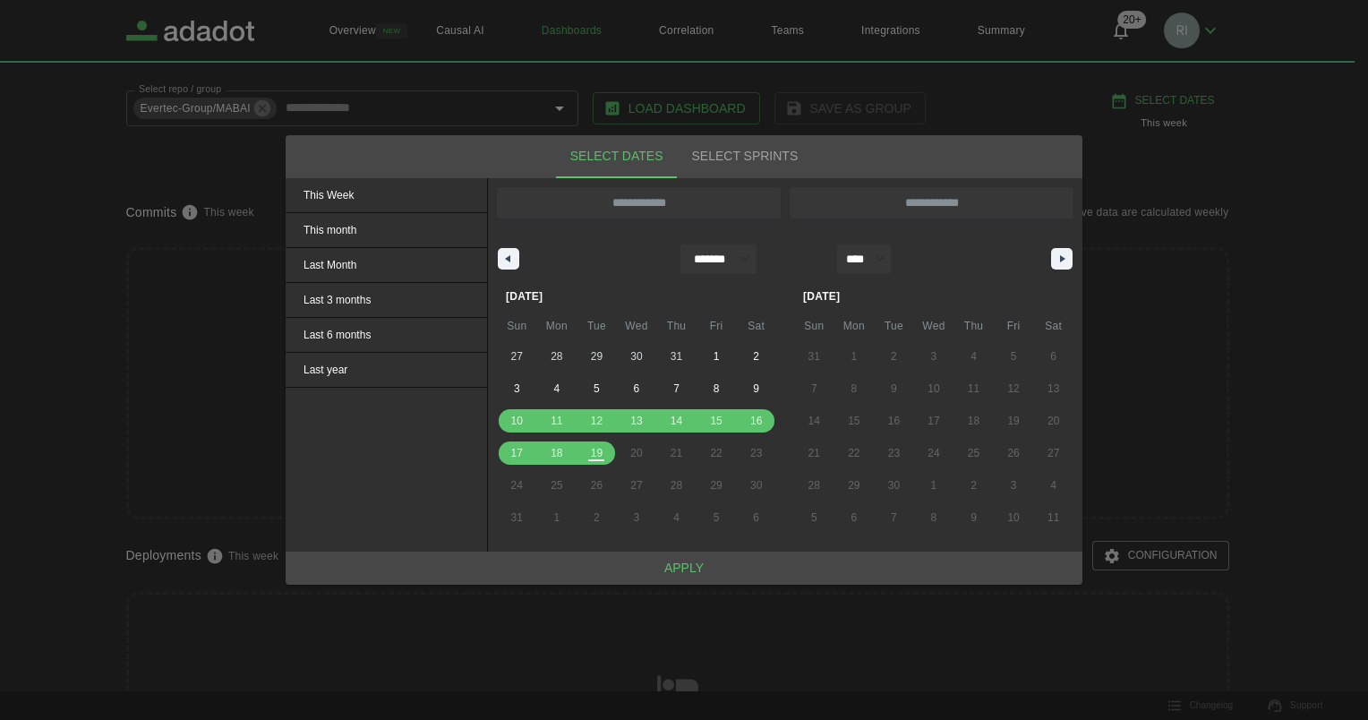
click at [689, 574] on button "Apply" at bounding box center [684, 567] width 797 height 33
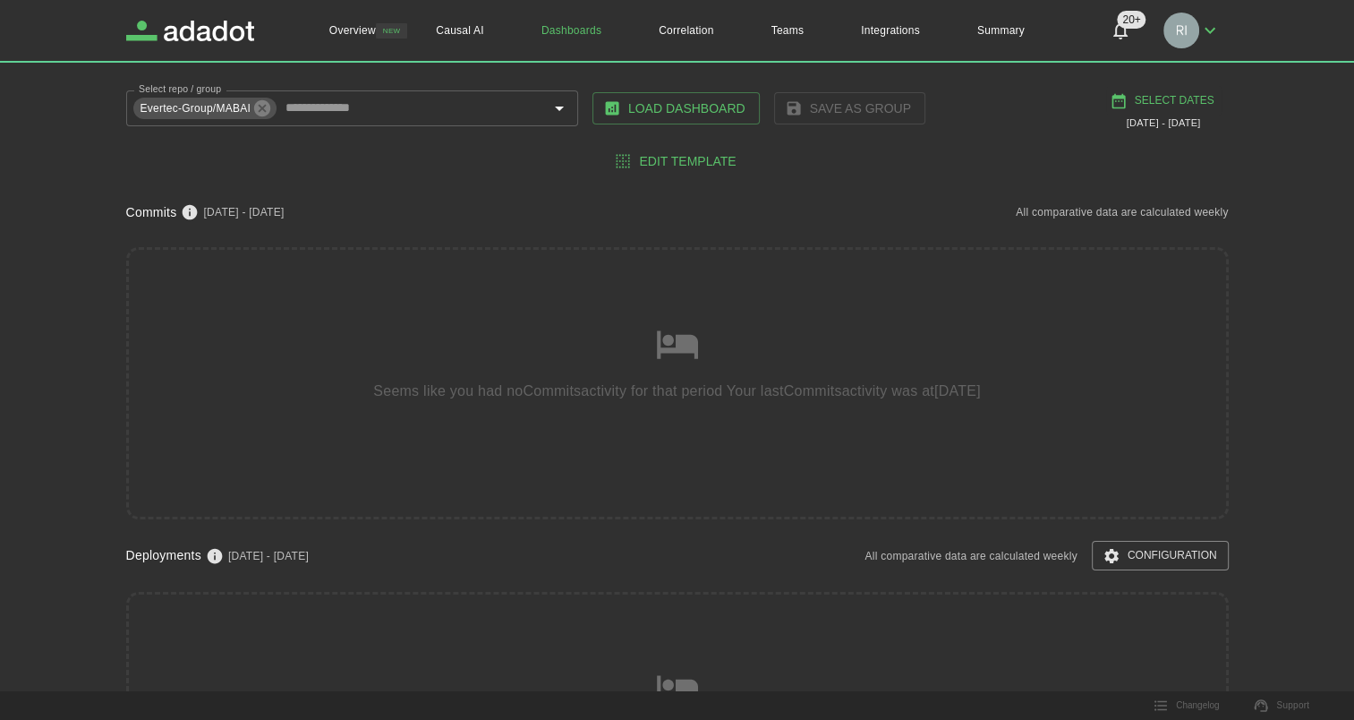
click at [1174, 98] on button "Select Dates" at bounding box center [1163, 101] width 115 height 30
select select "*"
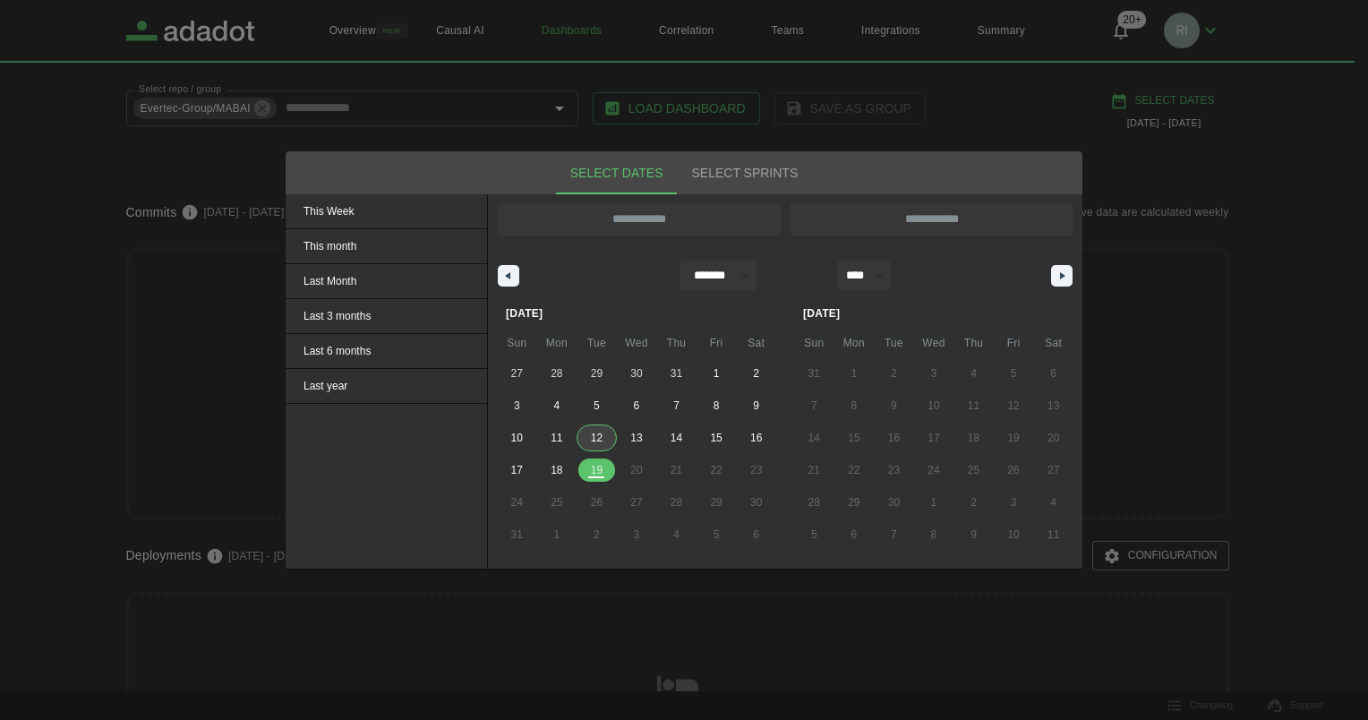
click at [600, 435] on span "12" at bounding box center [597, 438] width 12 height 32
type input "**********"
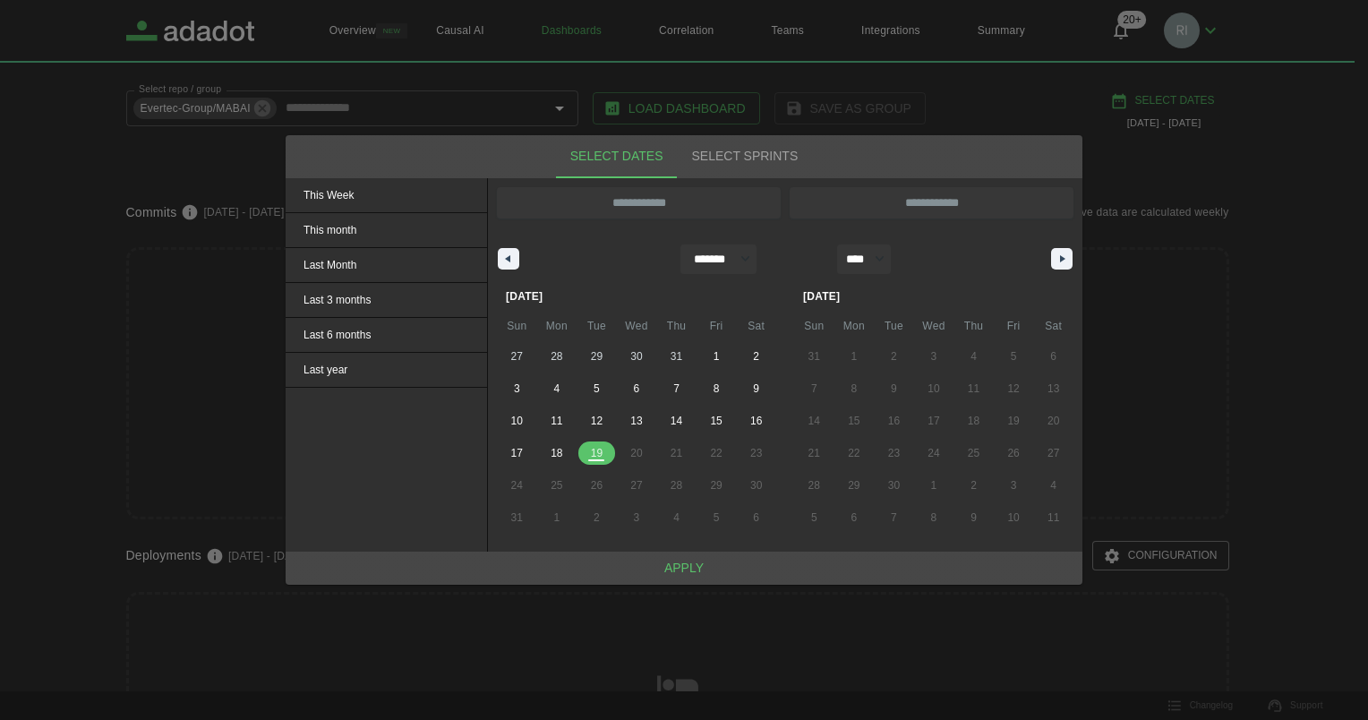
click at [600, 455] on span "19" at bounding box center [597, 453] width 12 height 32
type input "**********"
click at [701, 564] on button "Apply" at bounding box center [684, 567] width 797 height 33
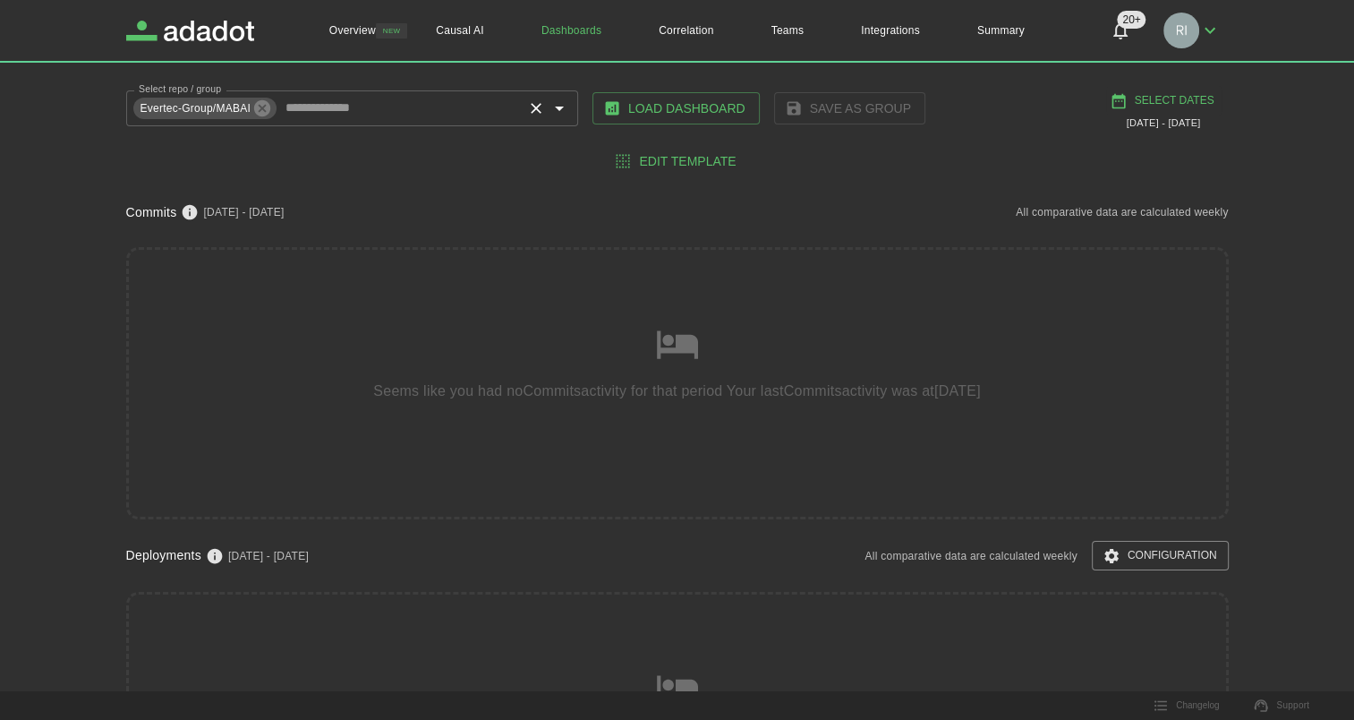
click at [539, 112] on icon "Clear" at bounding box center [536, 108] width 11 height 11
